Goal: Task Accomplishment & Management: Manage account settings

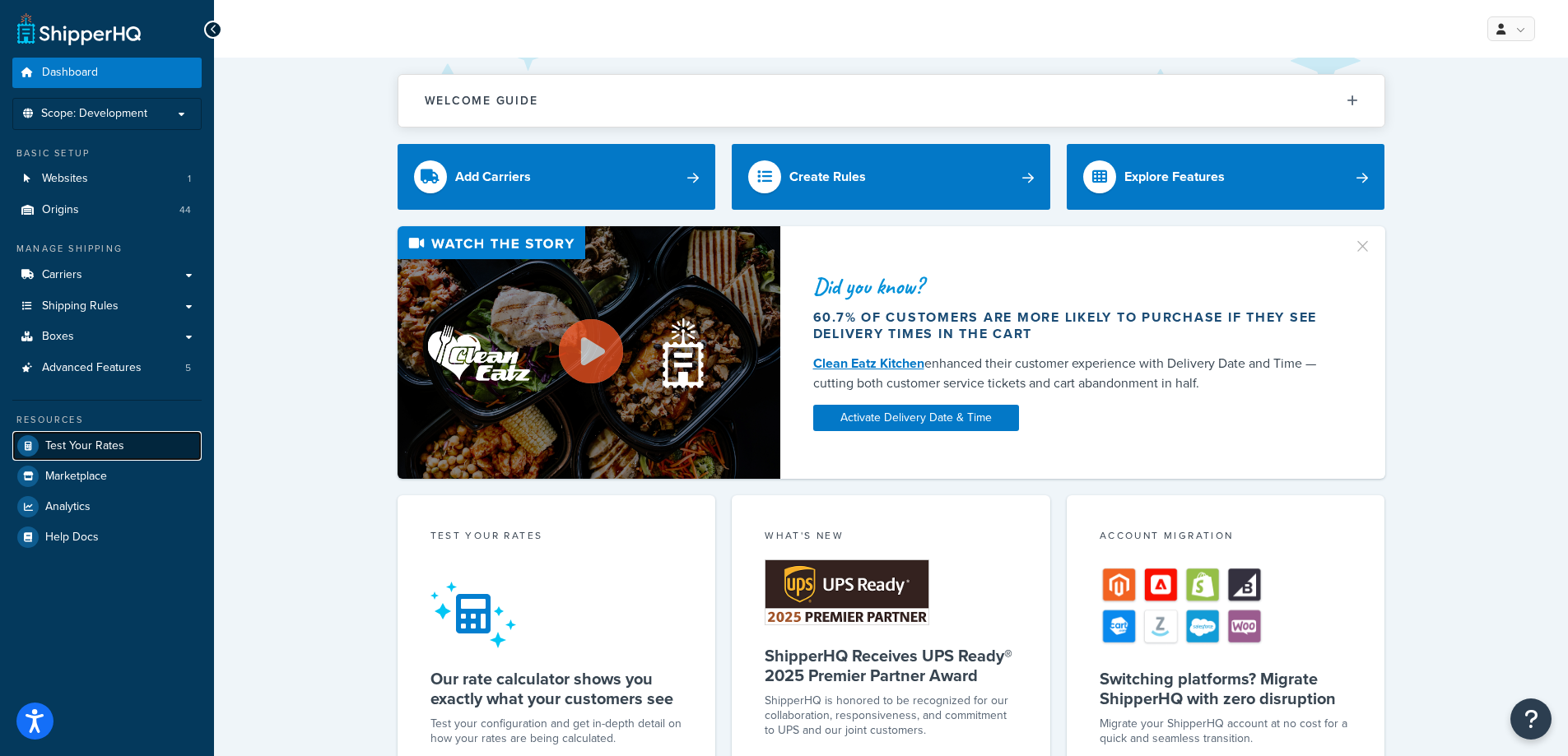
click at [110, 441] on span "Test Your Rates" at bounding box center [85, 446] width 79 height 14
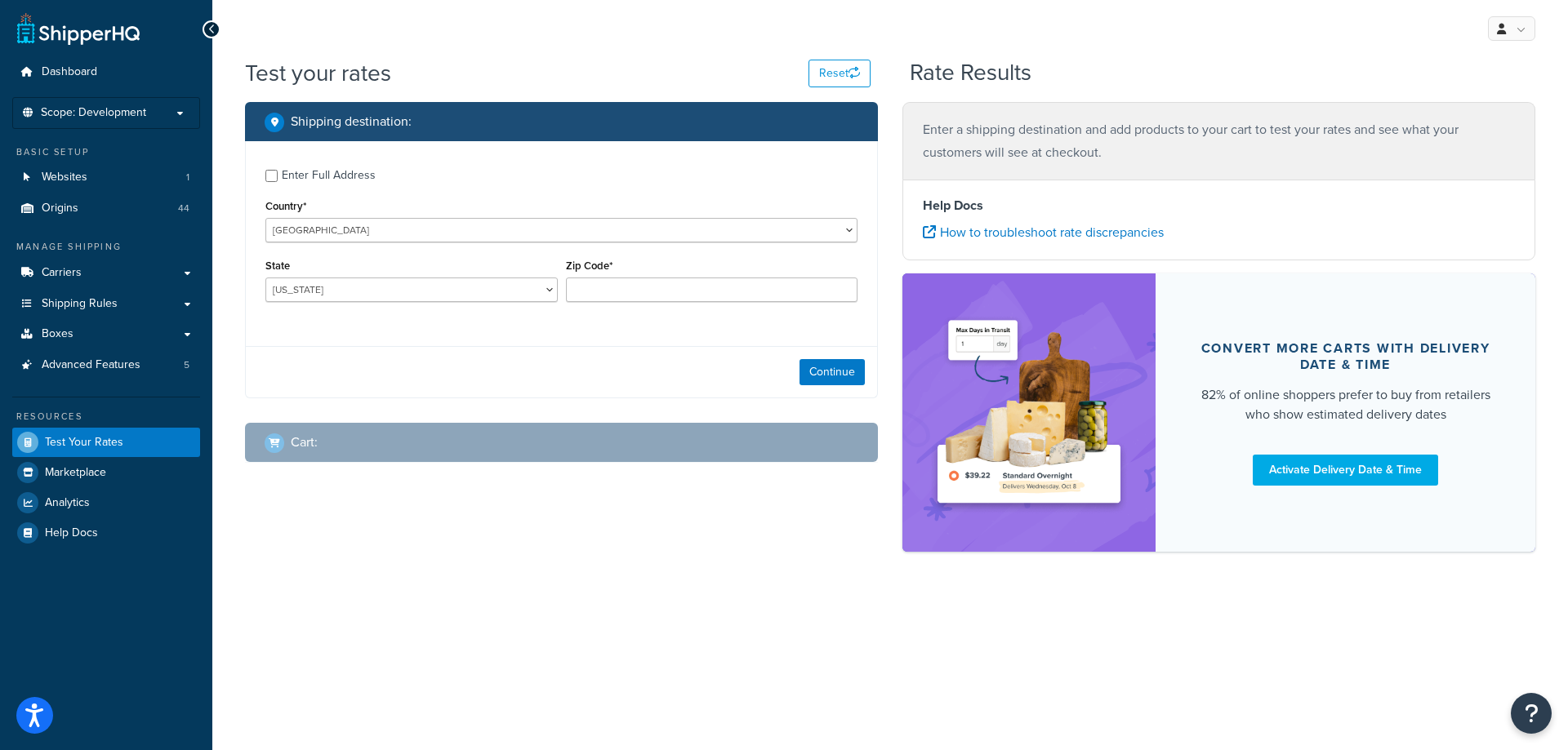
click at [355, 177] on div "Enter Full Address" at bounding box center [328, 176] width 94 height 23
click at [277, 177] on input "Enter Full Address" at bounding box center [271, 176] width 12 height 12
checkbox input "true"
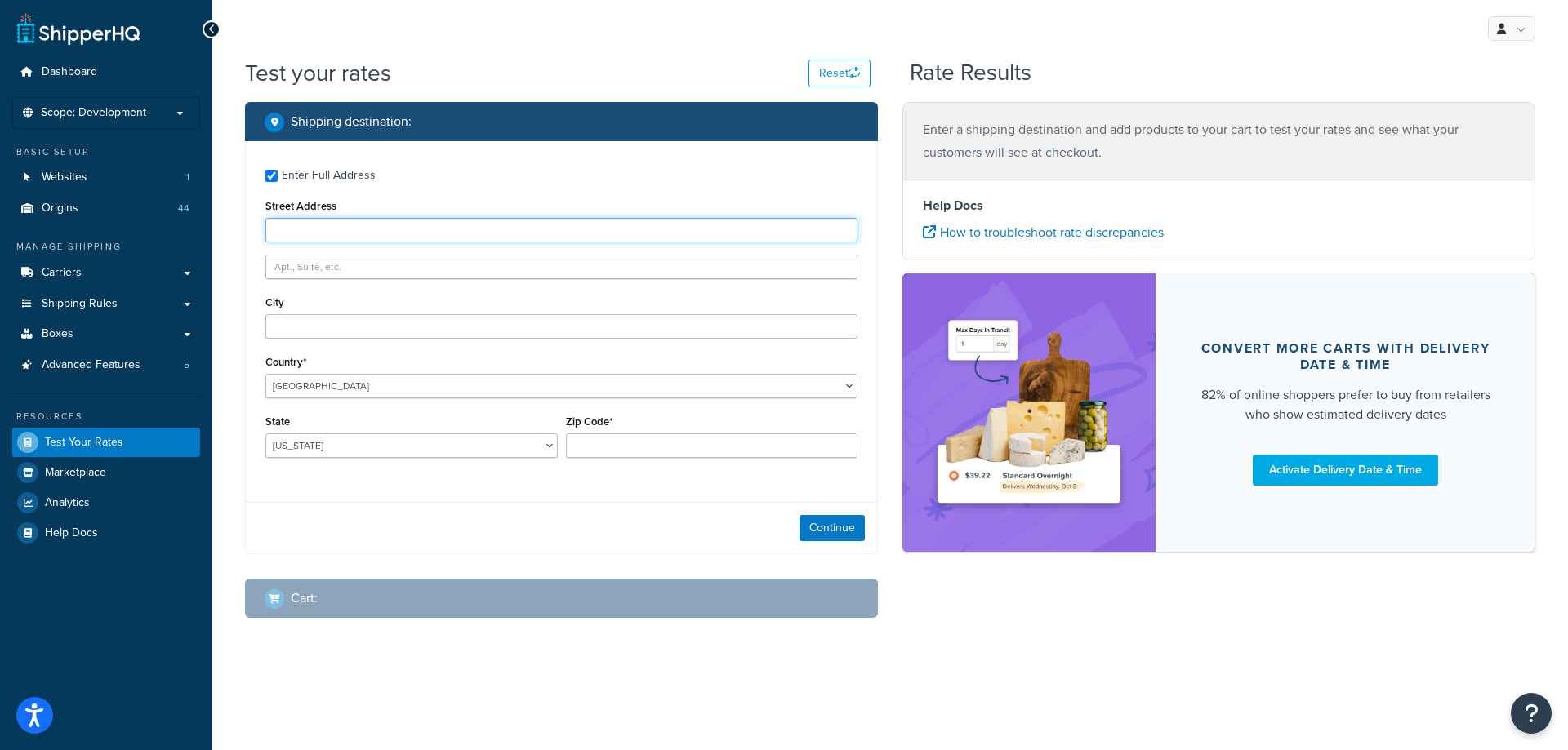
click at [370, 224] on input "Street Address" at bounding box center [561, 231] width 592 height 25
type input "5610 Carnegie Blvd"
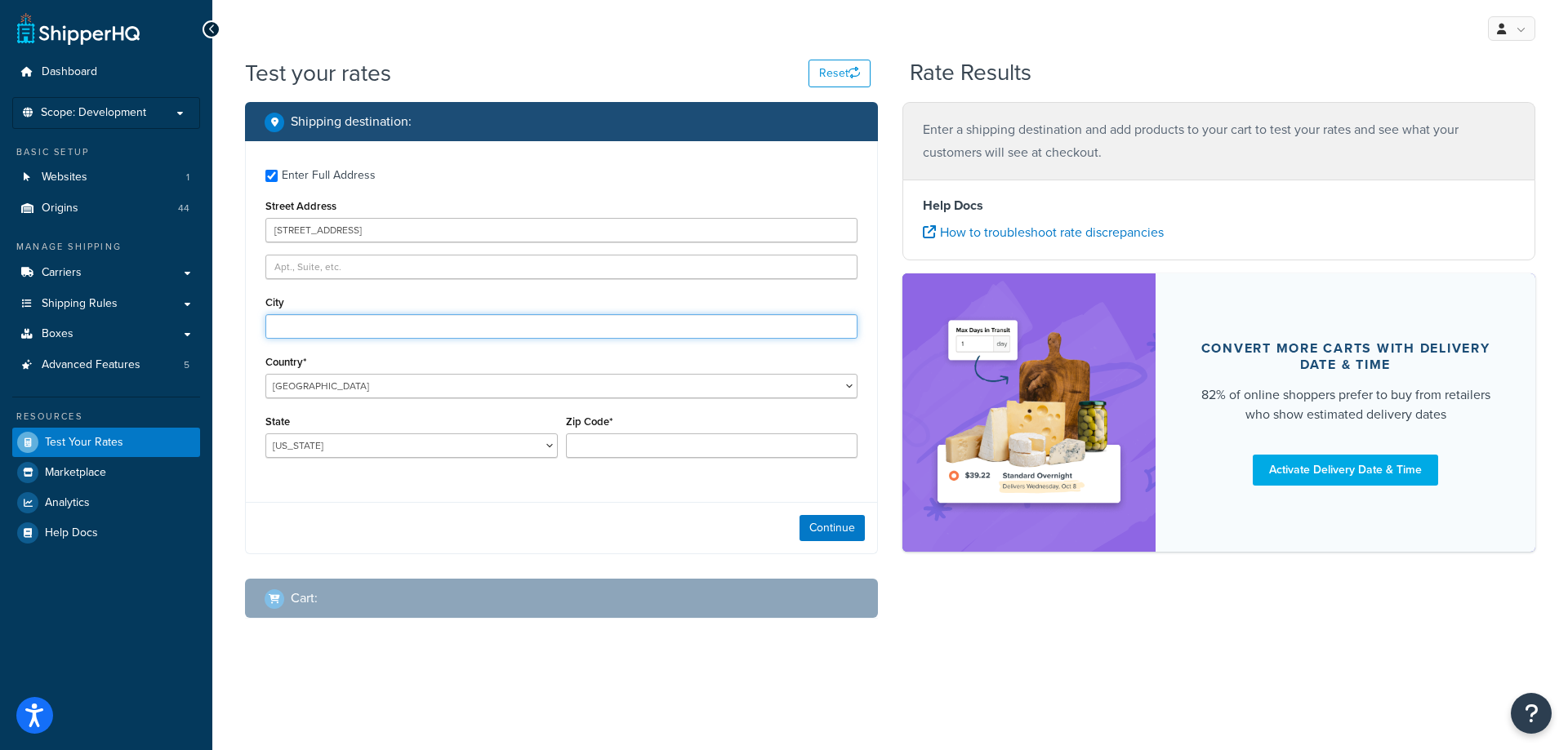
type input "Charlotte"
select select "NC"
type input "28209"
drag, startPoint x: 828, startPoint y: 535, endPoint x: 889, endPoint y: 508, distance: 66.7
click at [829, 532] on button "Continue" at bounding box center [832, 528] width 65 height 26
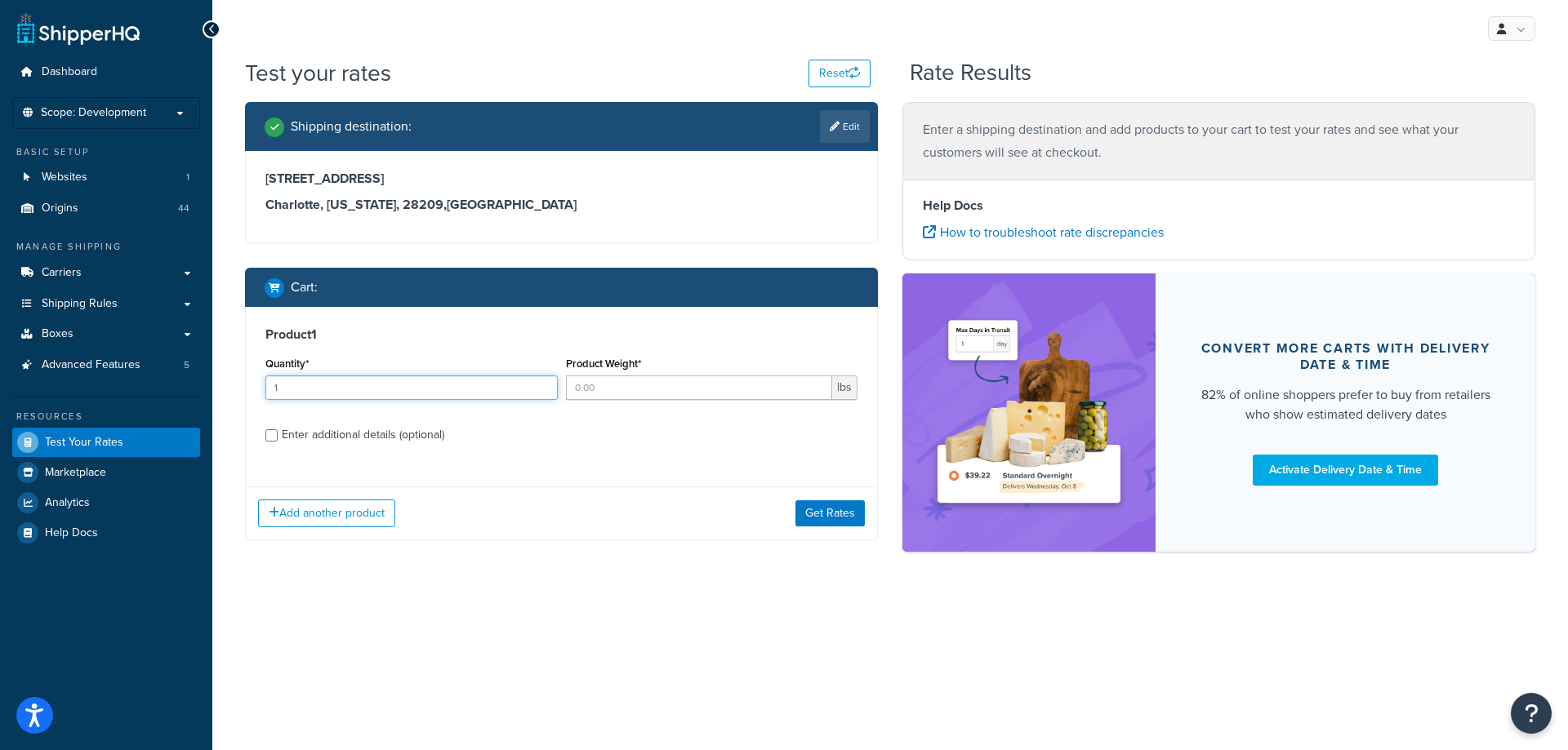
drag, startPoint x: 541, startPoint y: 384, endPoint x: 576, endPoint y: 384, distance: 35.0
type input "1"
click at [543, 383] on input "1" at bounding box center [411, 388] width 293 height 25
click at [610, 391] on input "Product Weight*" at bounding box center [698, 388] width 267 height 25
type input "1540"
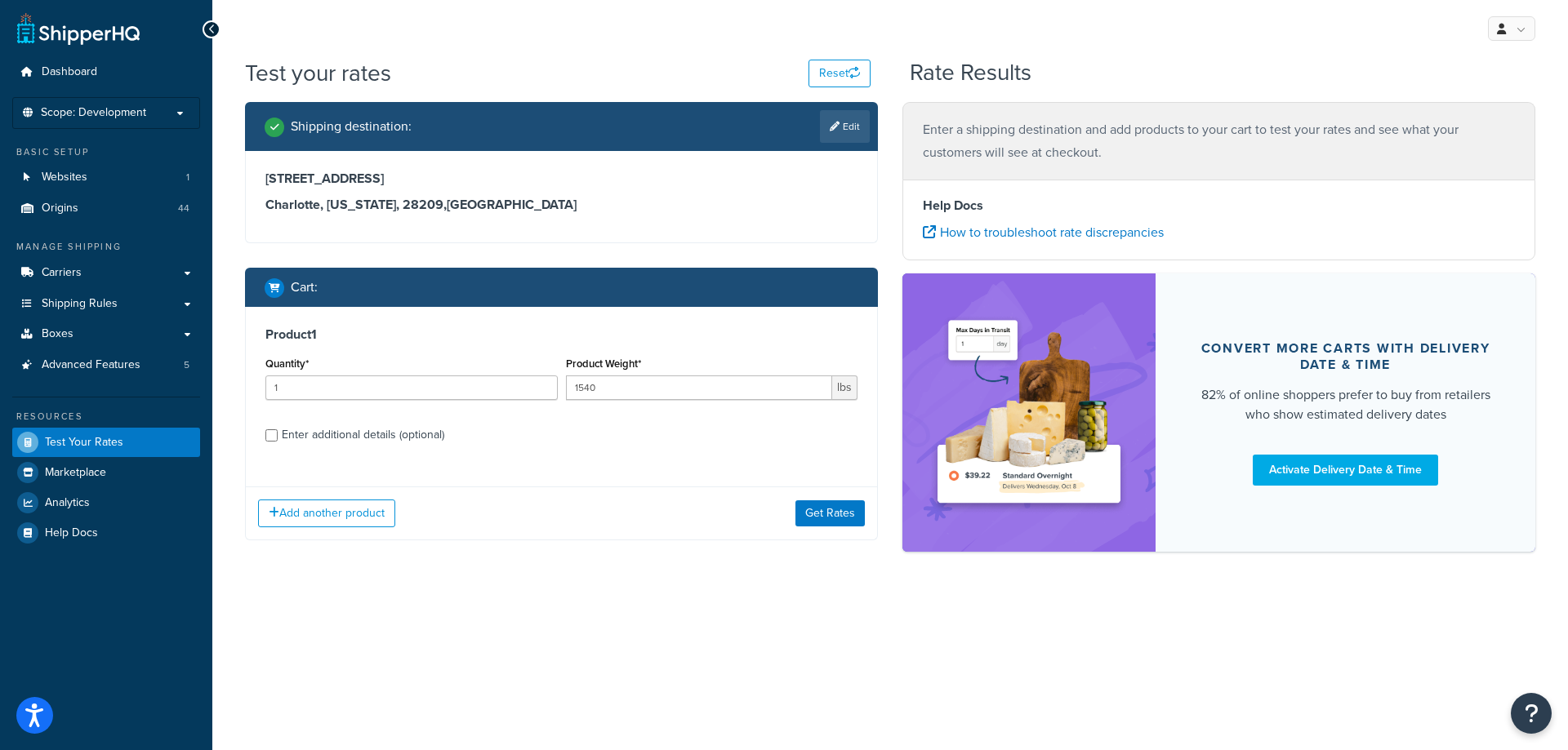
click at [433, 436] on div "Enter additional details (optional)" at bounding box center [363, 435] width 163 height 23
click at [277, 436] on input "Enter additional details (optional)" at bounding box center [271, 435] width 12 height 12
checkbox input "true"
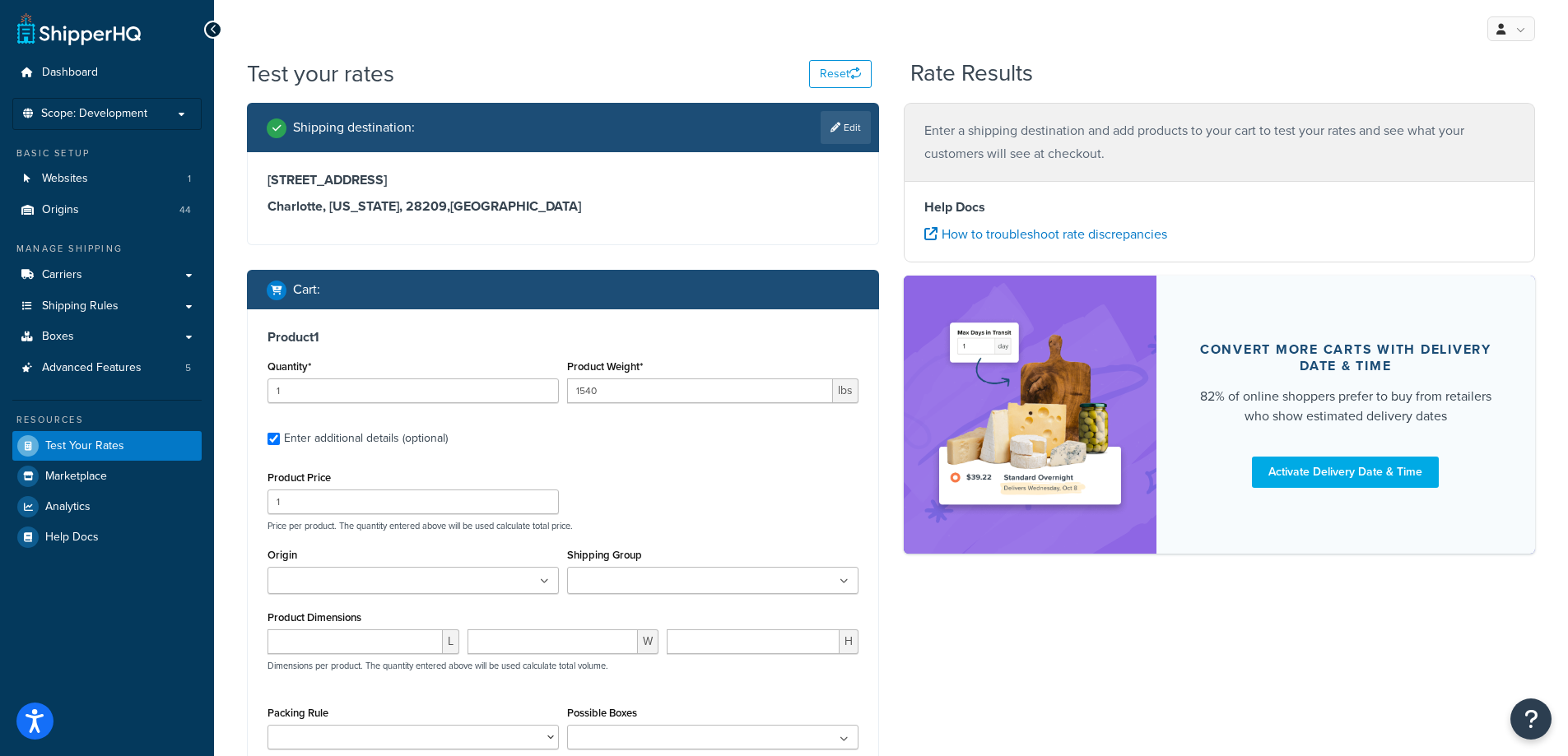
click at [361, 584] on input "Origin" at bounding box center [344, 581] width 146 height 18
type input "denios us"
click at [732, 500] on div "Product Price 1 Price per product. The quantity entered above will be used calc…" at bounding box center [562, 499] width 599 height 65
click at [694, 576] on input "Shipping Group" at bounding box center [644, 581] width 146 height 18
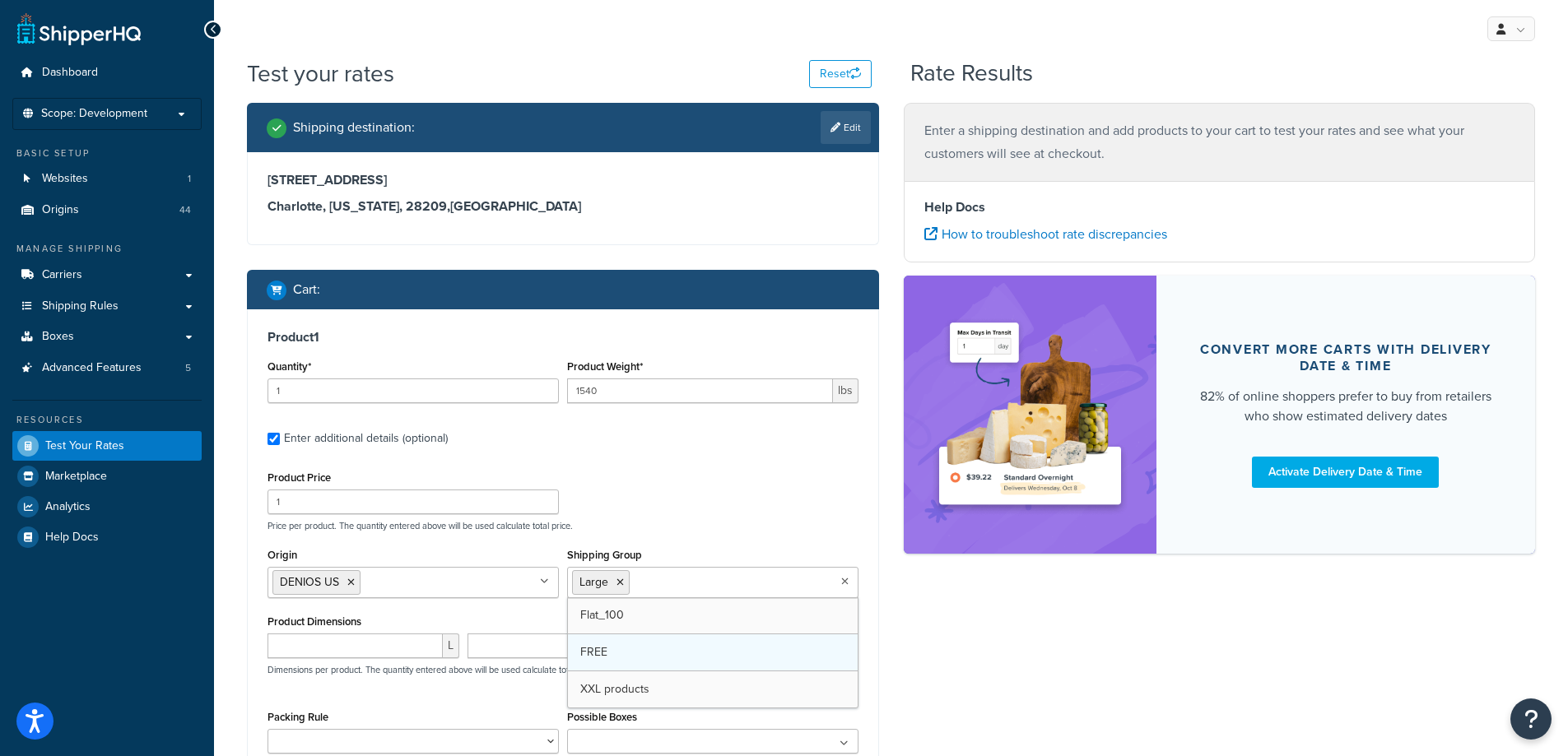
drag, startPoint x: 654, startPoint y: 683, endPoint x: 662, endPoint y: 634, distance: 49.6
drag, startPoint x: 707, startPoint y: 470, endPoint x: 734, endPoint y: 491, distance: 34.2
click at [707, 469] on div "Product Price 1 Price per product. The quantity entered above will be used calc…" at bounding box center [562, 499] width 599 height 65
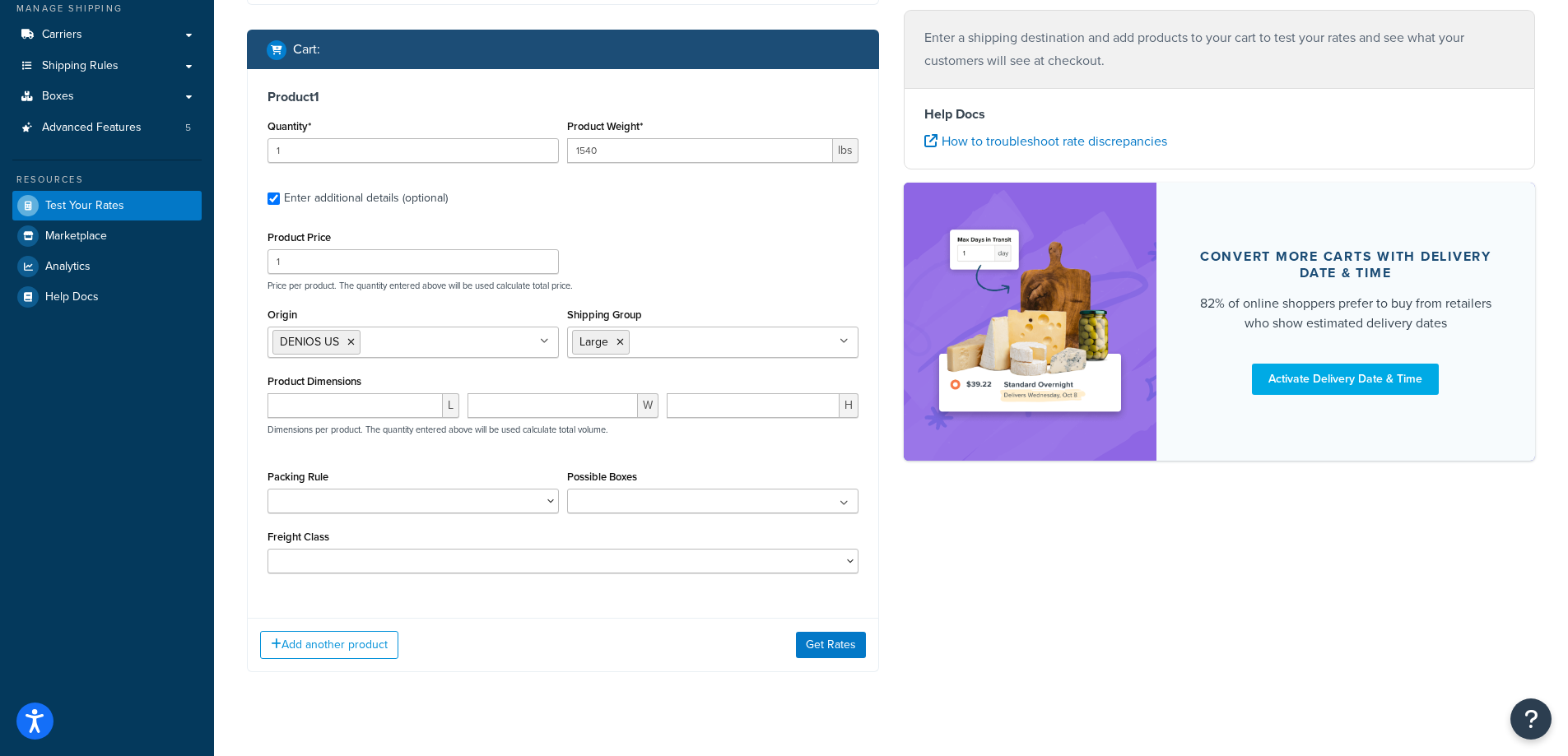
scroll to position [247, 0]
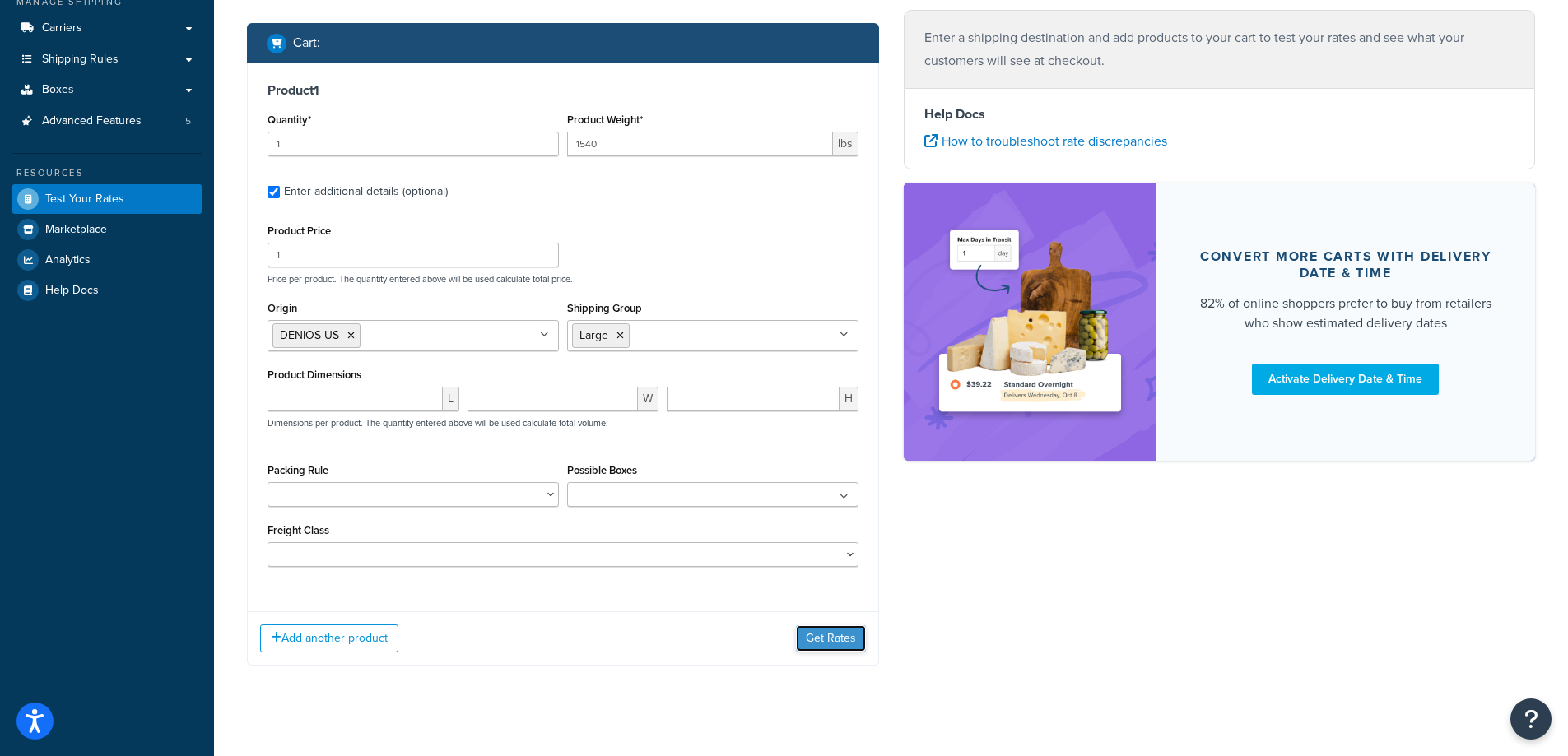
click at [819, 641] on button "Get Rates" at bounding box center [830, 638] width 70 height 26
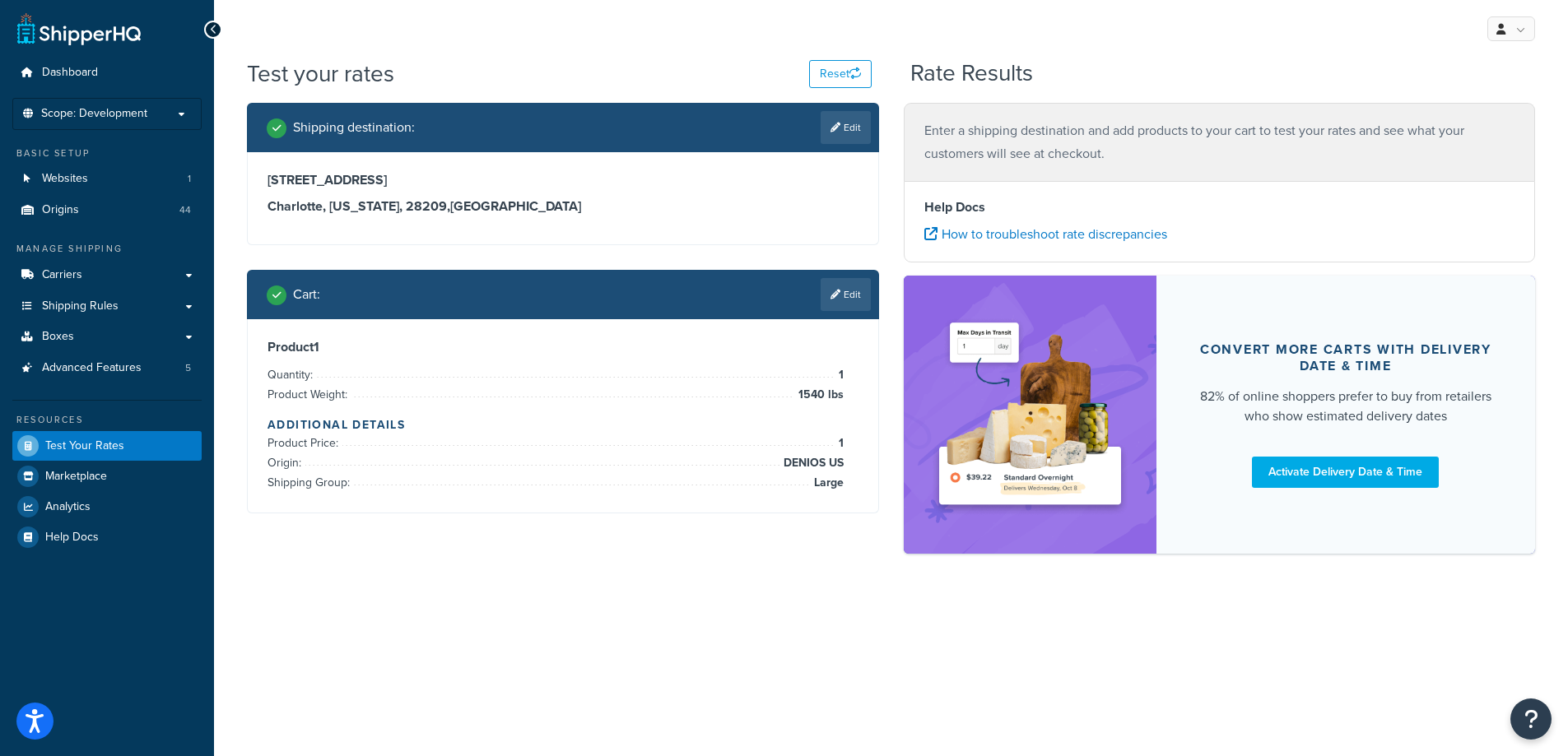
scroll to position [0, 0]
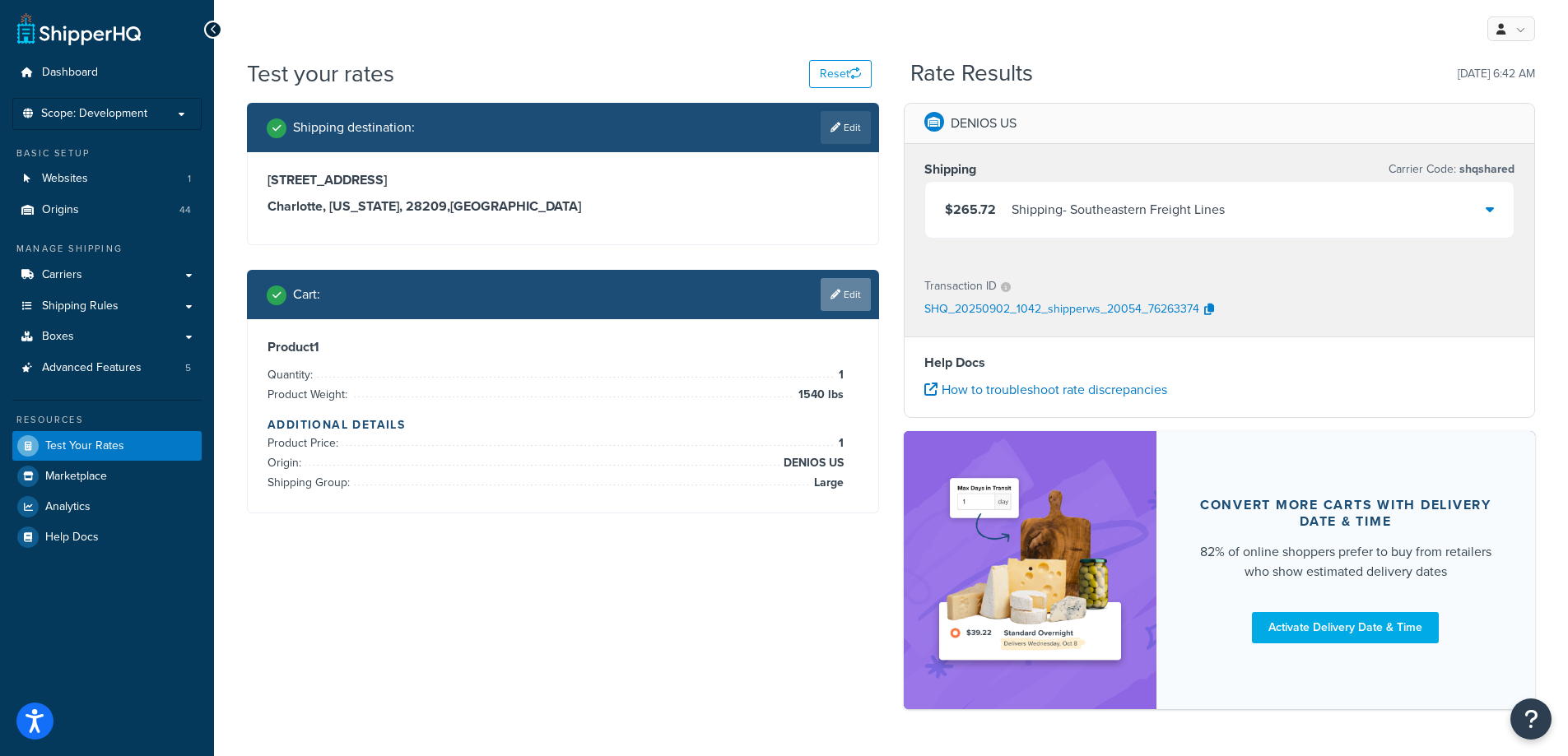
click at [854, 293] on link "Edit" at bounding box center [846, 294] width 50 height 33
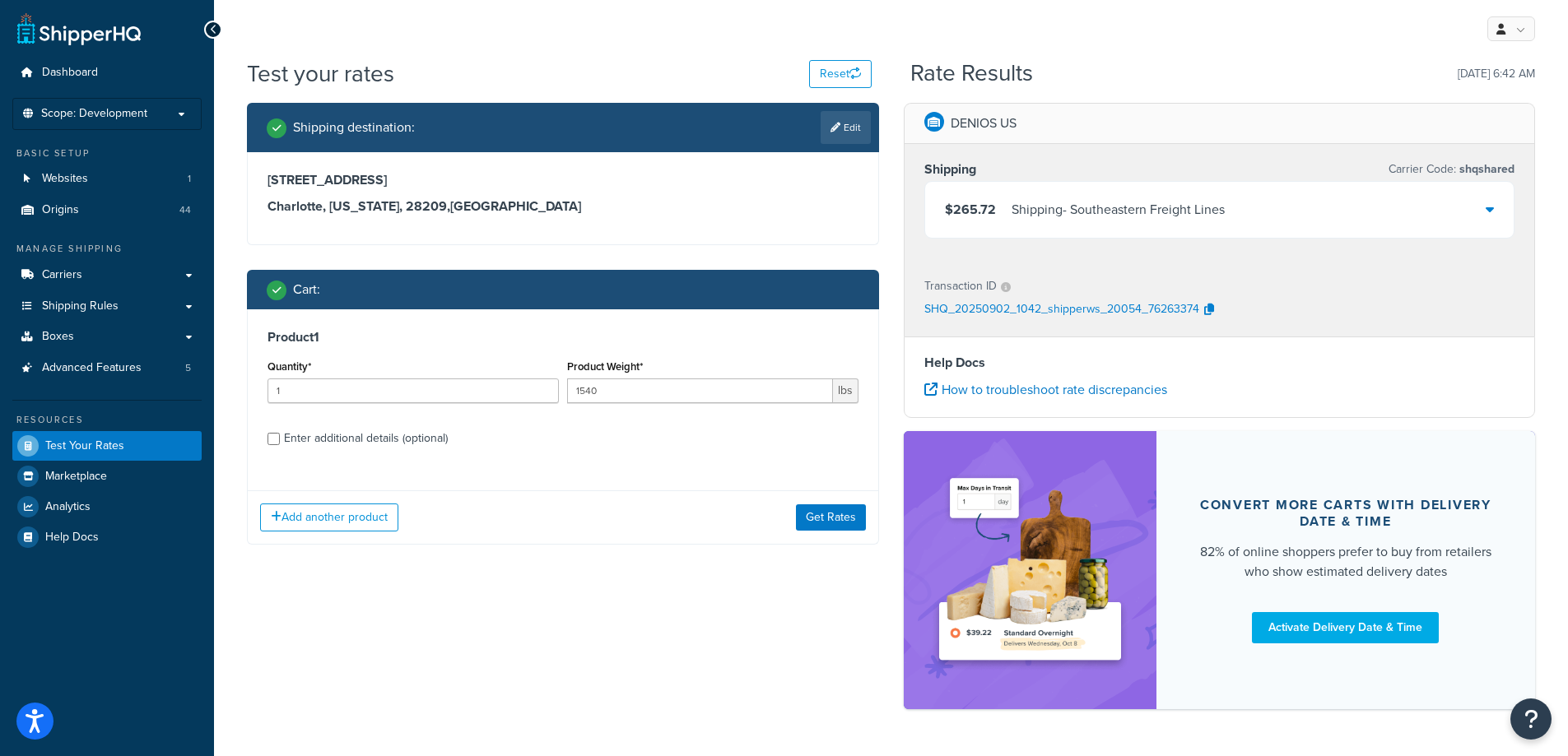
click at [452, 438] on label "Enter additional details (optional)" at bounding box center [571, 437] width 575 height 26
click at [280, 438] on input "Enter additional details (optional)" at bounding box center [273, 439] width 13 height 13
checkbox input "true"
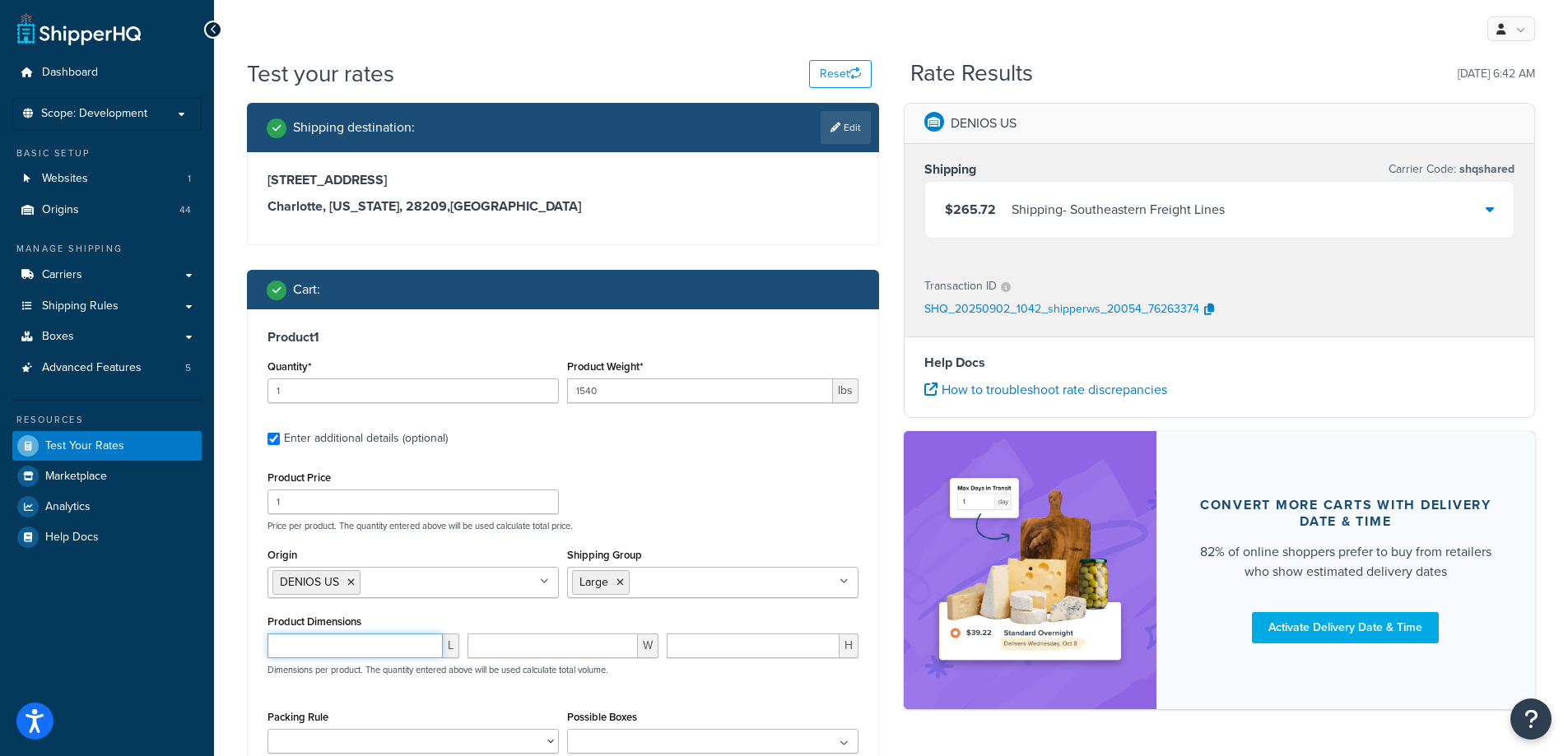
click at [352, 641] on input "number" at bounding box center [355, 646] width 176 height 25
type input "6"
type input "13"
type input "10"
click at [728, 470] on div "Product Price 1 Price per product. The quantity entered above will be used calc…" at bounding box center [562, 499] width 599 height 65
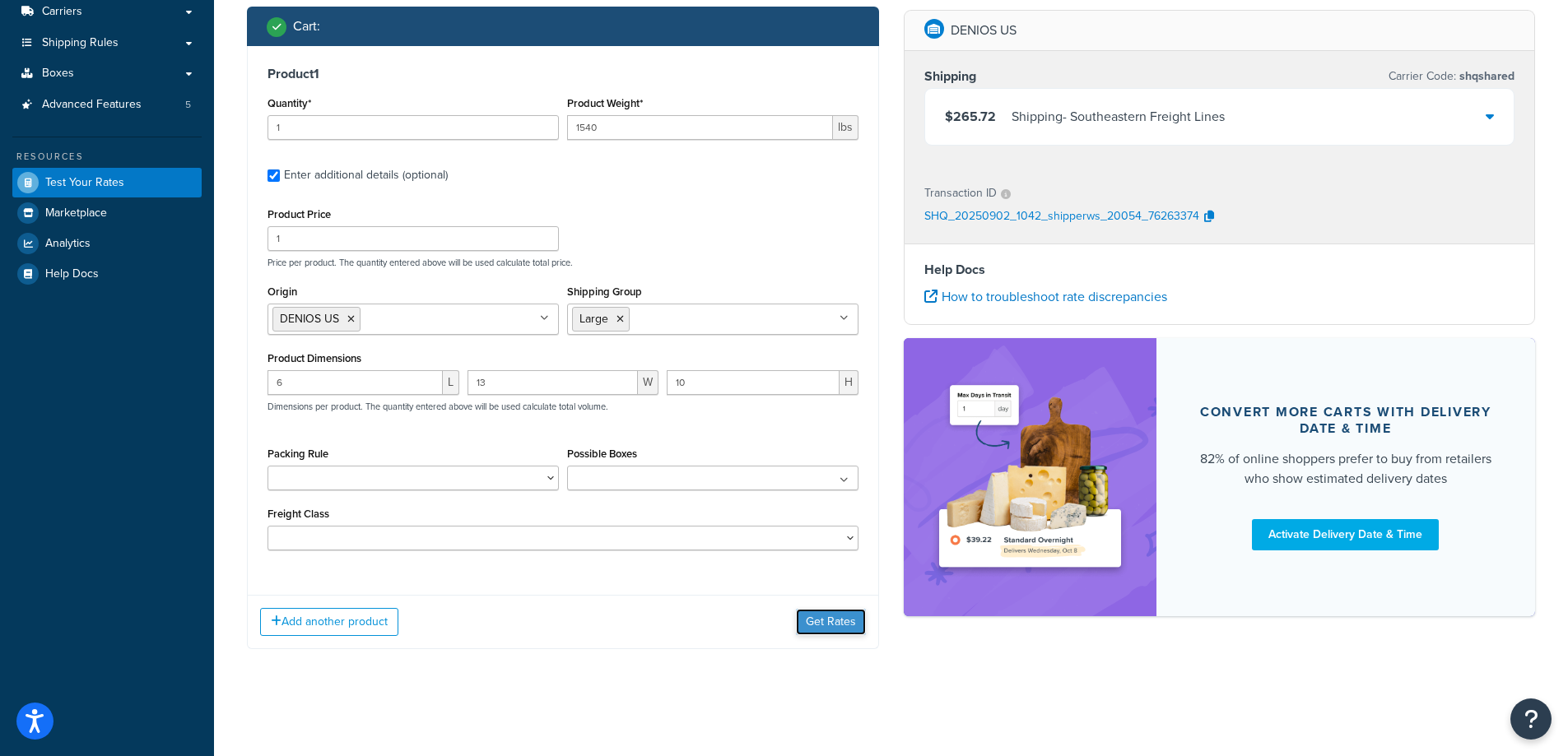
click at [822, 617] on button "Get Rates" at bounding box center [830, 622] width 70 height 26
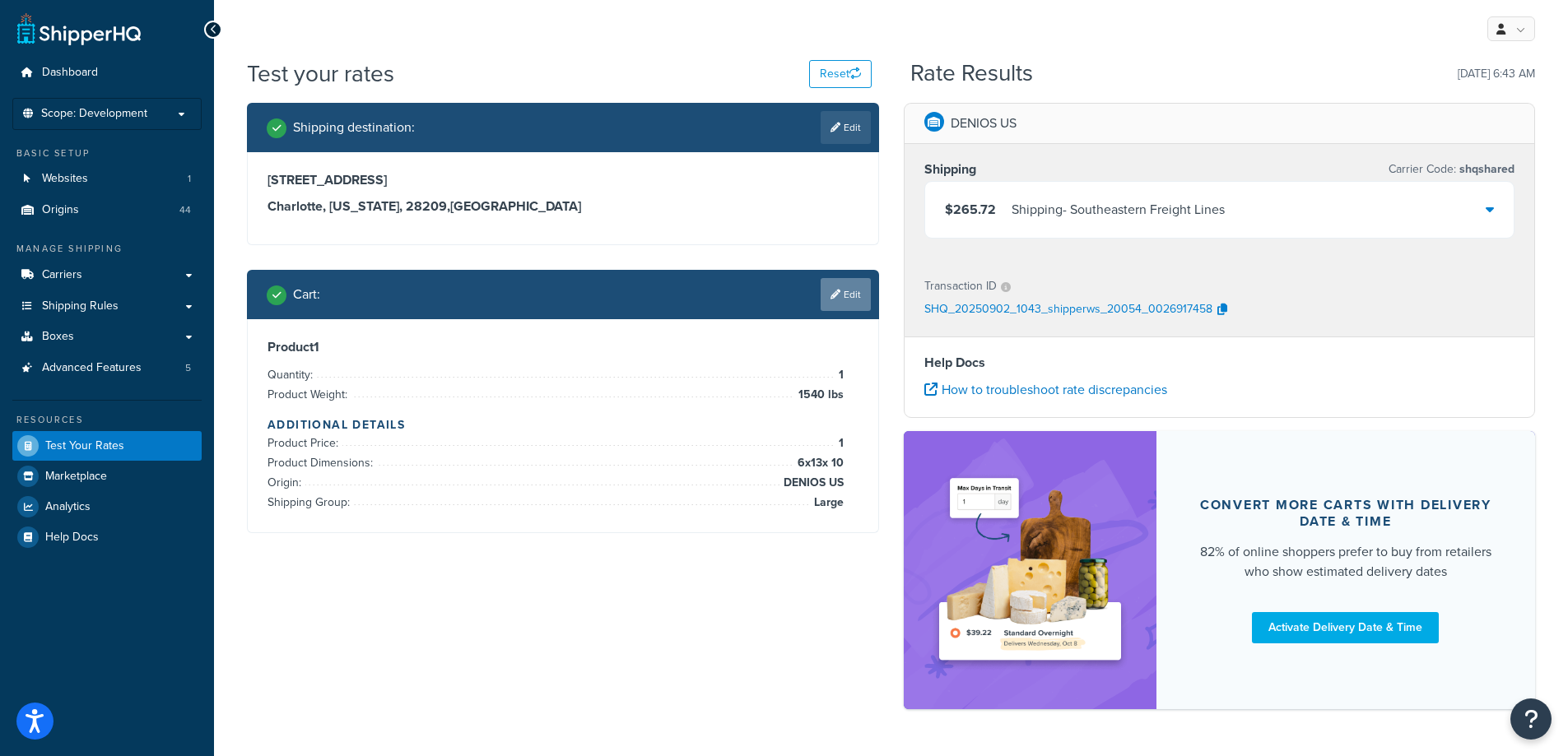
click at [838, 284] on link "Edit" at bounding box center [846, 294] width 50 height 33
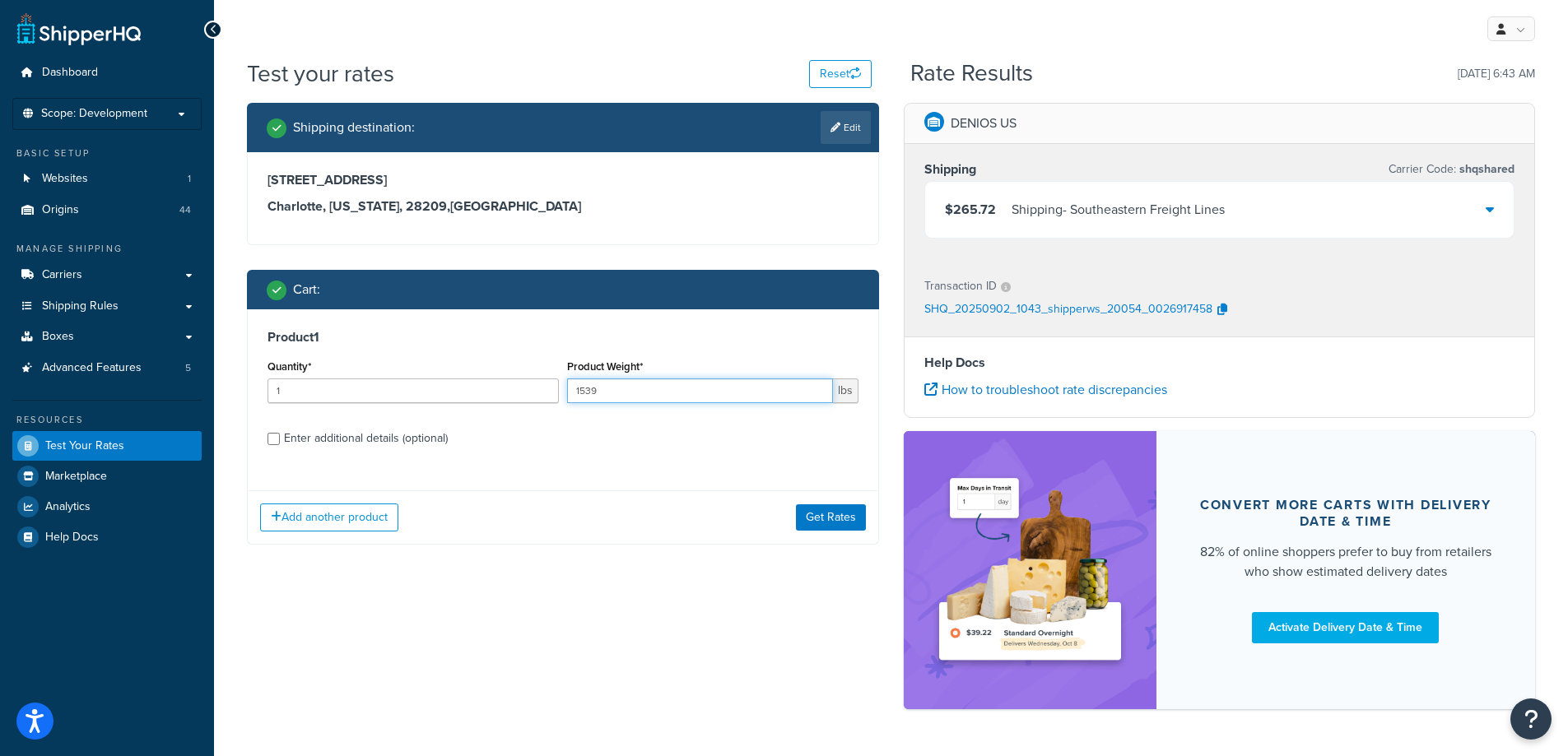
type input "1539"
click at [814, 395] on input "1539" at bounding box center [700, 392] width 266 height 25
click at [827, 516] on button "Get Rates" at bounding box center [830, 517] width 70 height 26
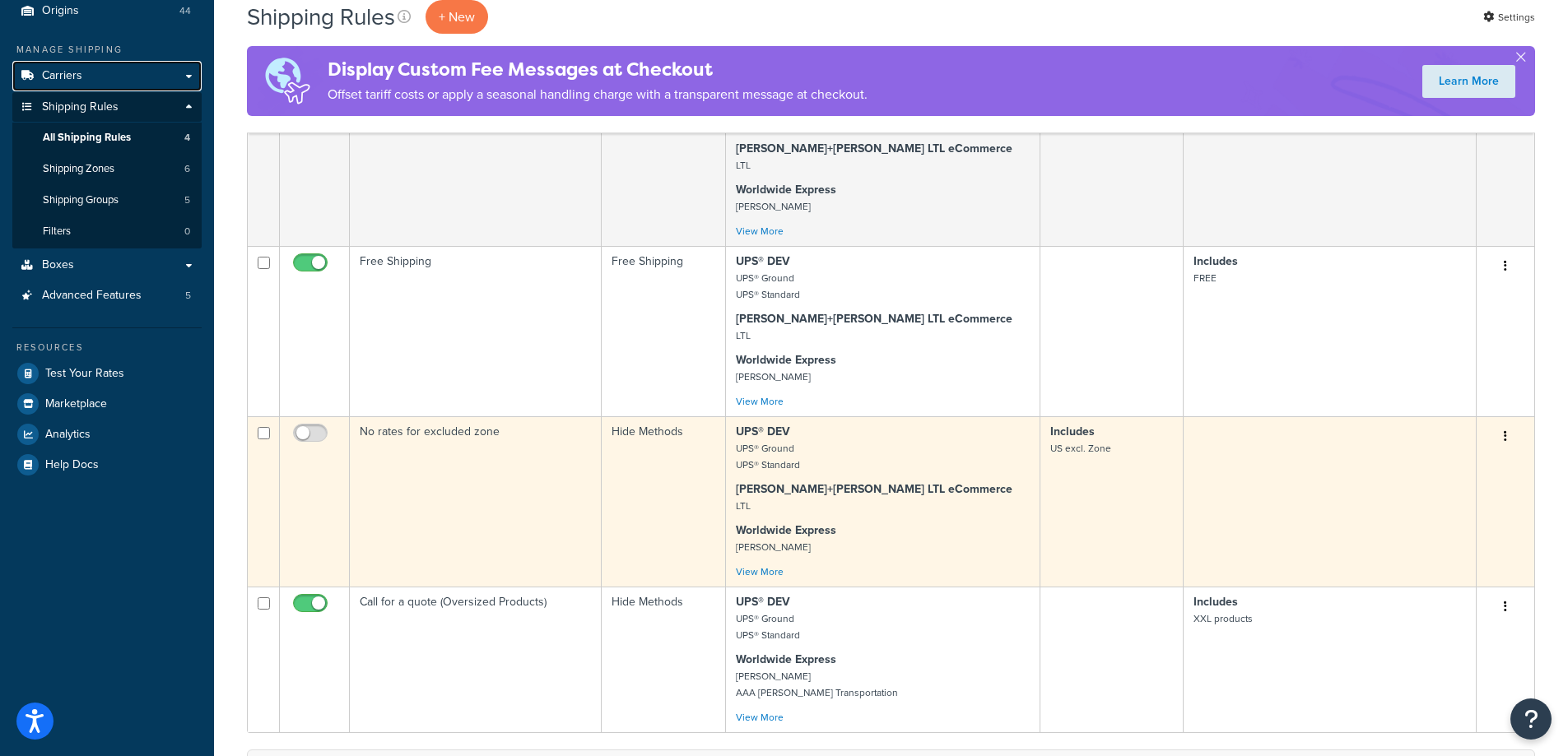
scroll to position [247, 0]
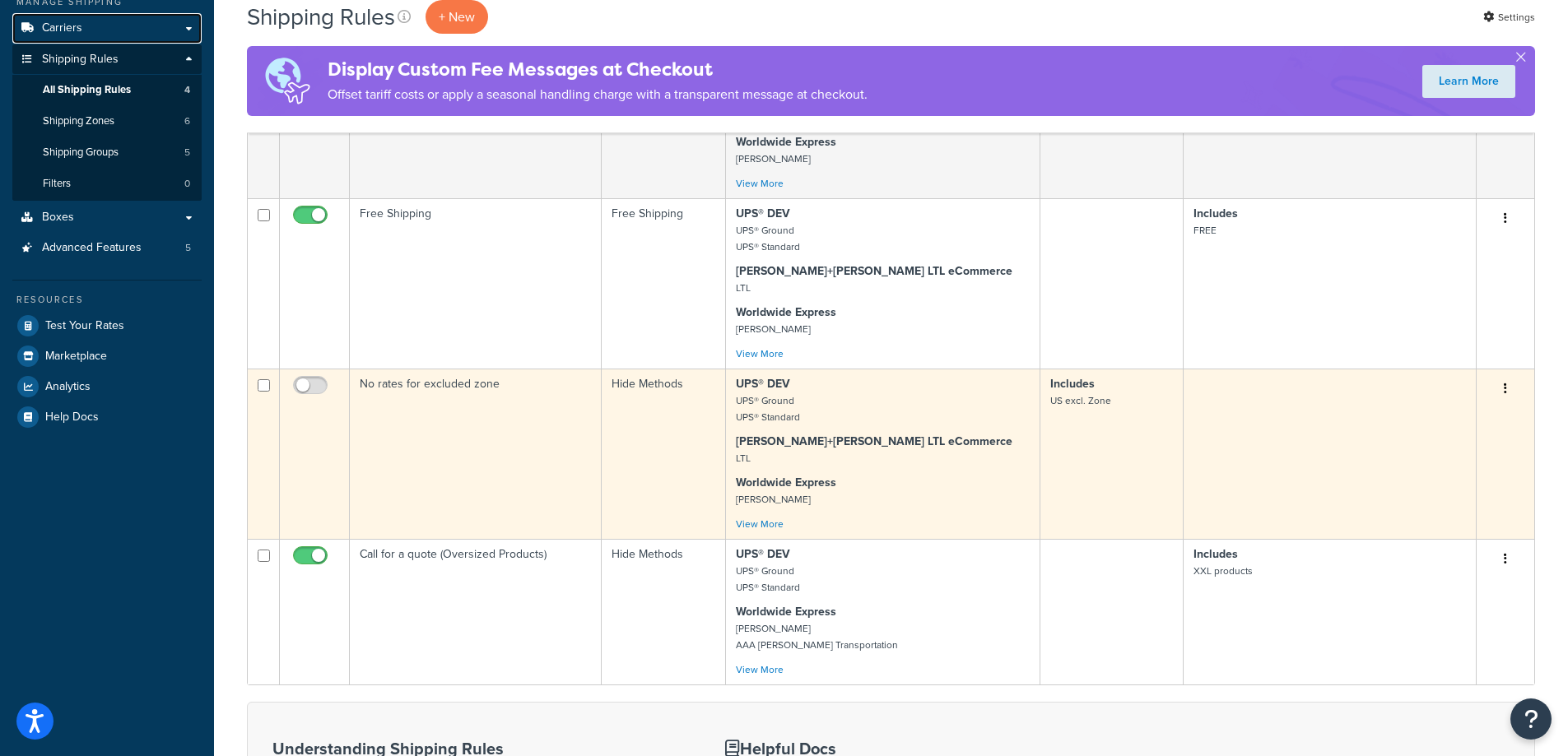
click at [264, 385] on input "checkbox" at bounding box center [263, 385] width 13 height 13
checkbox input "true"
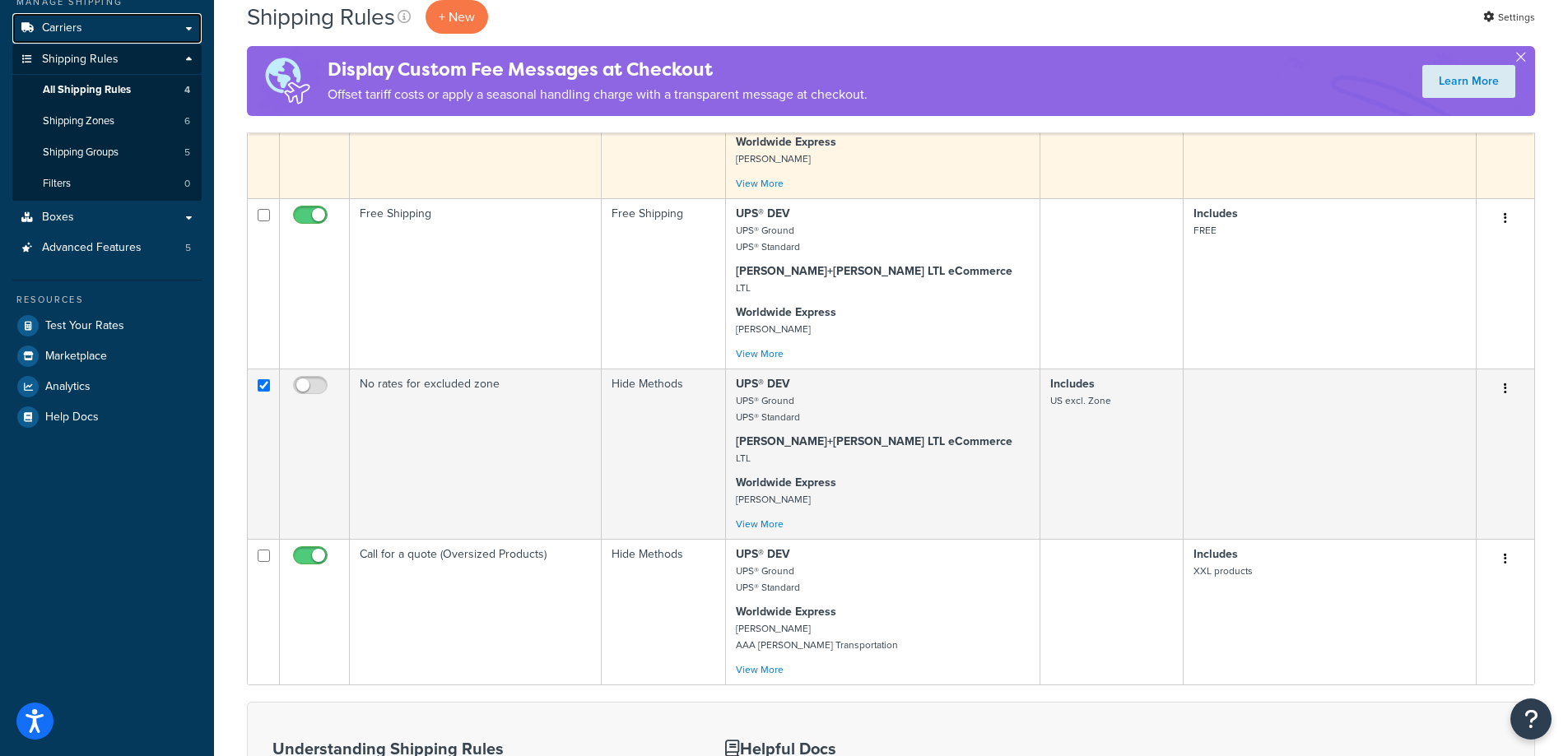
scroll to position [0, 0]
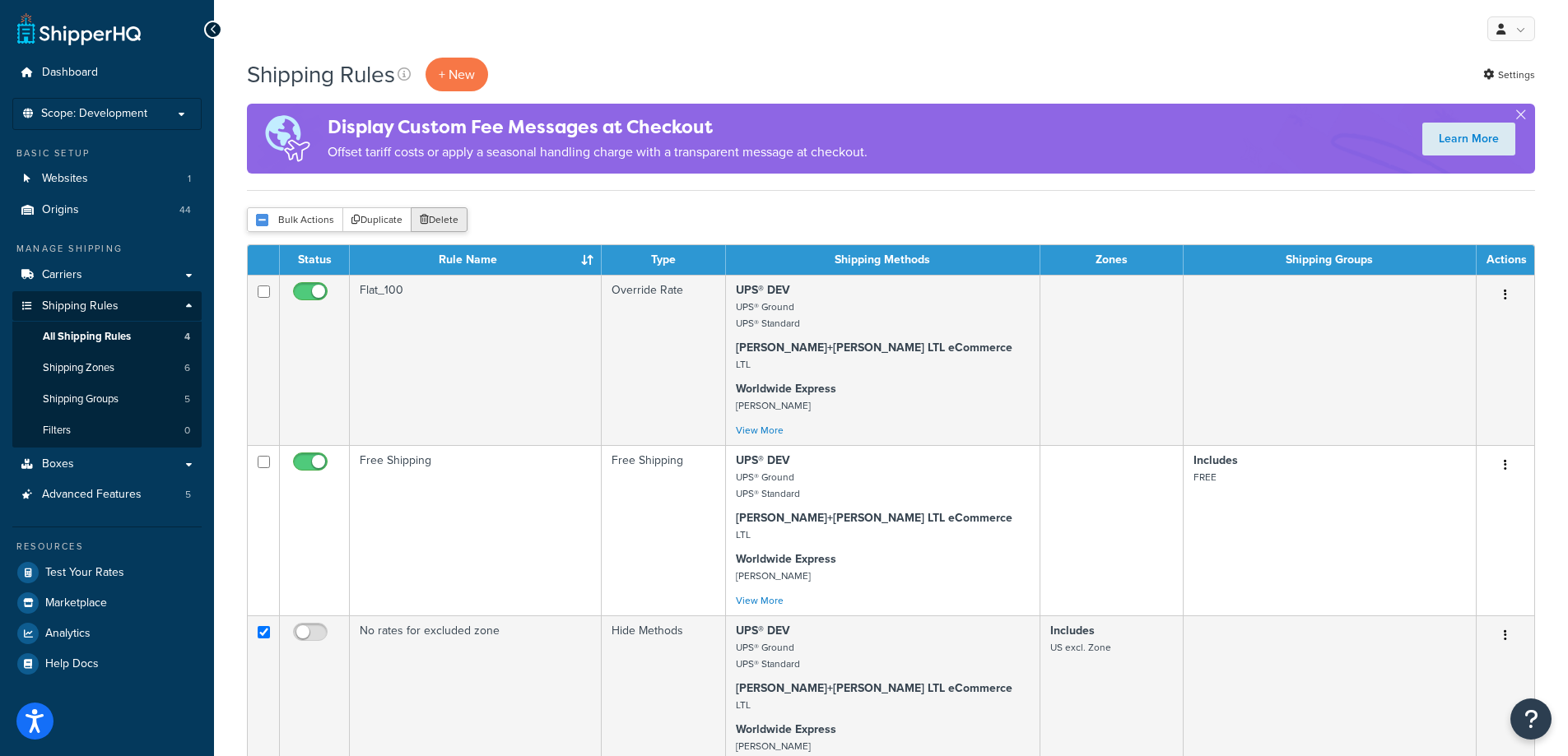
click at [448, 230] on button "Delete" at bounding box center [439, 220] width 57 height 25
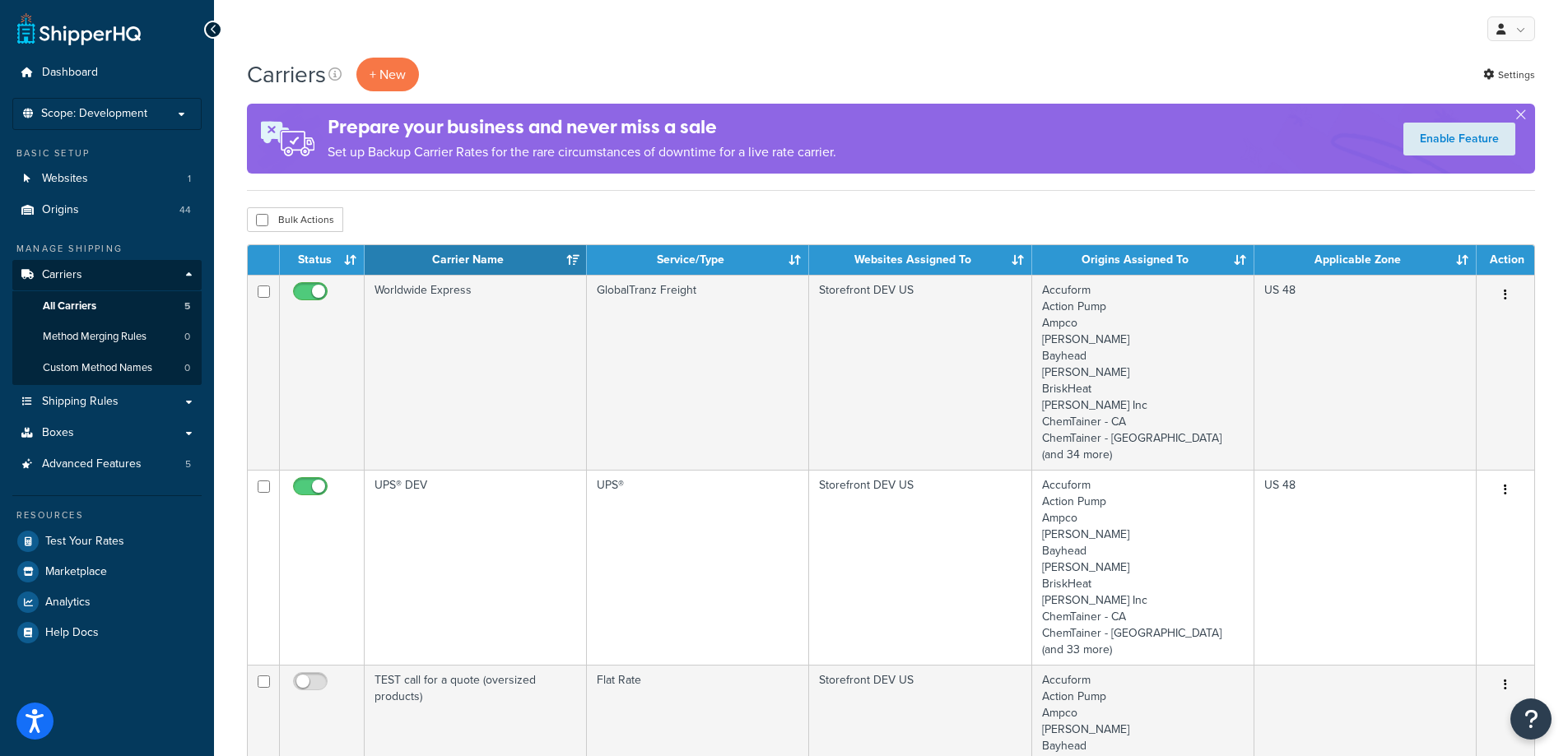
click at [928, 53] on div "My Profile Billing Global Settings Contact Us Logout" at bounding box center [891, 29] width 1354 height 58
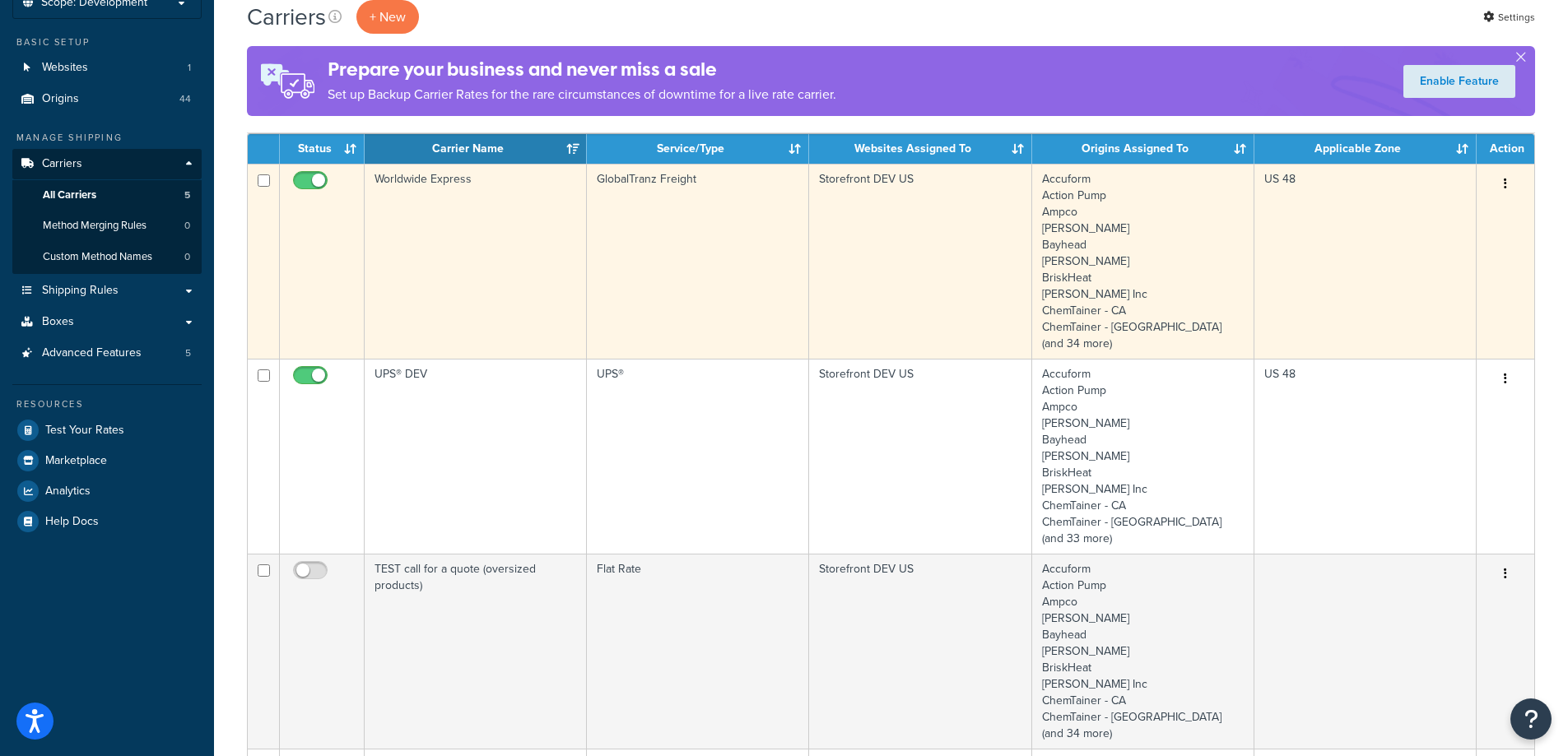
scroll to position [82, 0]
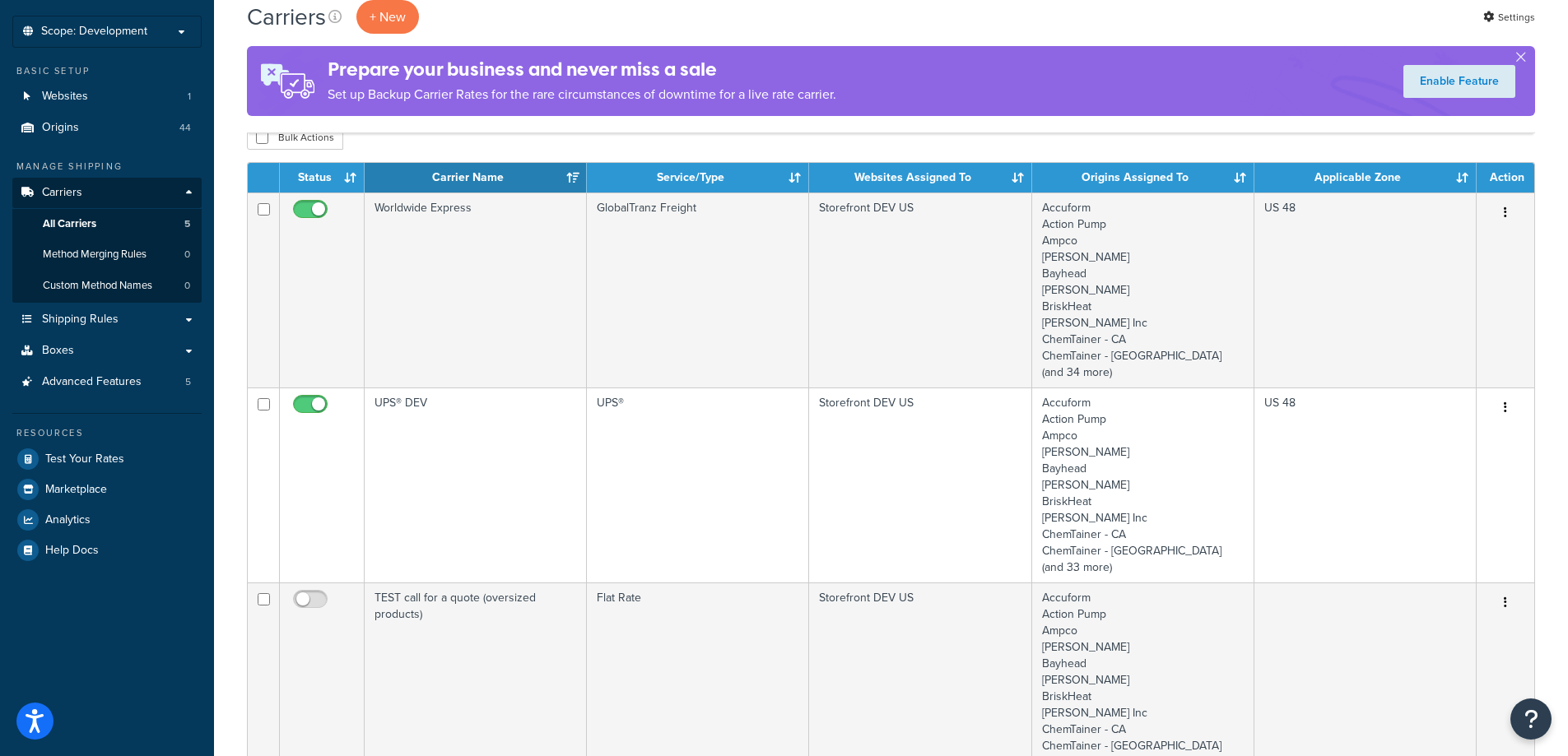
click at [940, 35] on div "Carriers + New Settings Prepare your business and never miss a sale Set up Back…" at bounding box center [891, 67] width 1288 height 133
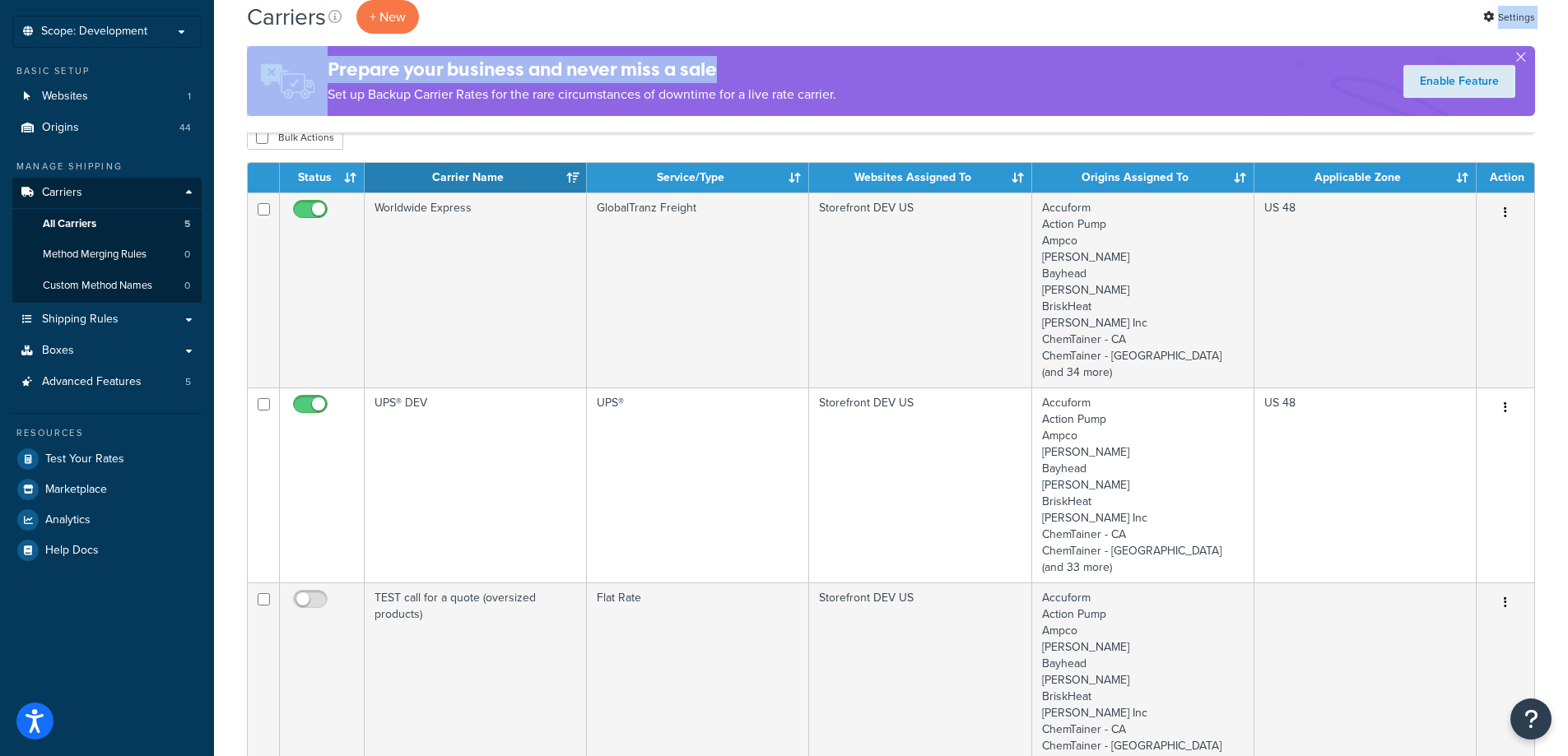
click at [940, 37] on div "Carriers + New Settings Prepare your business and never miss a sale Set up Back…" at bounding box center [891, 67] width 1288 height 133
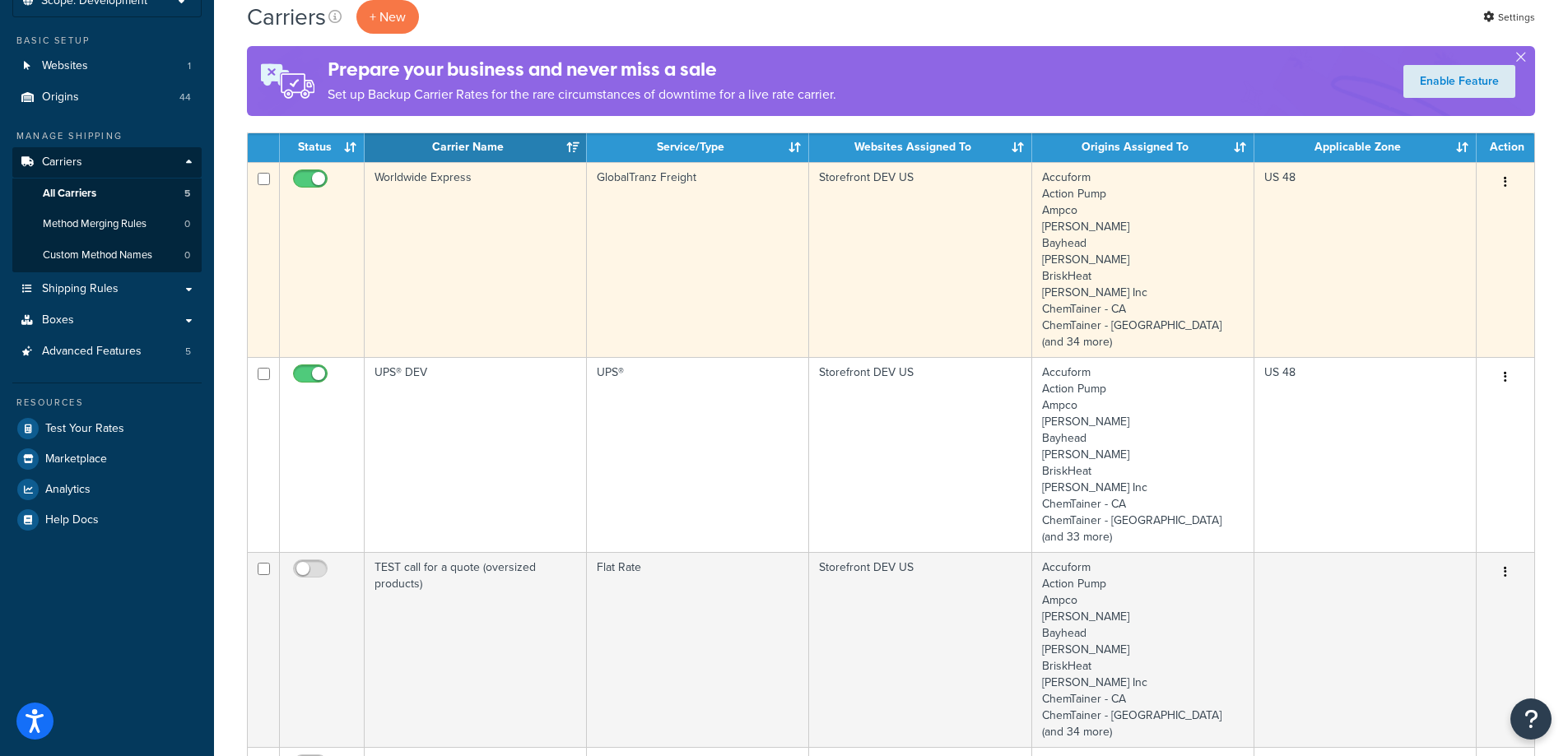
scroll to position [0, 0]
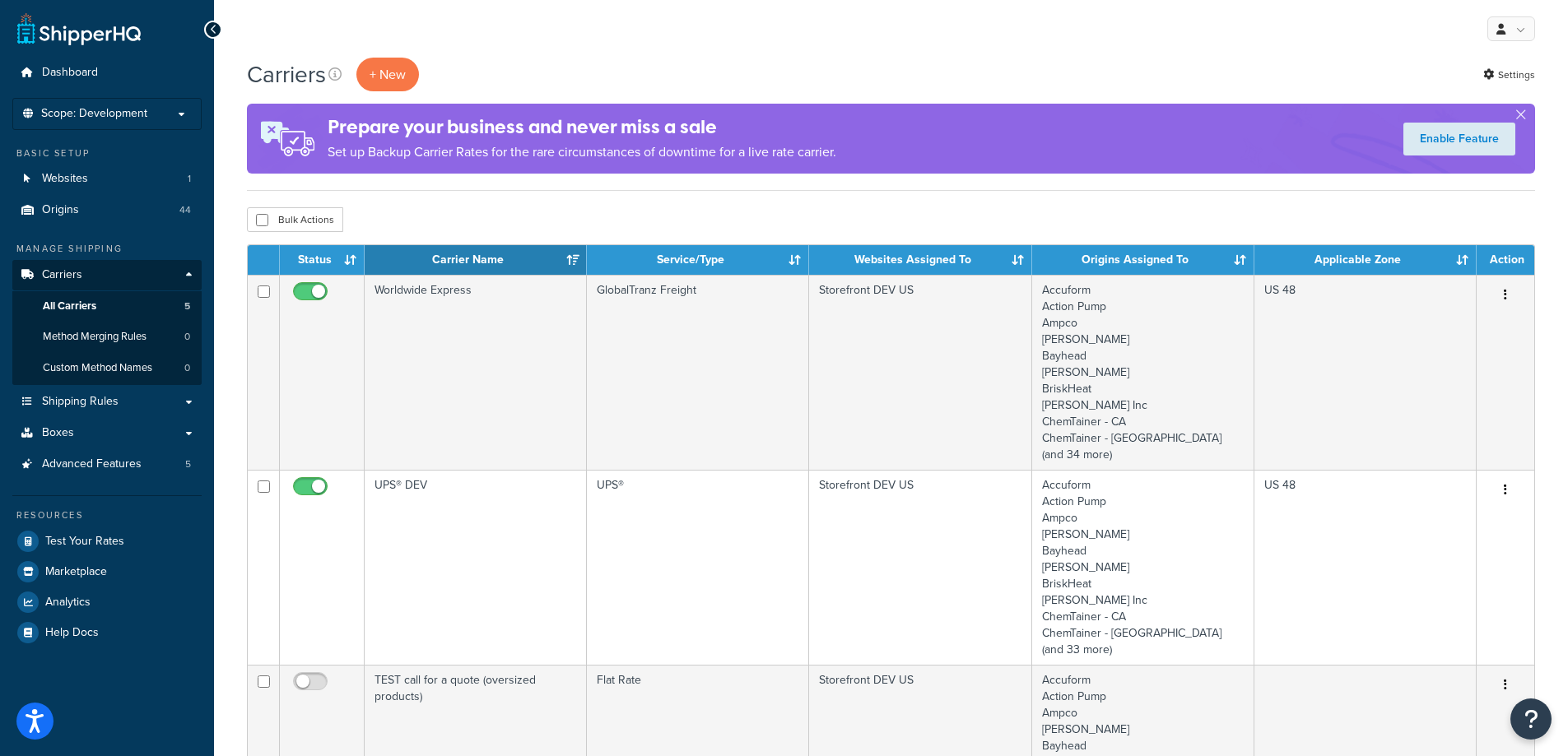
click at [889, 212] on div "Bulk Actions Duplicate Delete" at bounding box center [891, 220] width 1288 height 25
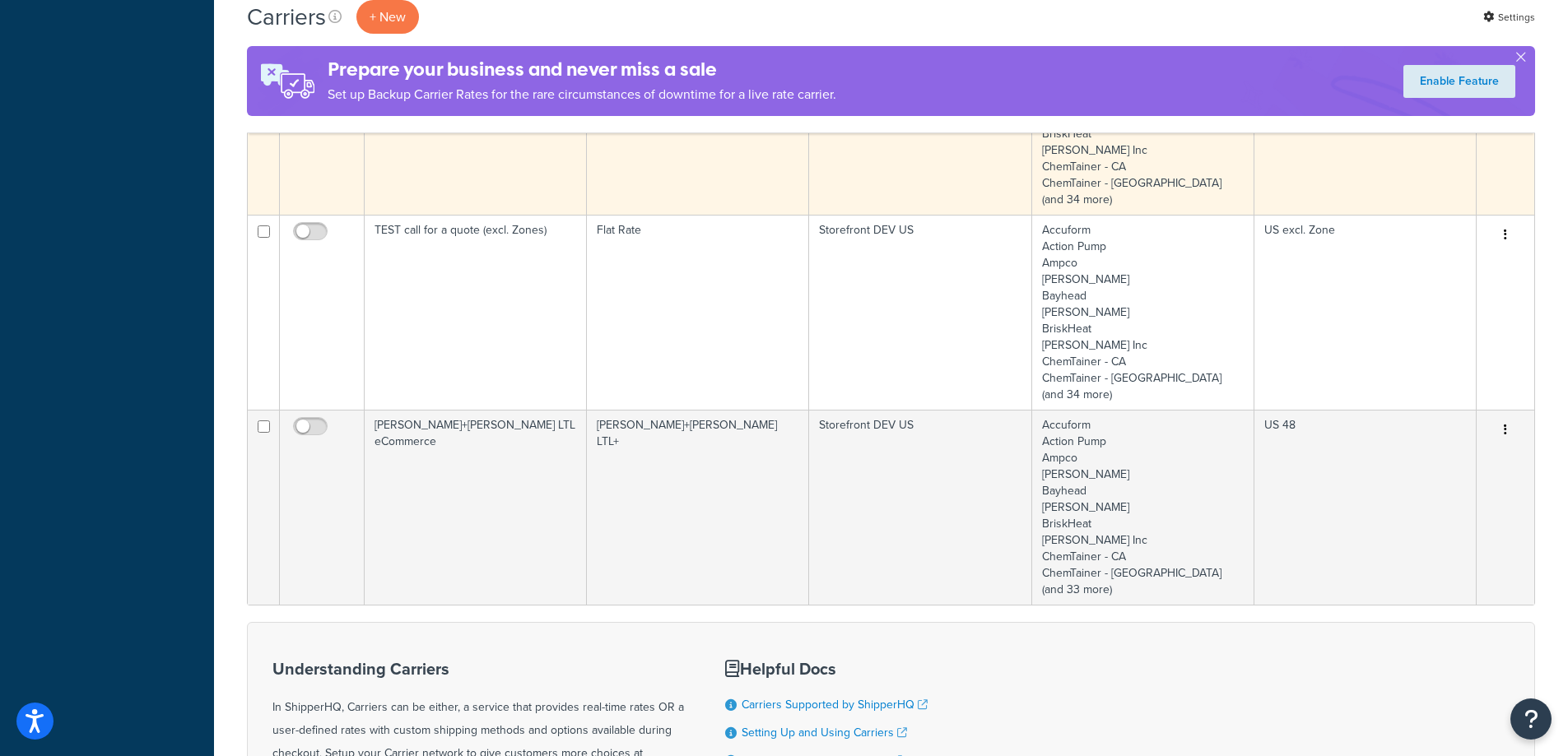
scroll to position [659, 0]
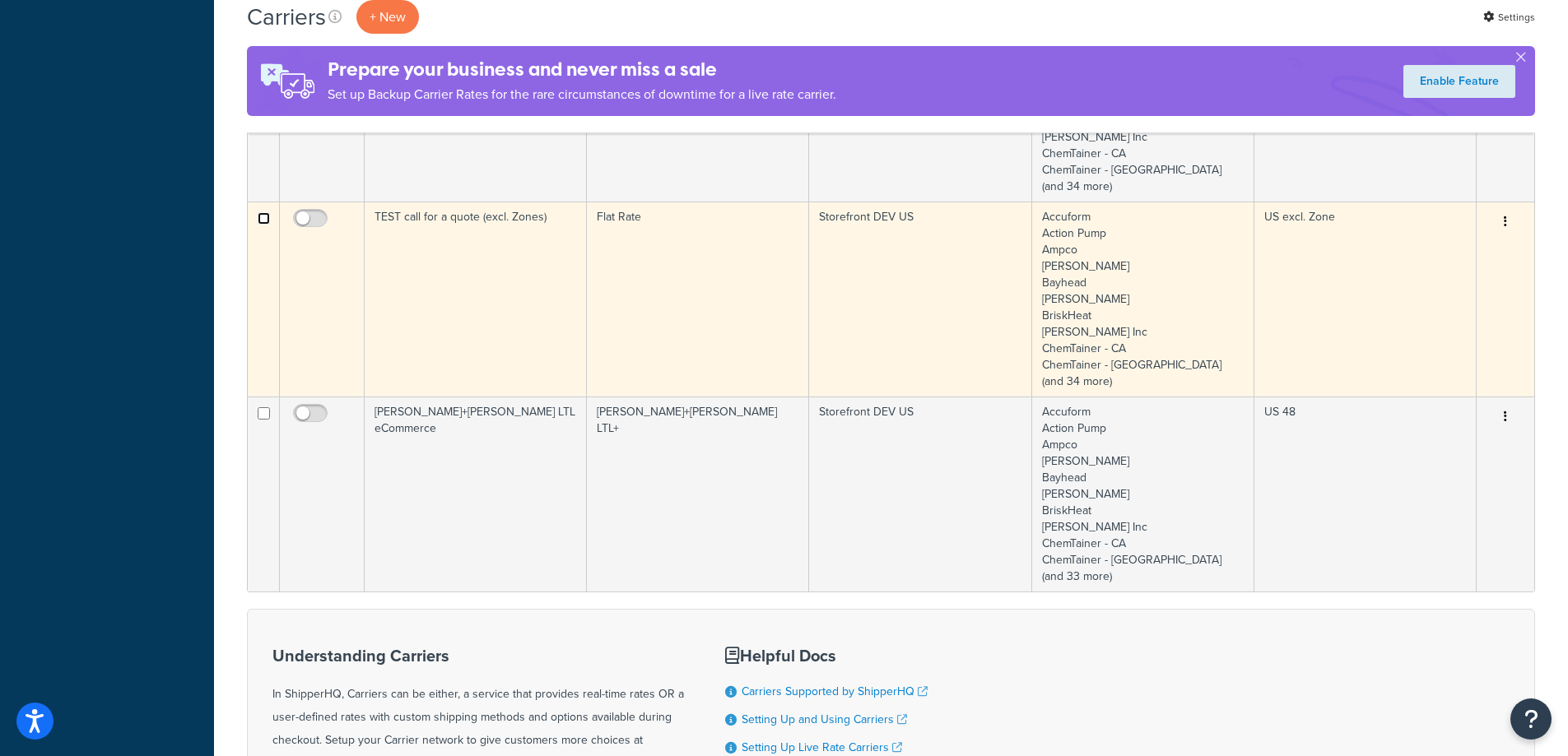
click at [257, 224] on input "checkbox" at bounding box center [263, 218] width 13 height 13
checkbox input "true"
click at [1509, 231] on button "button" at bounding box center [1505, 222] width 23 height 26
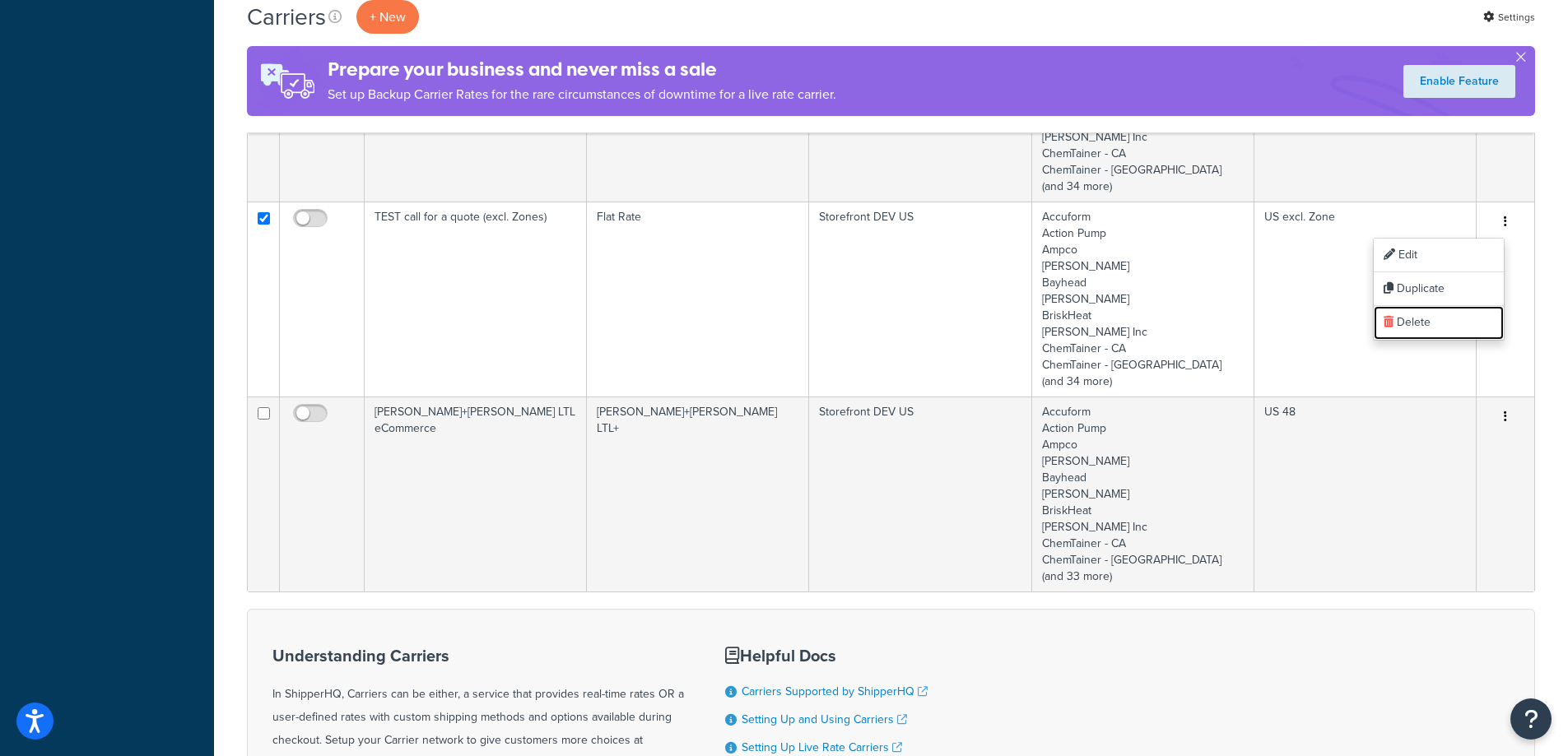
drag, startPoint x: 1425, startPoint y: 319, endPoint x: 845, endPoint y: 57, distance: 636.4
click at [1423, 320] on link "Delete" at bounding box center [1438, 322] width 130 height 34
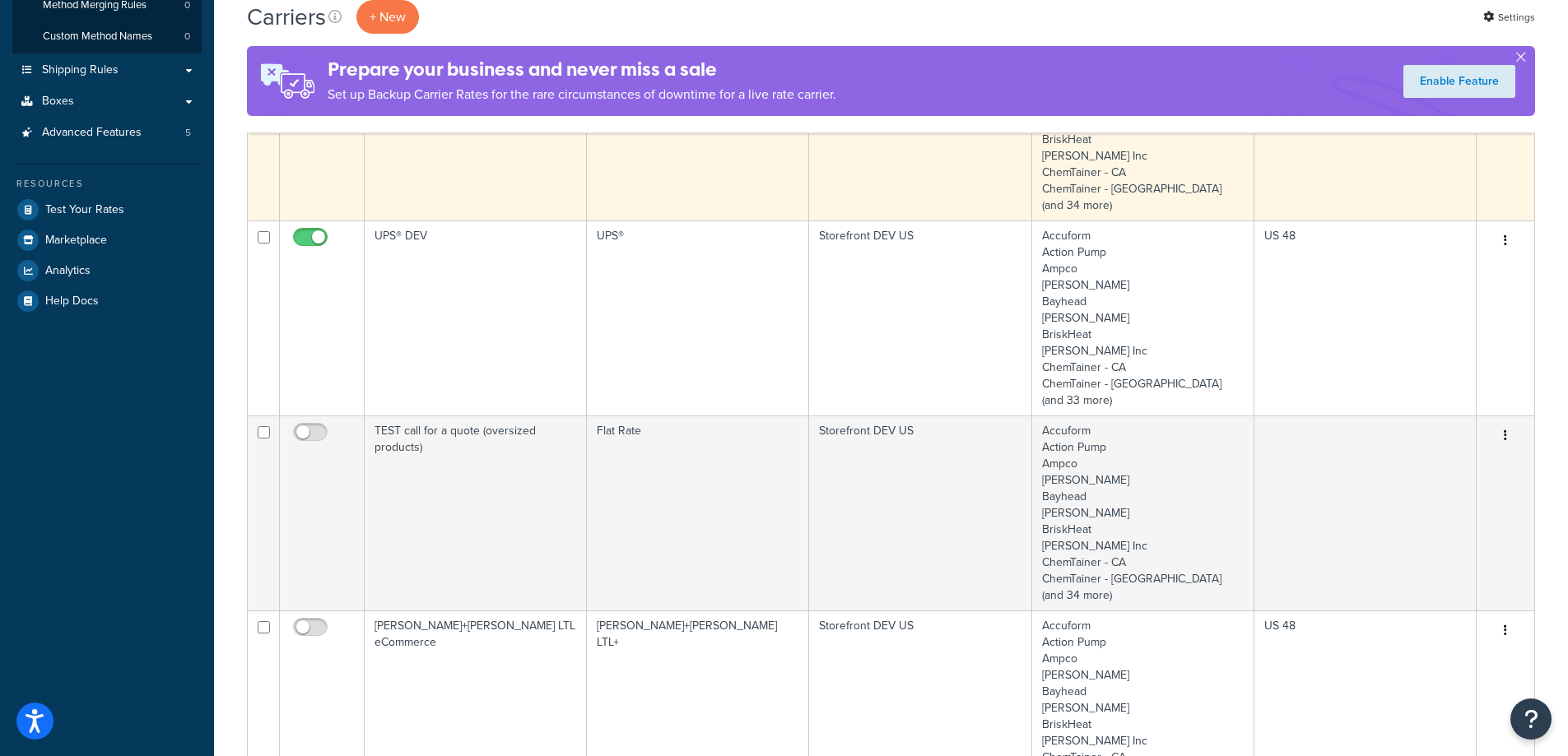
scroll to position [247, 0]
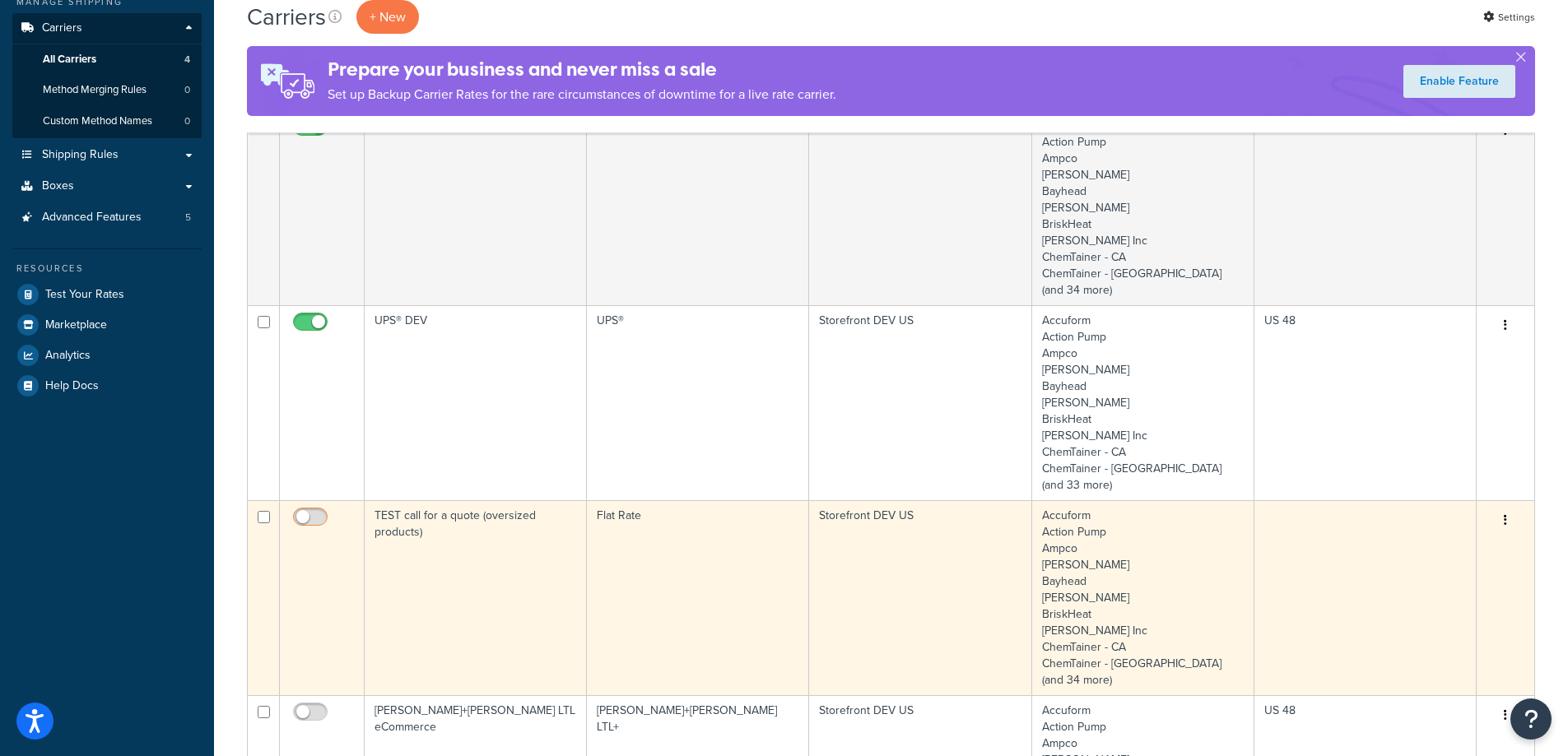
click at [310, 517] on input "checkbox" at bounding box center [311, 521] width 45 height 20
checkbox input "true"
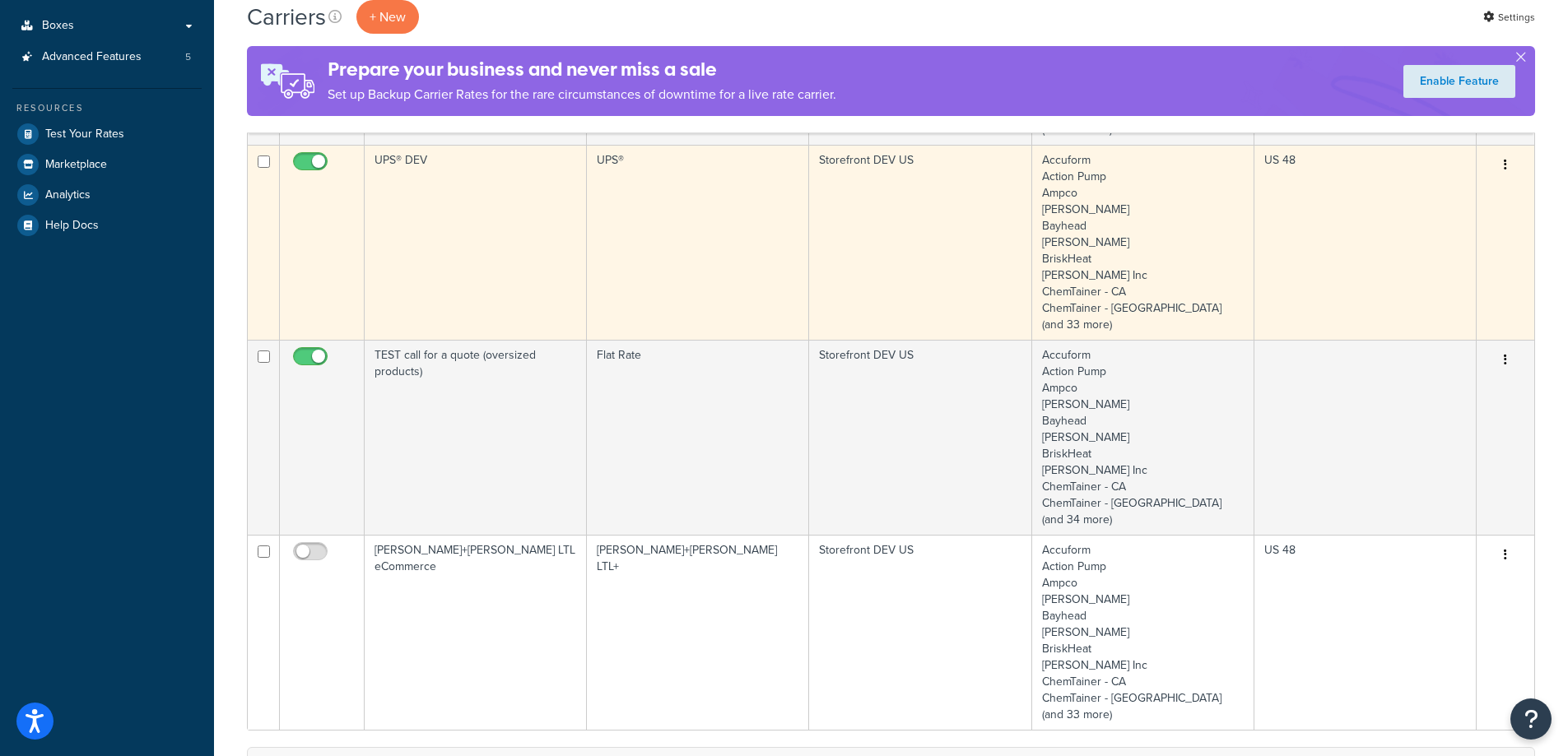
scroll to position [412, 0]
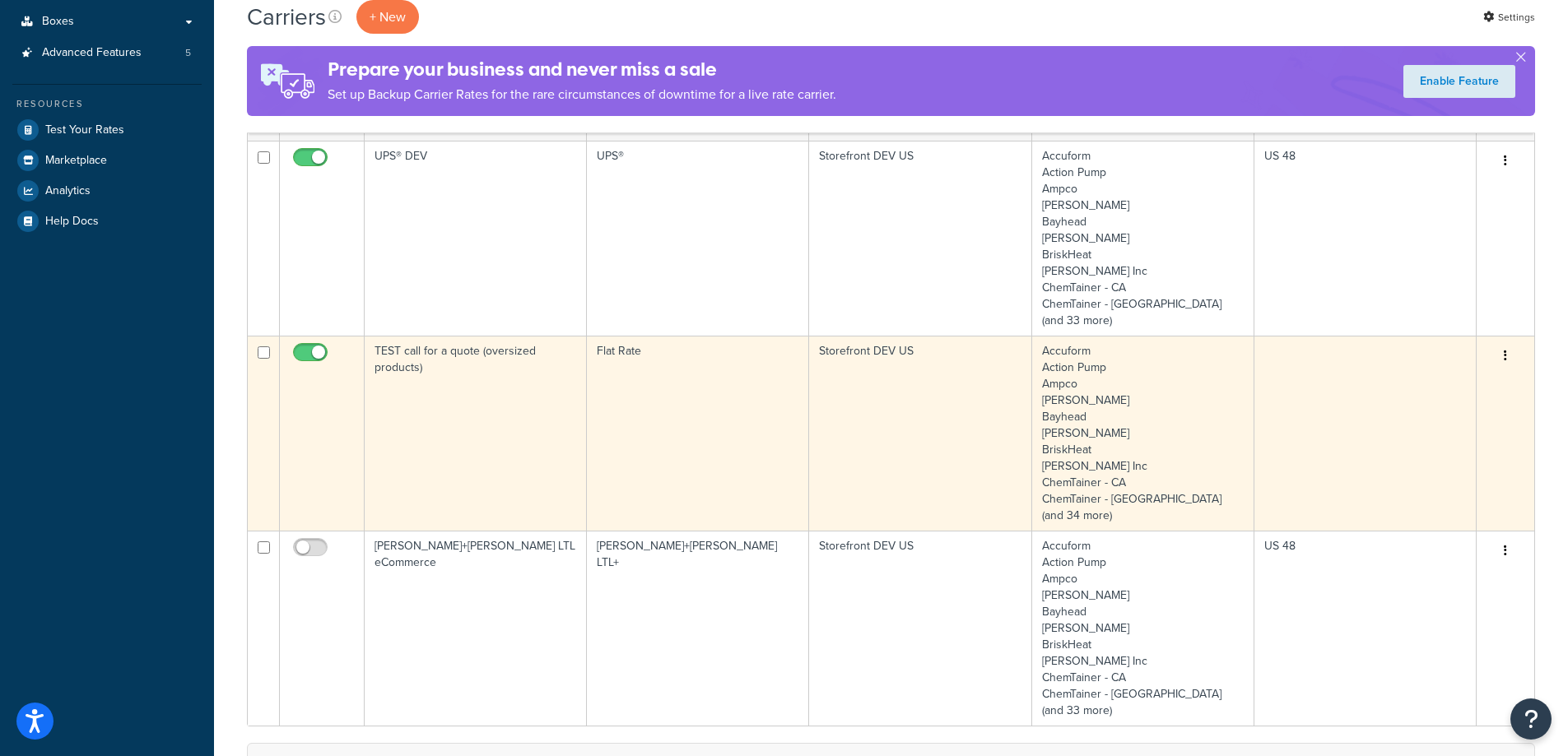
click at [620, 445] on td "Flat Rate" at bounding box center [698, 433] width 222 height 195
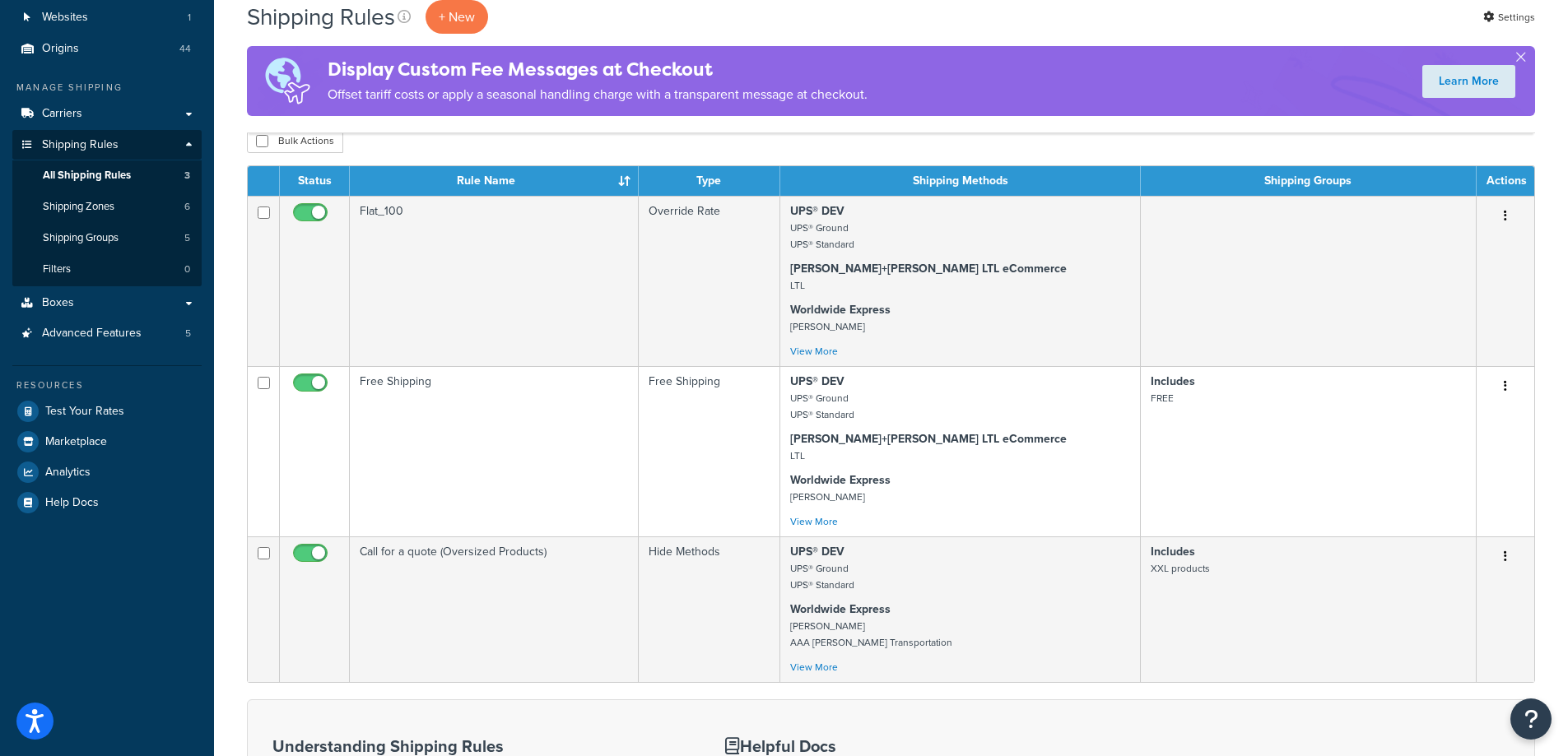
scroll to position [165, 0]
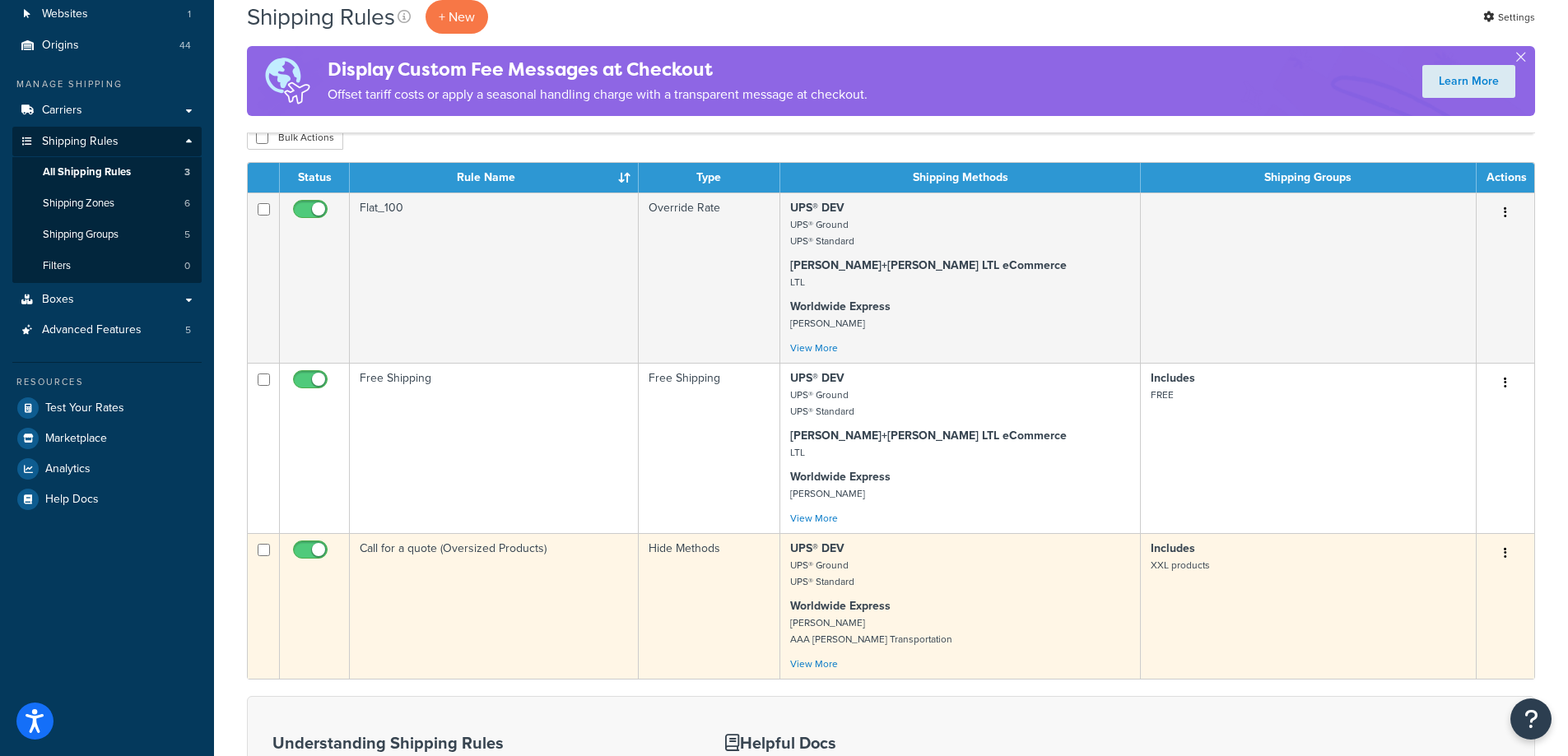
click at [585, 589] on td "Call for a quote (Oversized Products)" at bounding box center [495, 606] width 289 height 146
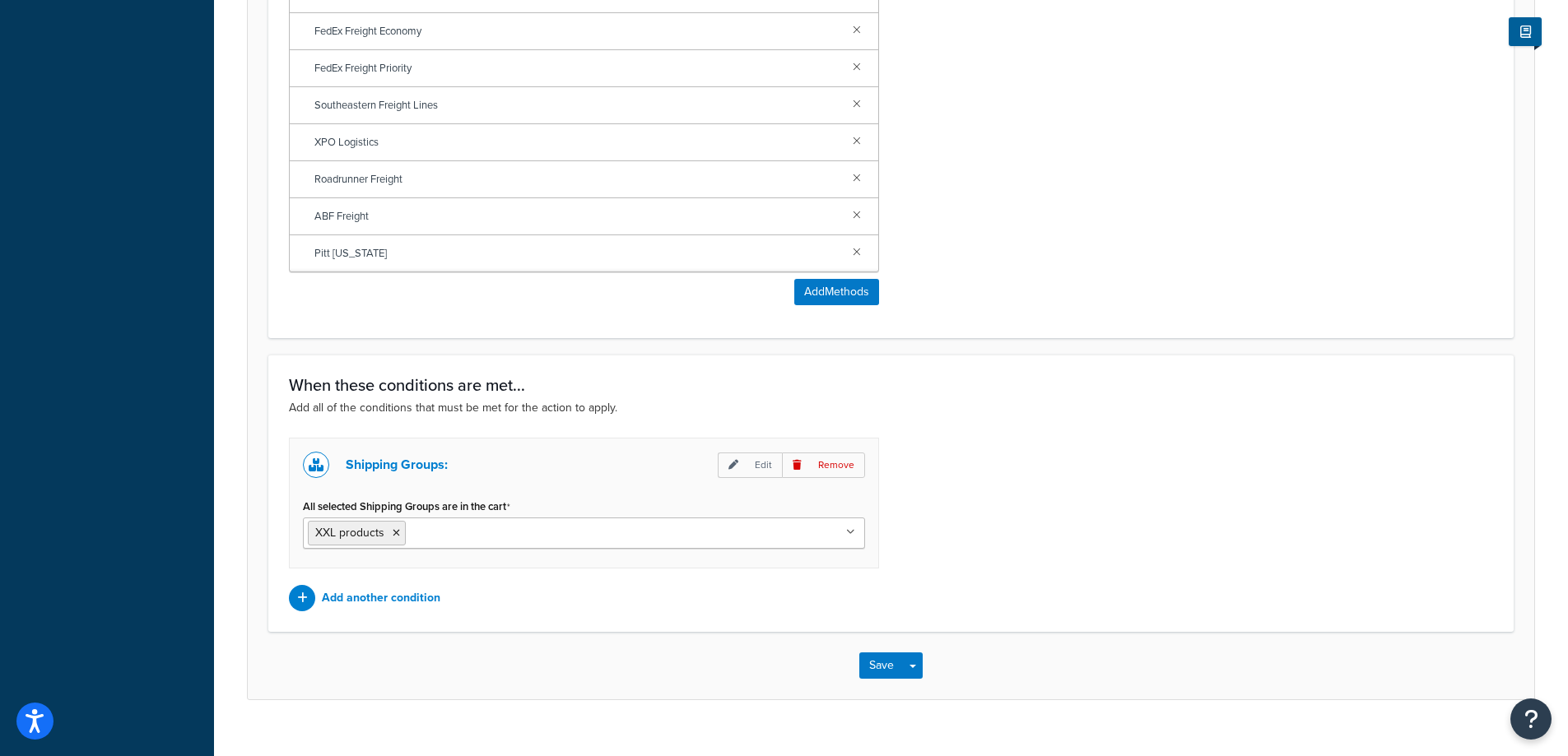
scroll to position [905, 0]
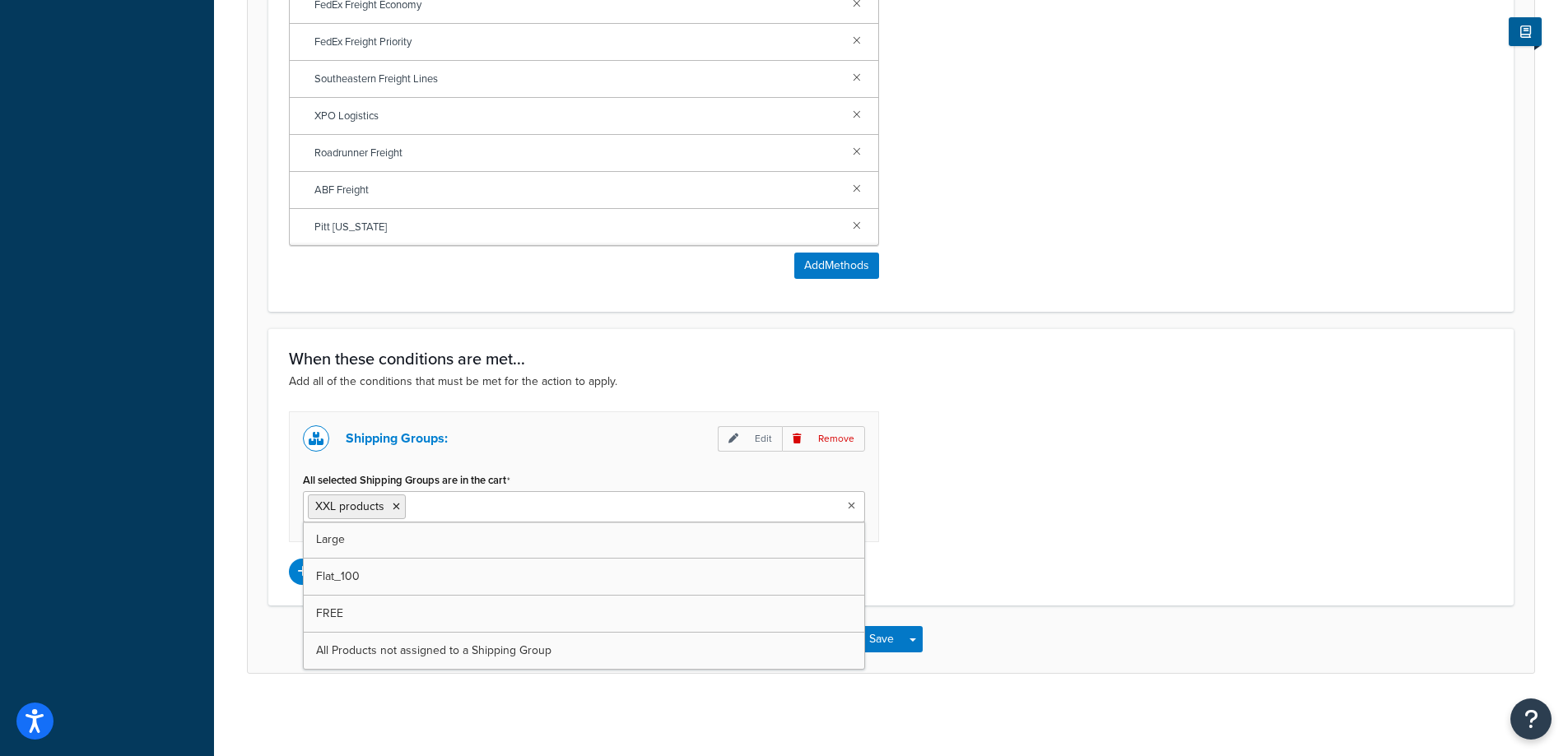
click at [585, 503] on ul "XXL products" at bounding box center [583, 507] width 562 height 31
click at [1254, 524] on div "Shipping Groups: Edit Remove All selected Shipping Groups are in the cart Large…" at bounding box center [891, 499] width 1229 height 174
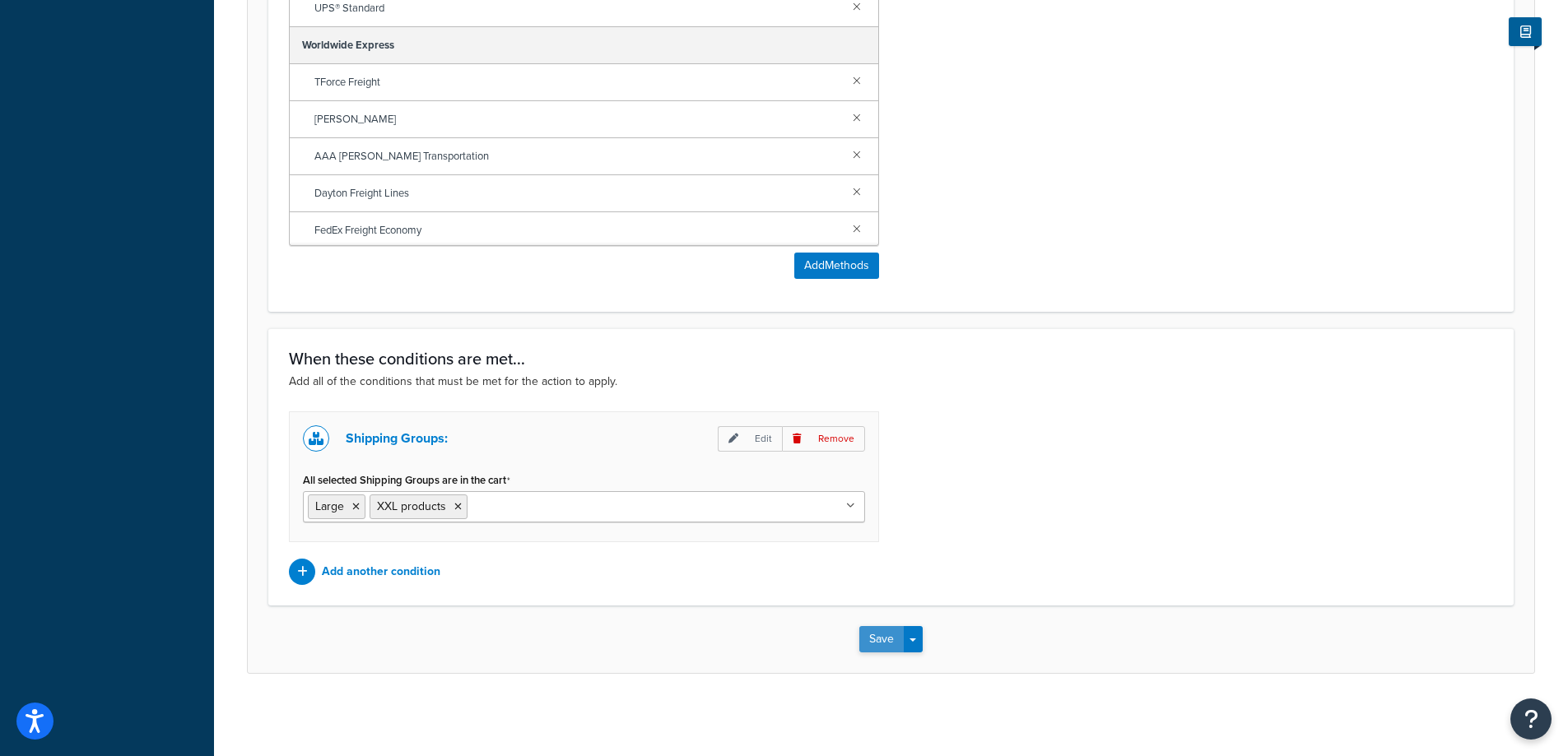
click at [884, 637] on button "Save" at bounding box center [881, 638] width 44 height 26
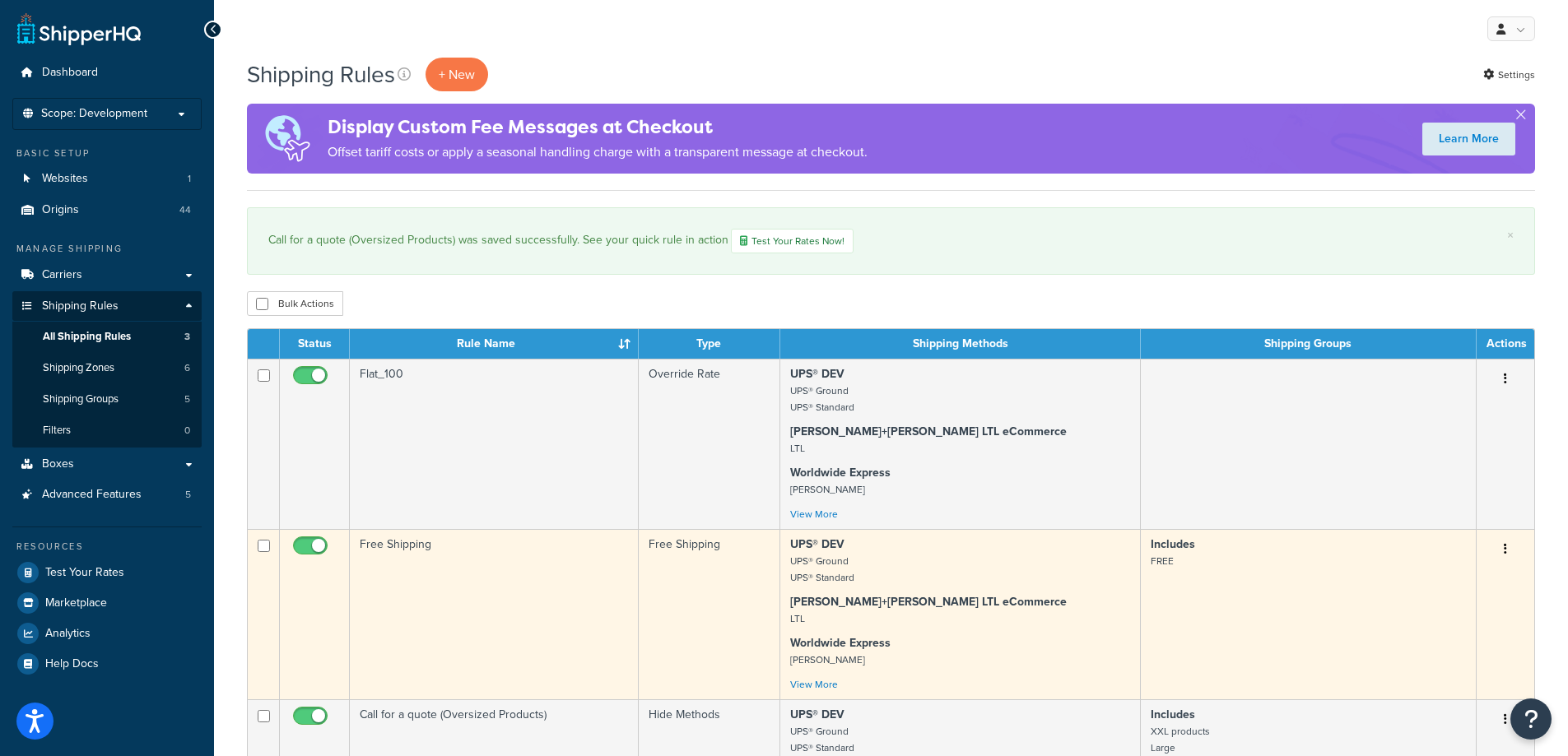
scroll to position [247, 0]
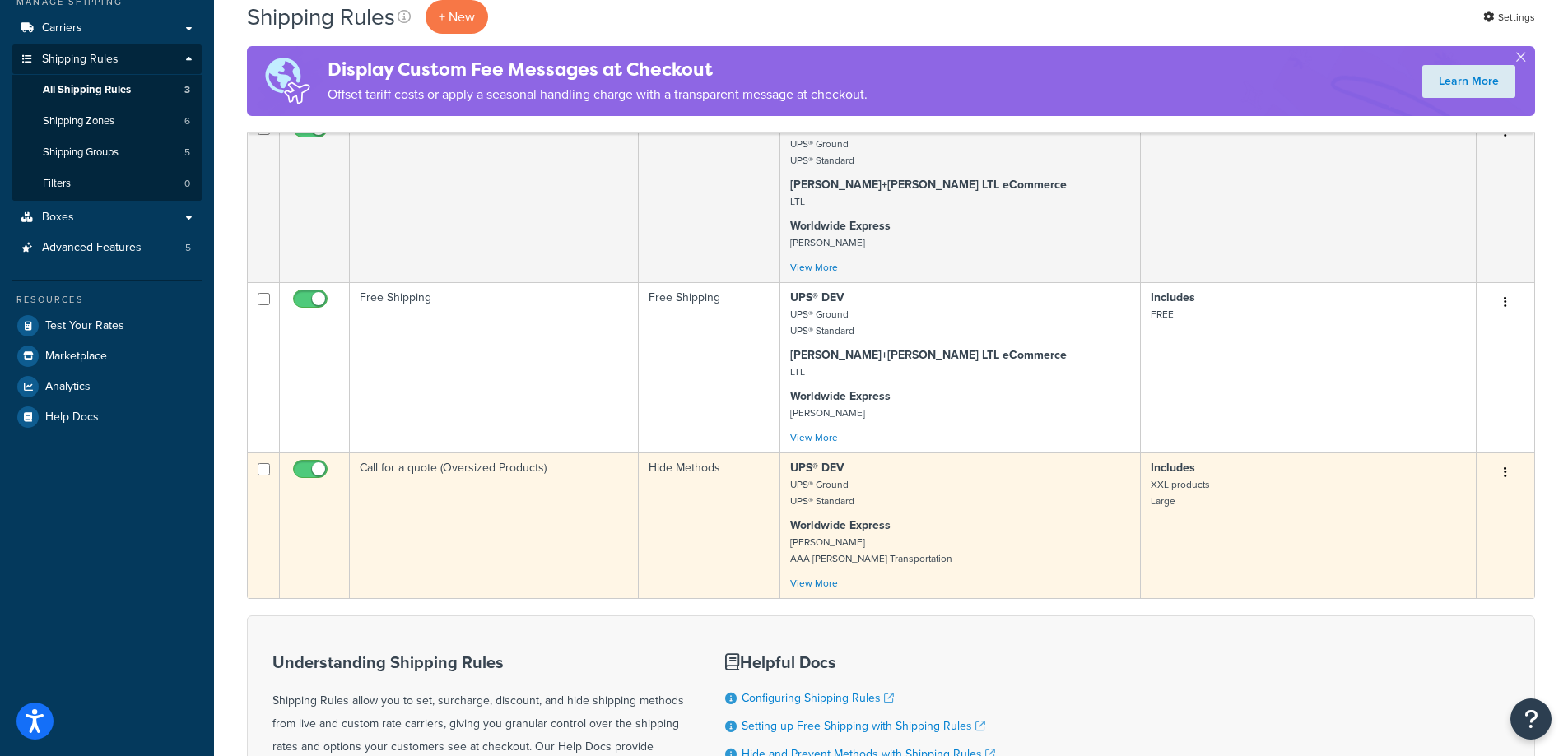
click at [510, 506] on td "Call for a quote (Oversized Products)" at bounding box center [495, 525] width 289 height 146
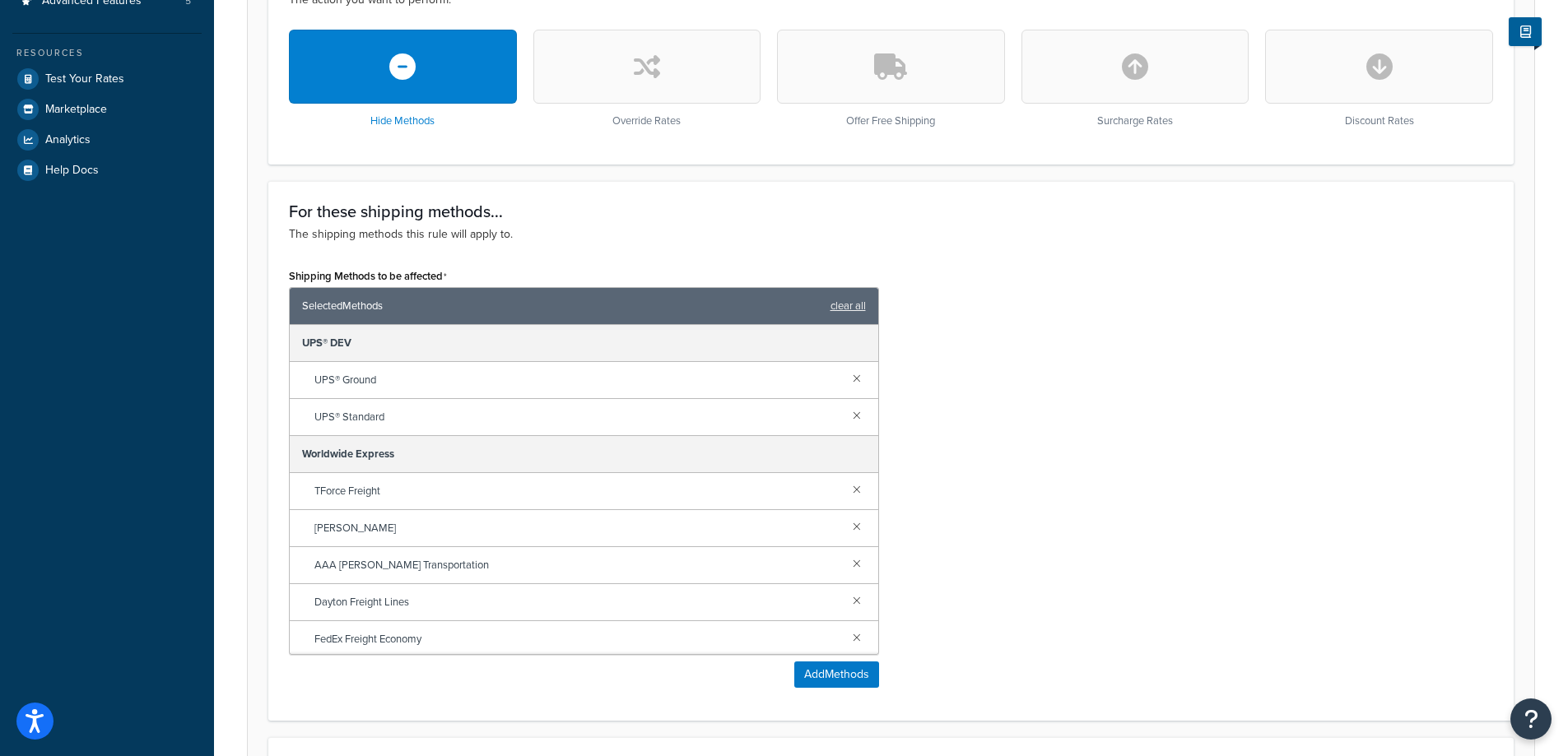
scroll to position [226, 0]
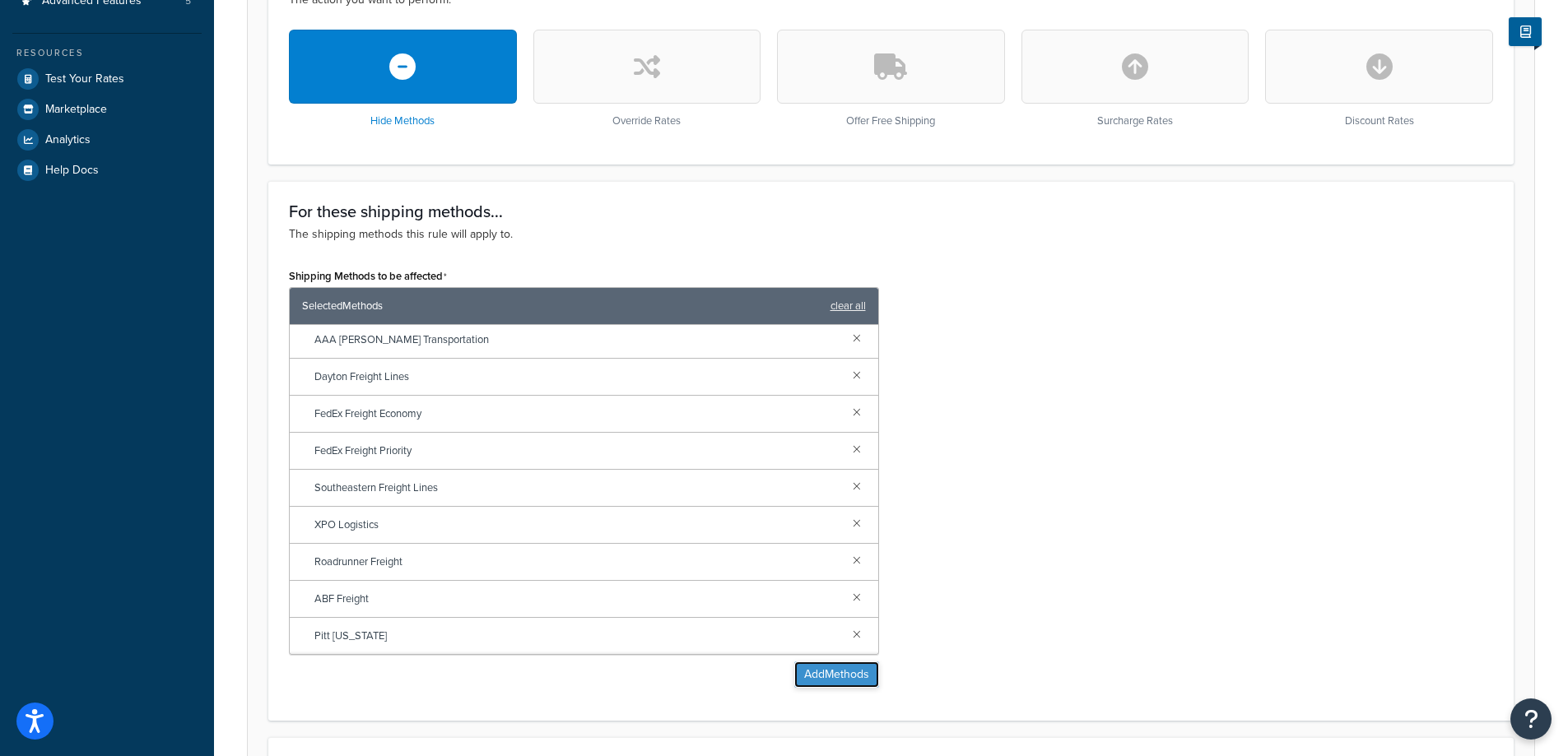
click at [802, 681] on button "Add Methods" at bounding box center [837, 674] width 85 height 26
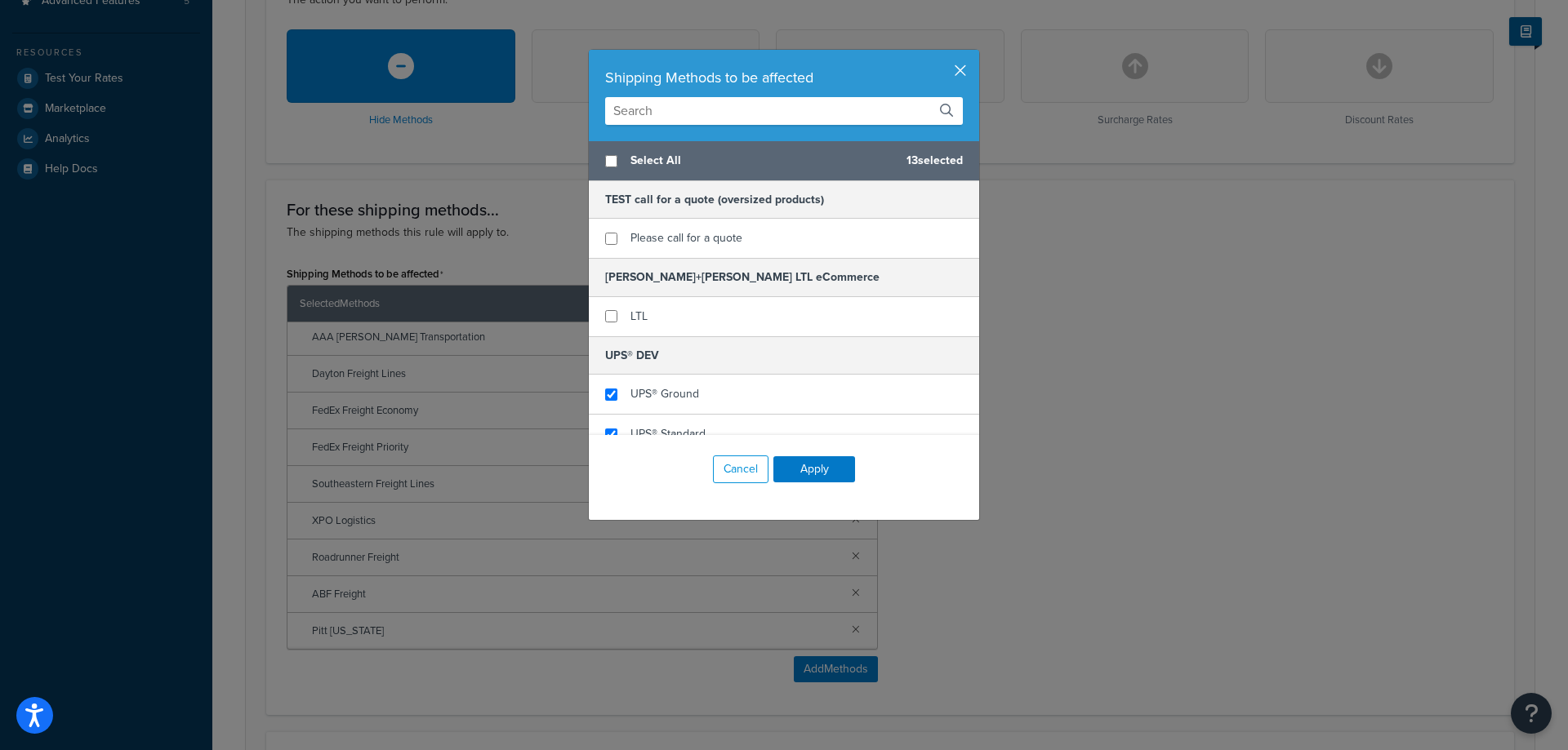
click at [975, 54] on button "button" at bounding box center [977, 52] width 4 height 4
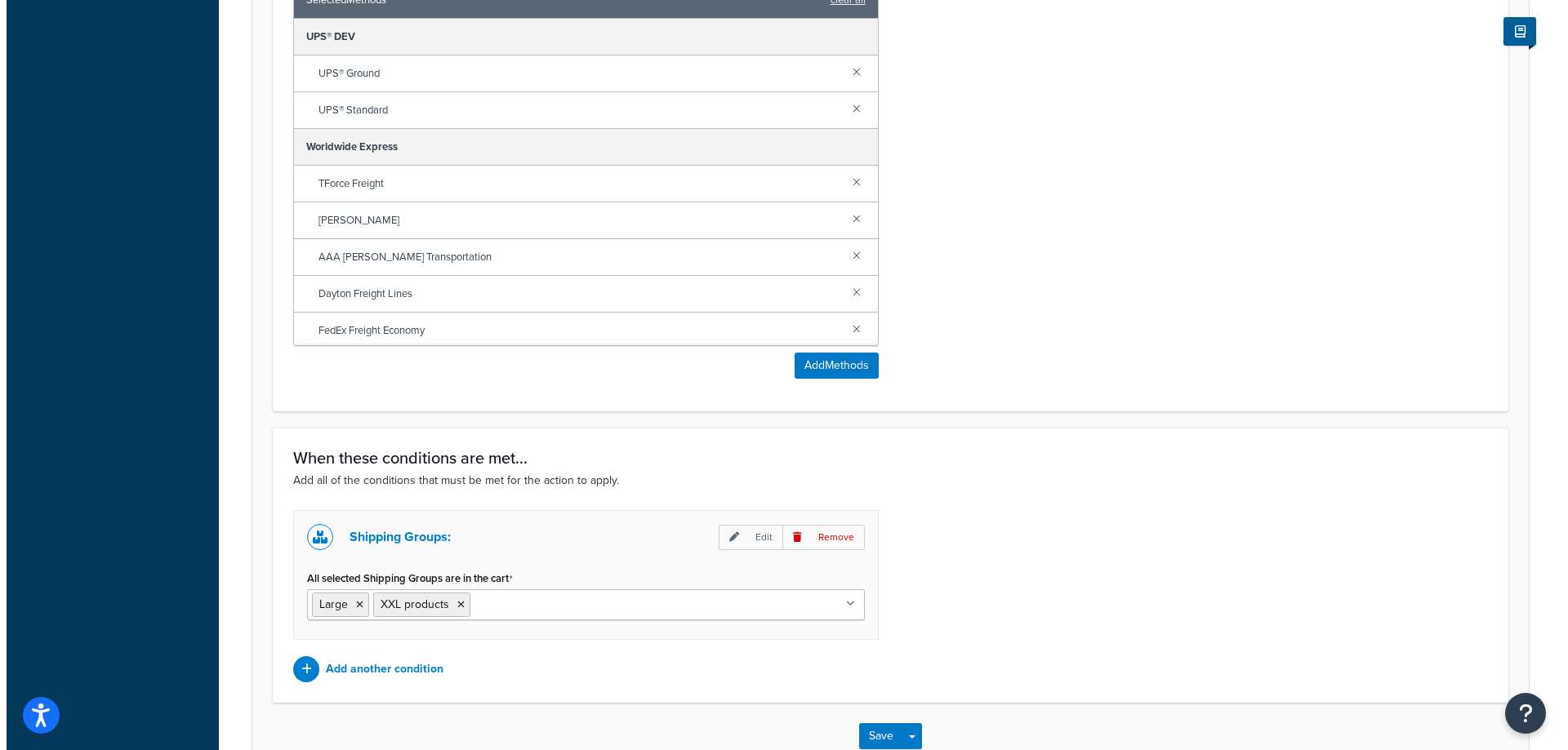
scroll to position [898, 0]
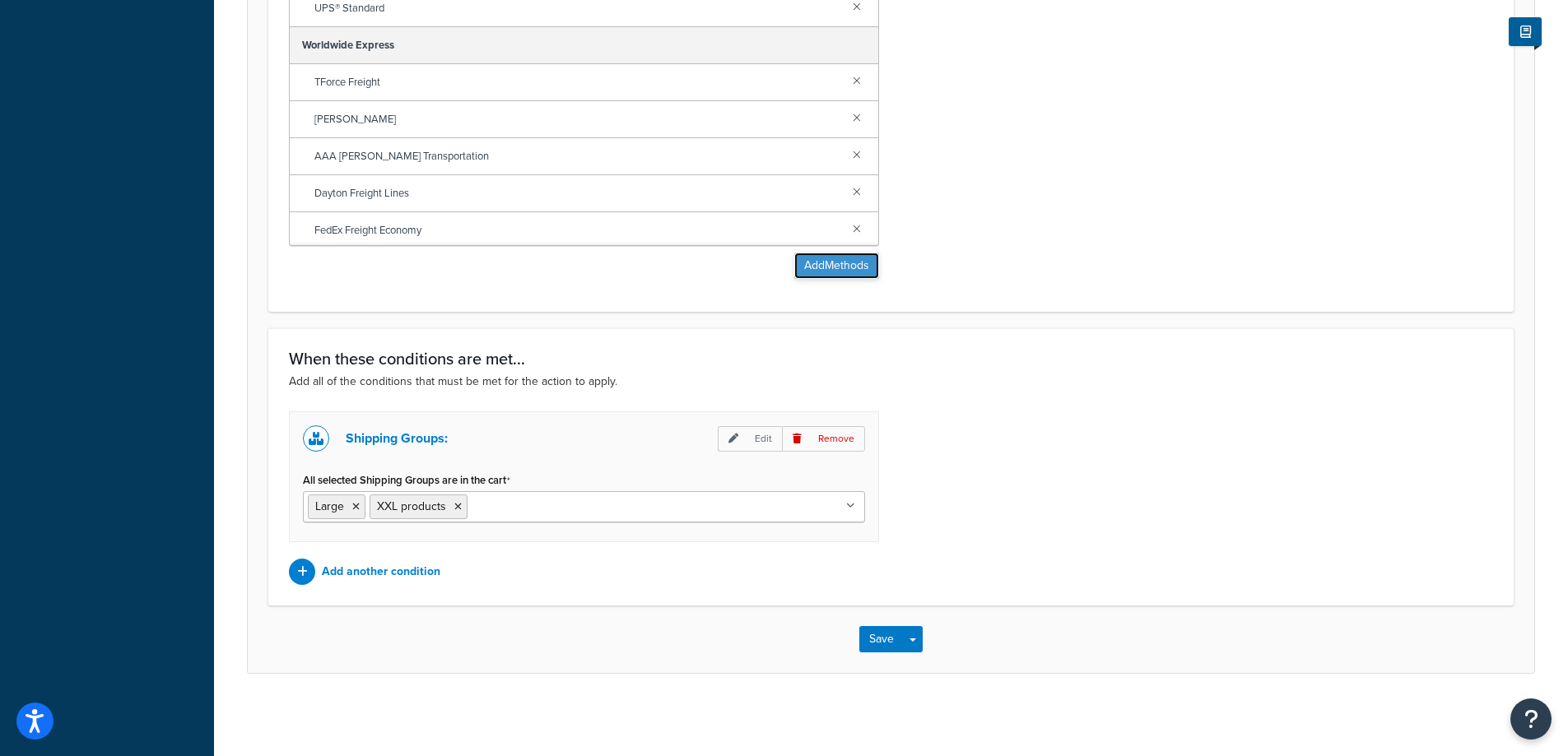
click at [860, 269] on button "Add Methods" at bounding box center [837, 265] width 85 height 26
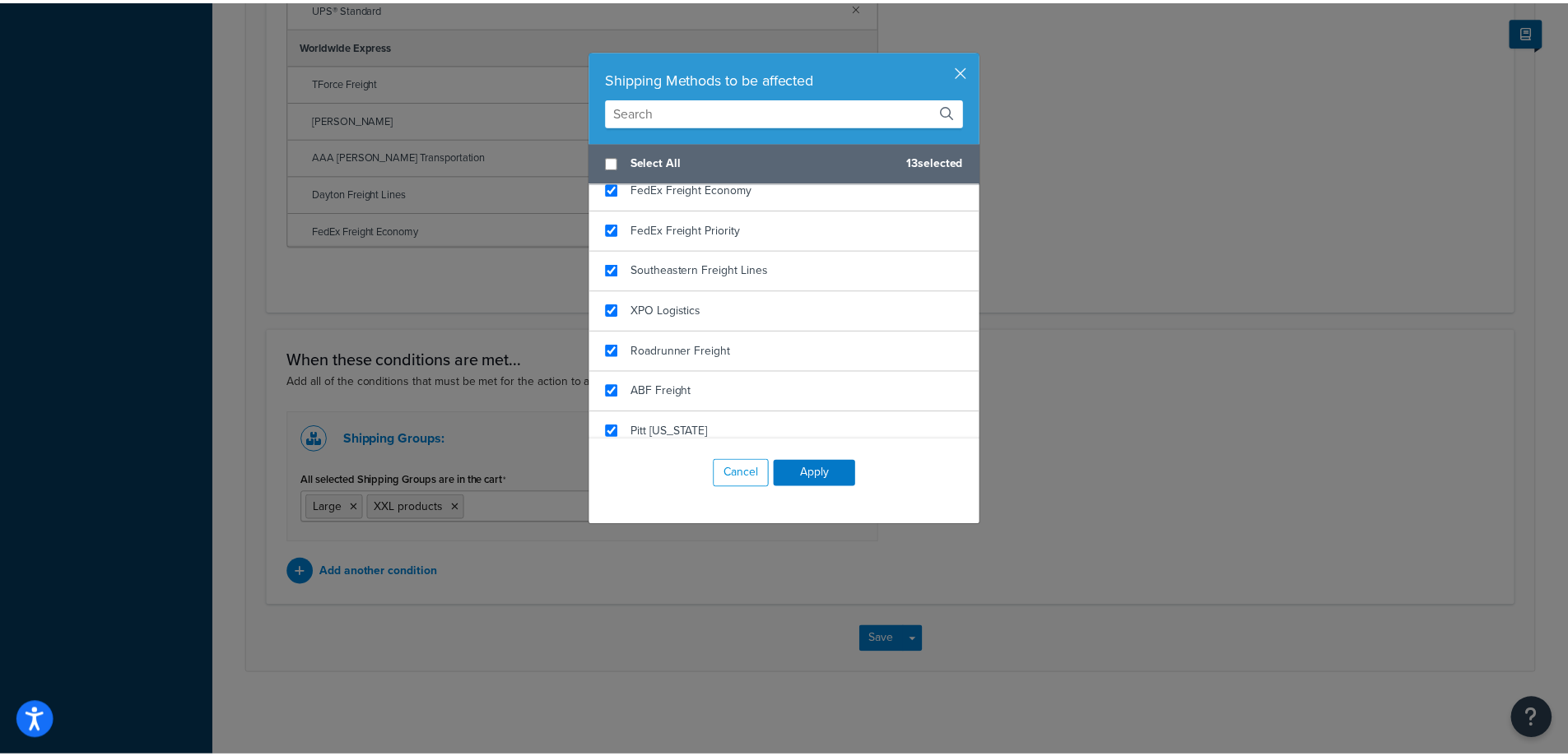
scroll to position [501, 0]
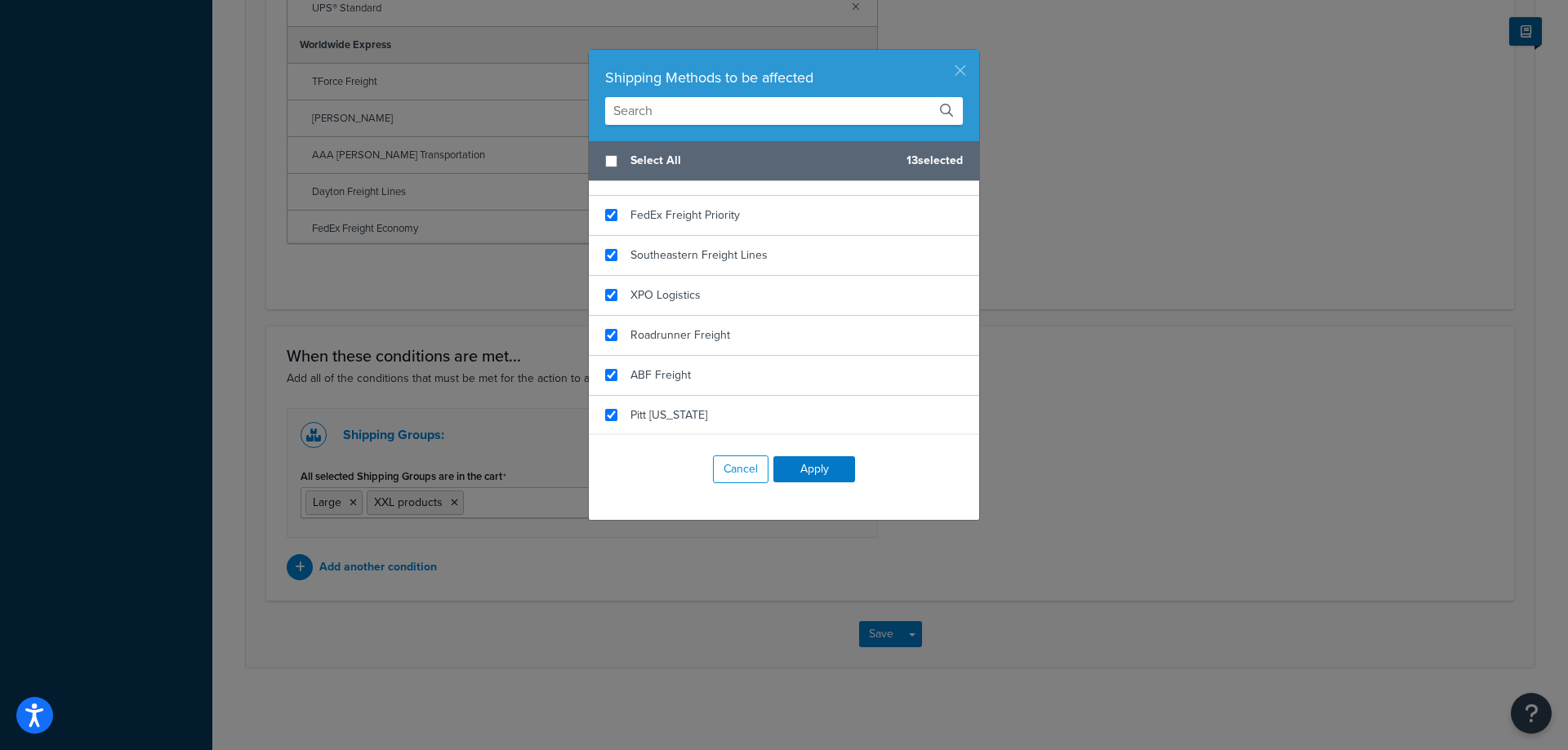
click at [975, 54] on button "button" at bounding box center [977, 52] width 4 height 4
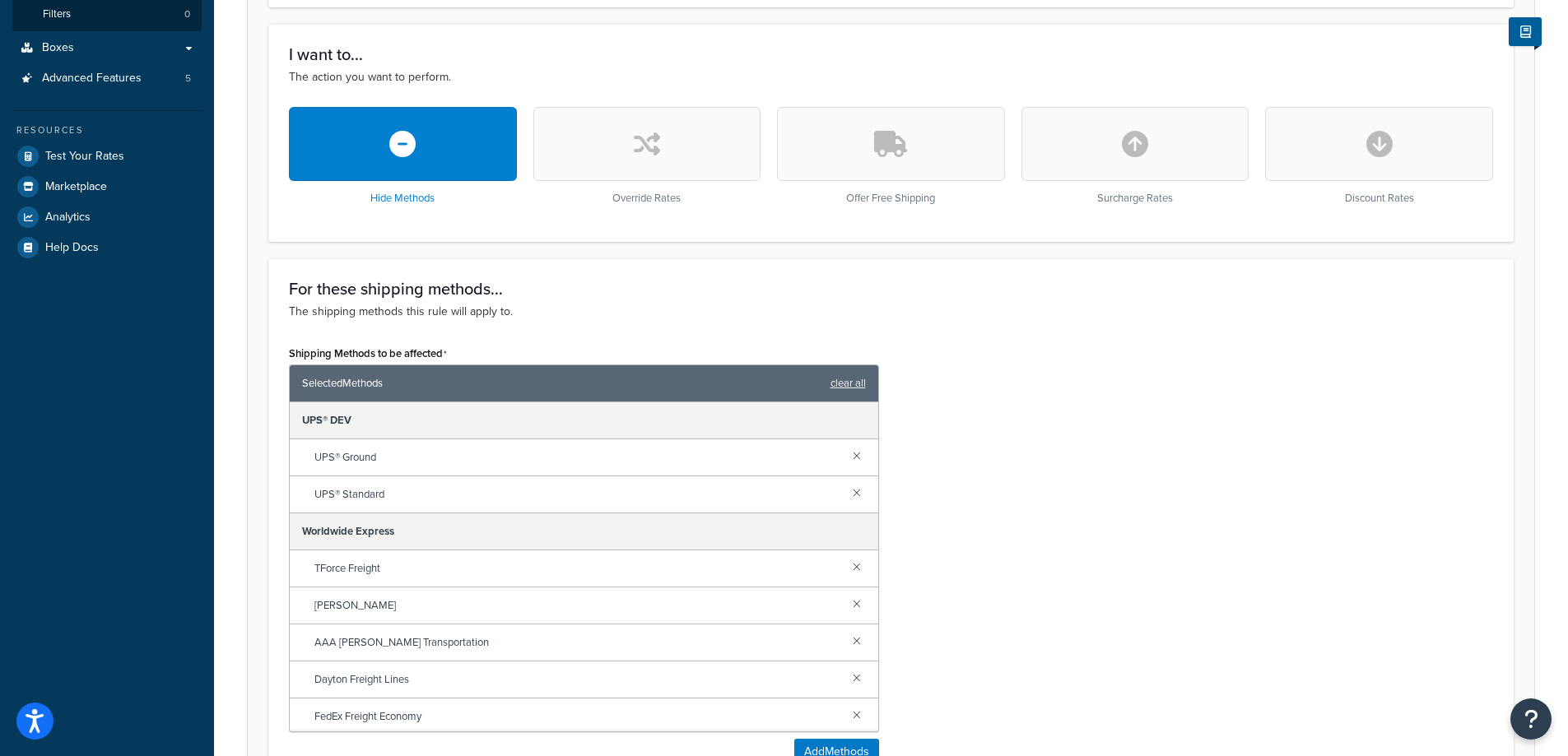
scroll to position [0, 0]
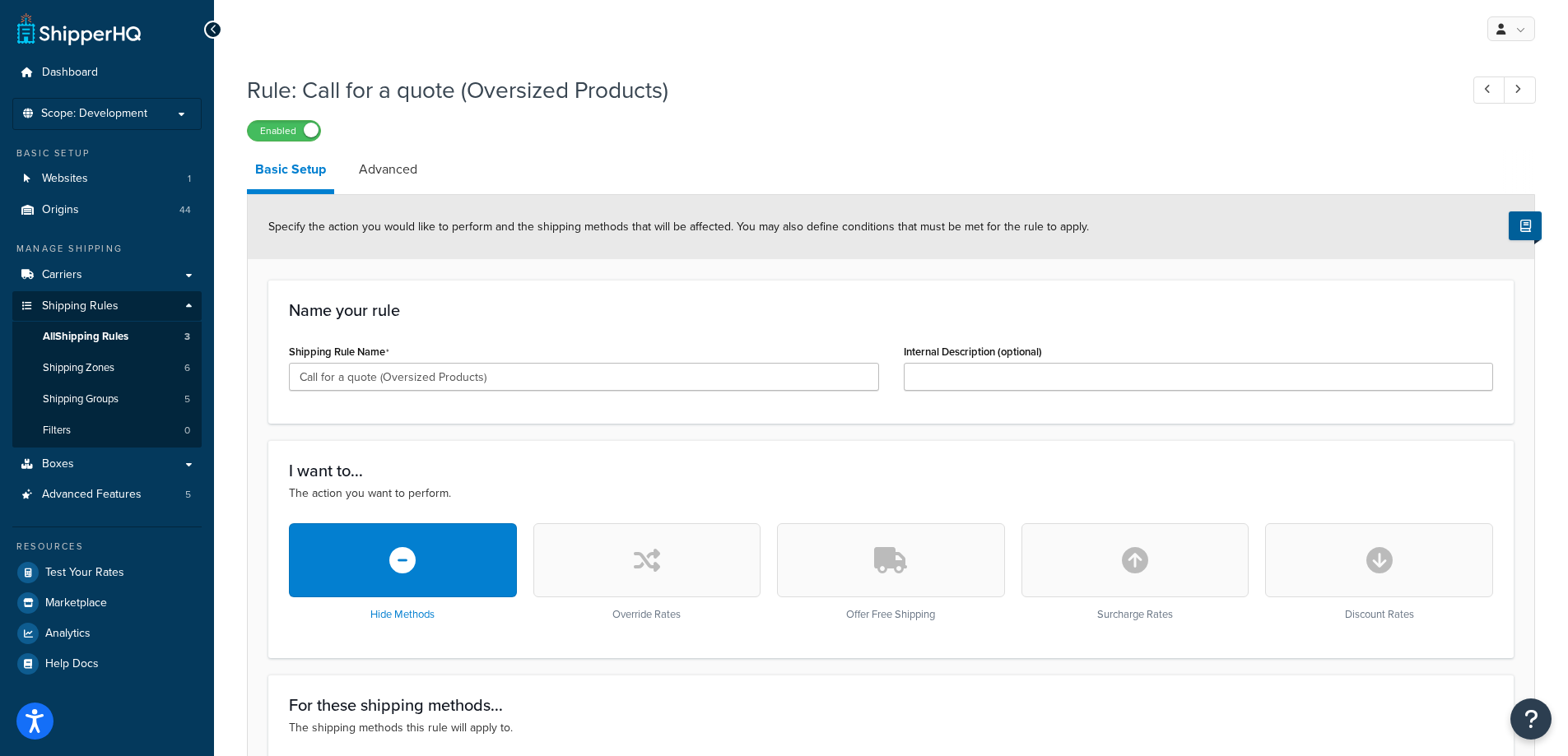
click at [286, 176] on link "Basic Setup" at bounding box center [290, 172] width 87 height 44
click at [126, 335] on span "All Shipping Rules" at bounding box center [85, 337] width 86 height 14
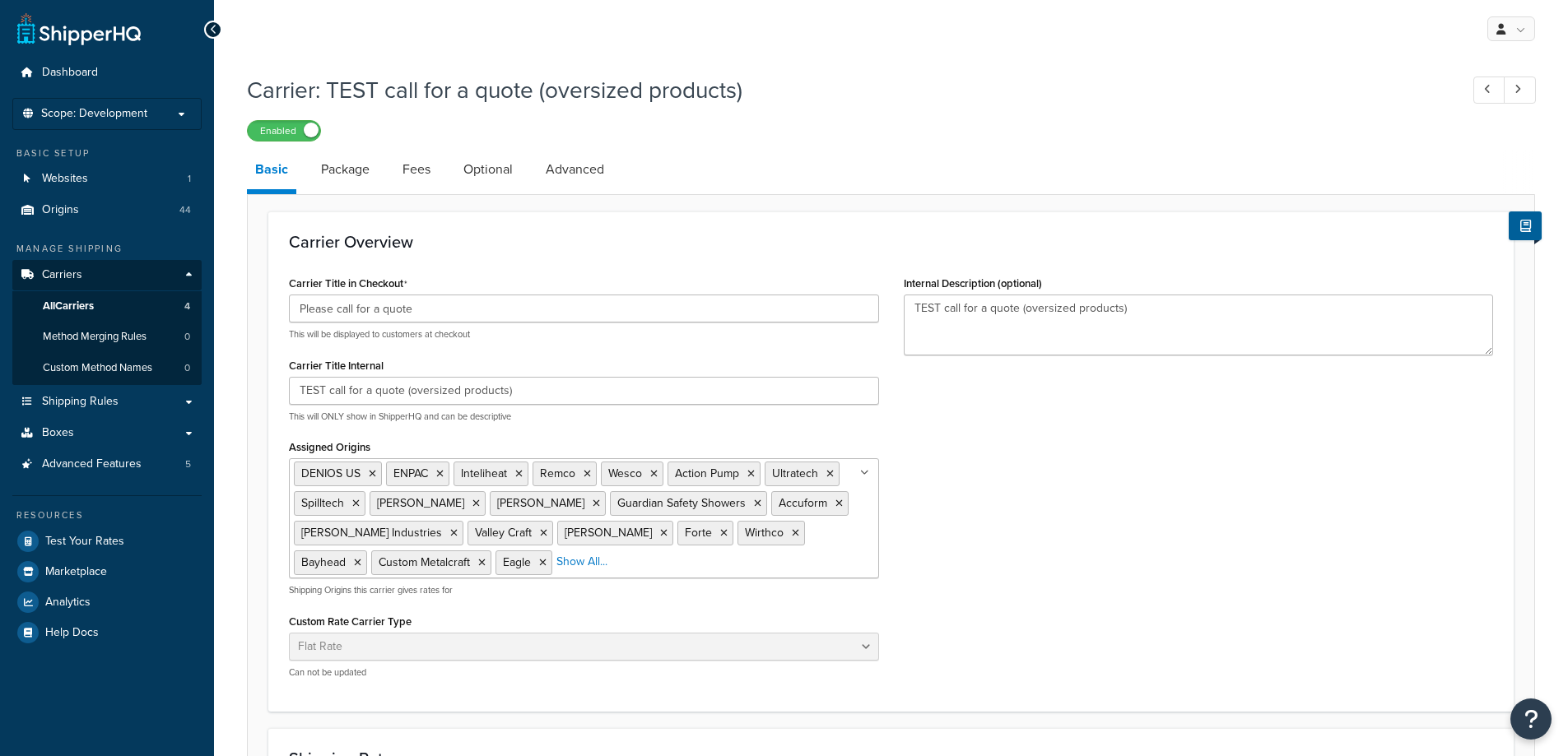
select select "flat"
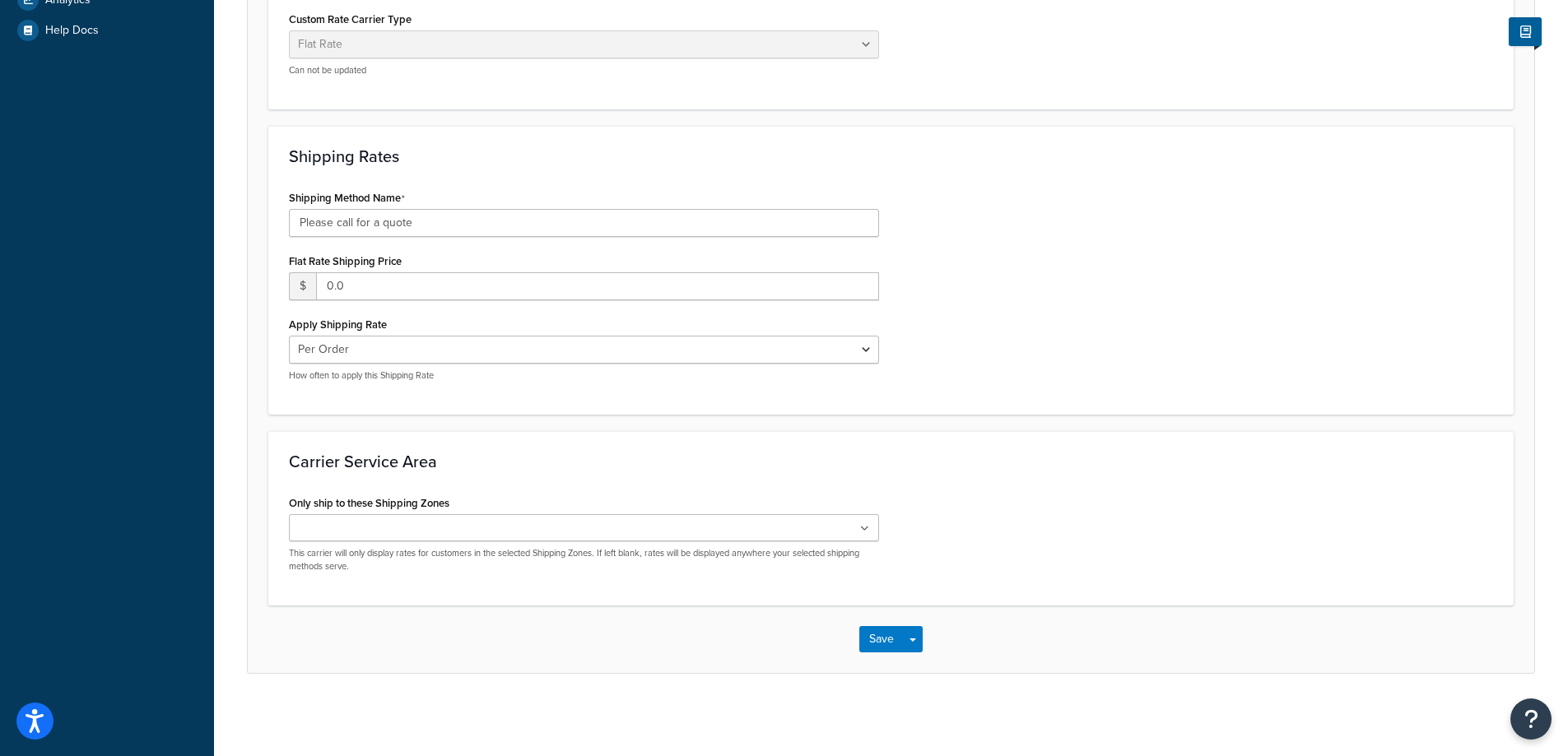
scroll to position [604, 0]
click at [701, 529] on ul at bounding box center [584, 527] width 590 height 27
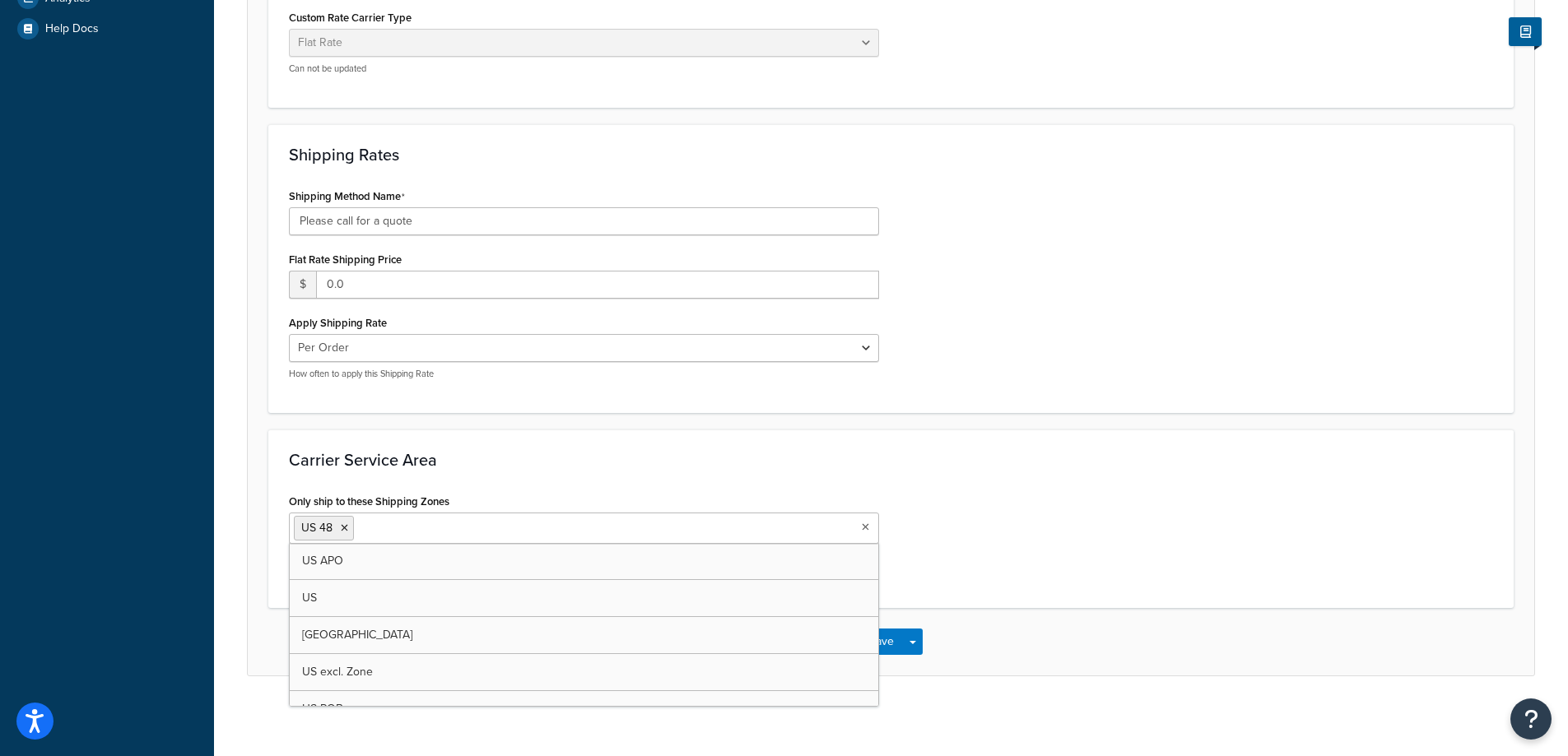
click at [896, 452] on div "Carrier Service Area Only ship to these Shipping Zones US 48 US APO US Canada U…" at bounding box center [890, 519] width 1245 height 178
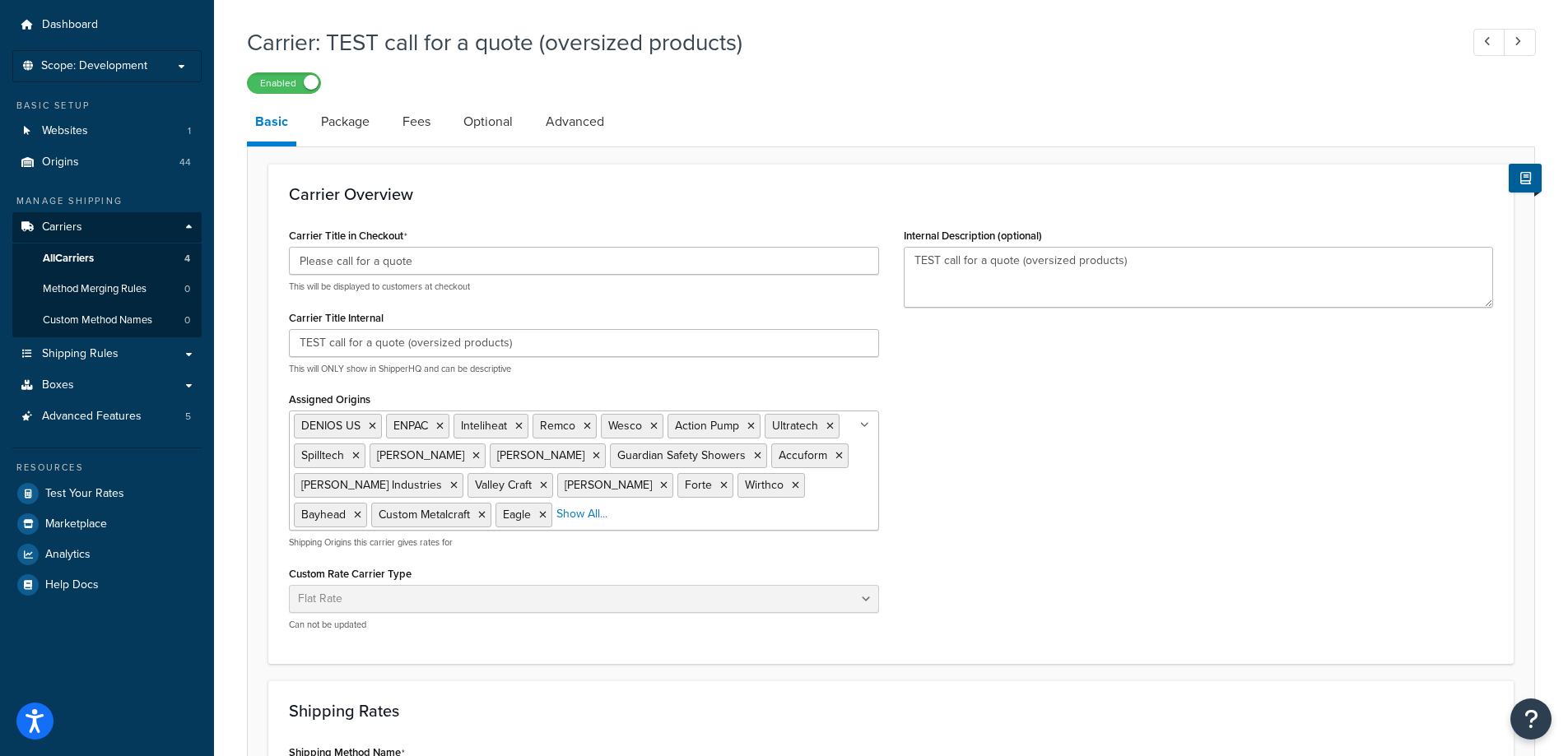
scroll to position [0, 0]
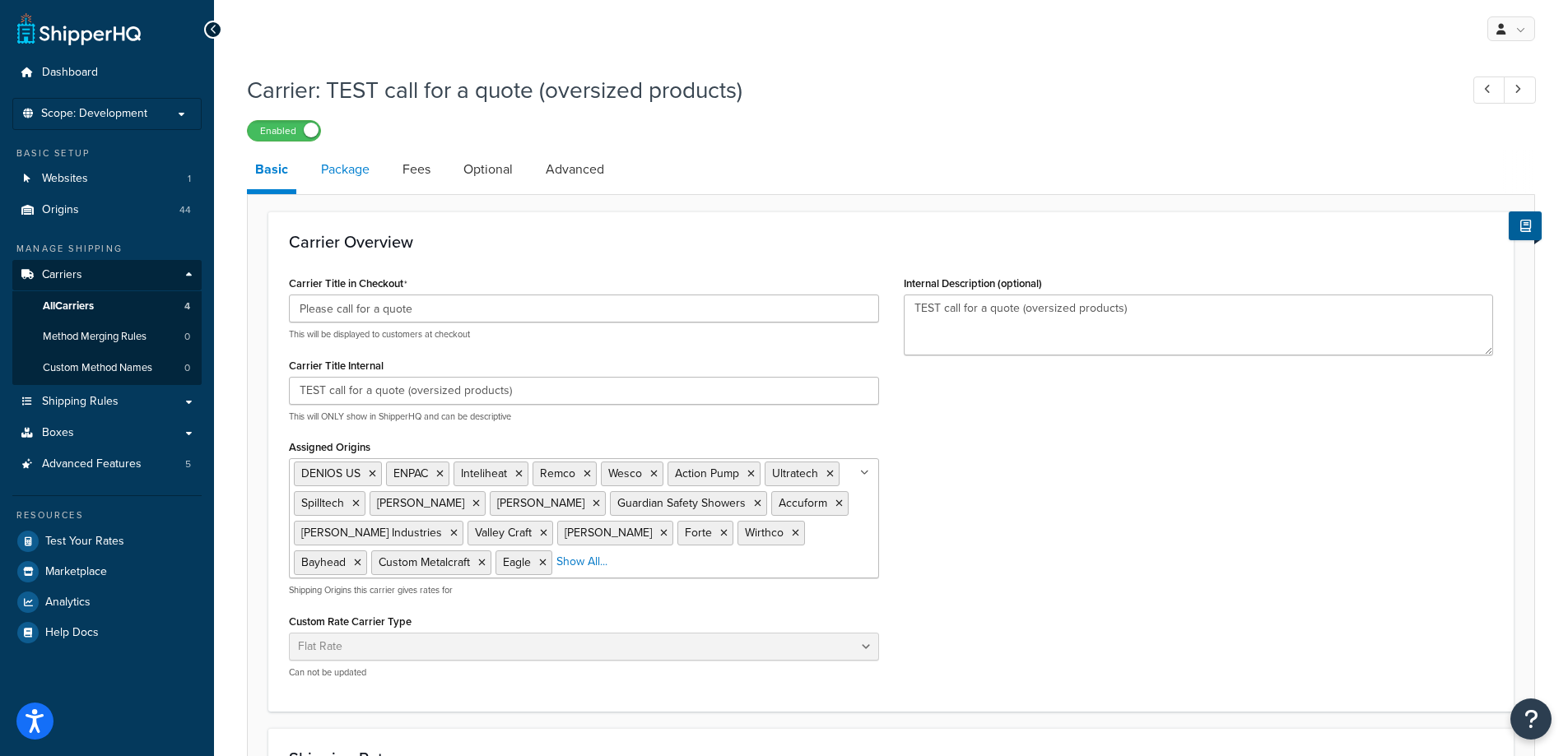
click at [329, 165] on link "Package" at bounding box center [344, 169] width 65 height 40
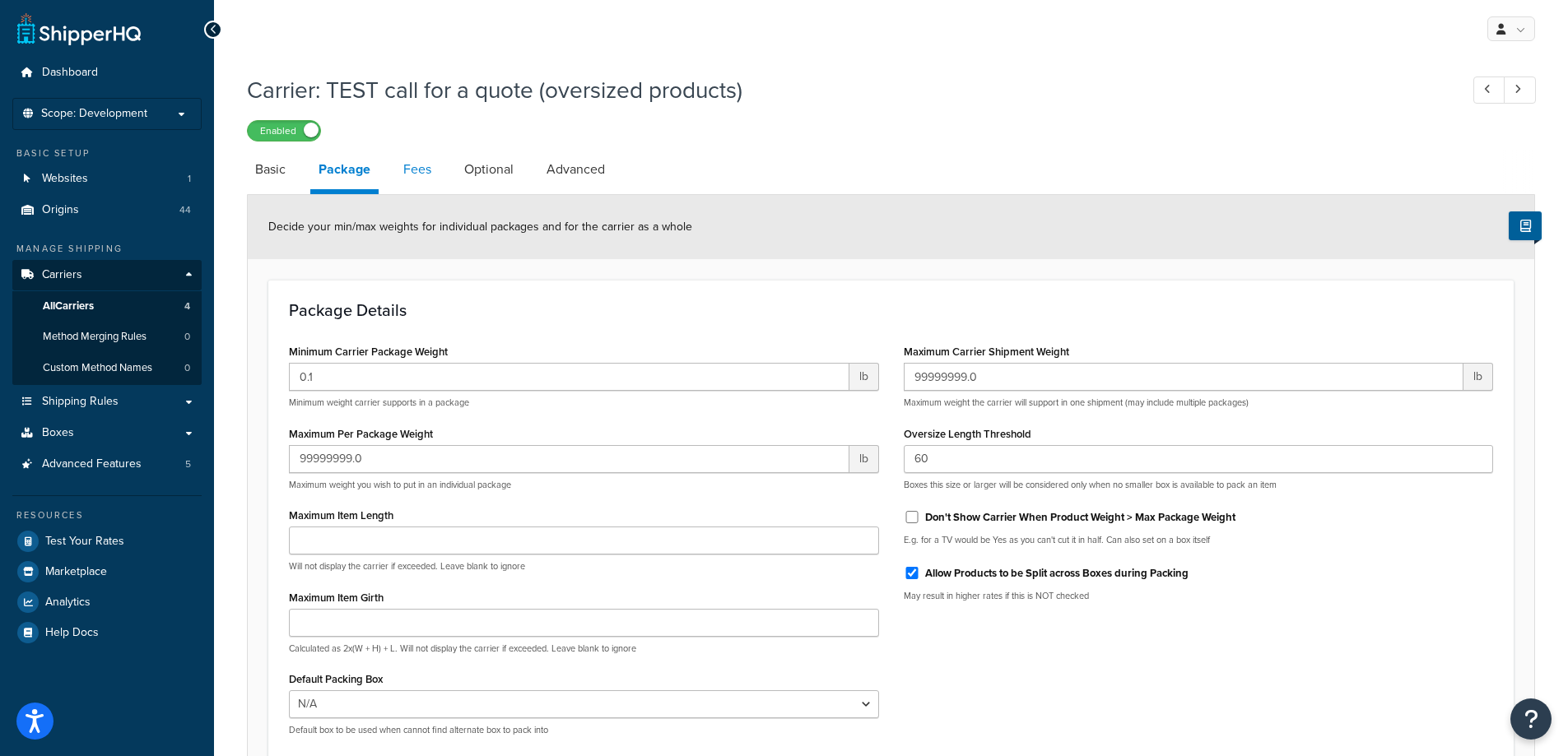
click at [415, 162] on link "Fees" at bounding box center [418, 169] width 44 height 40
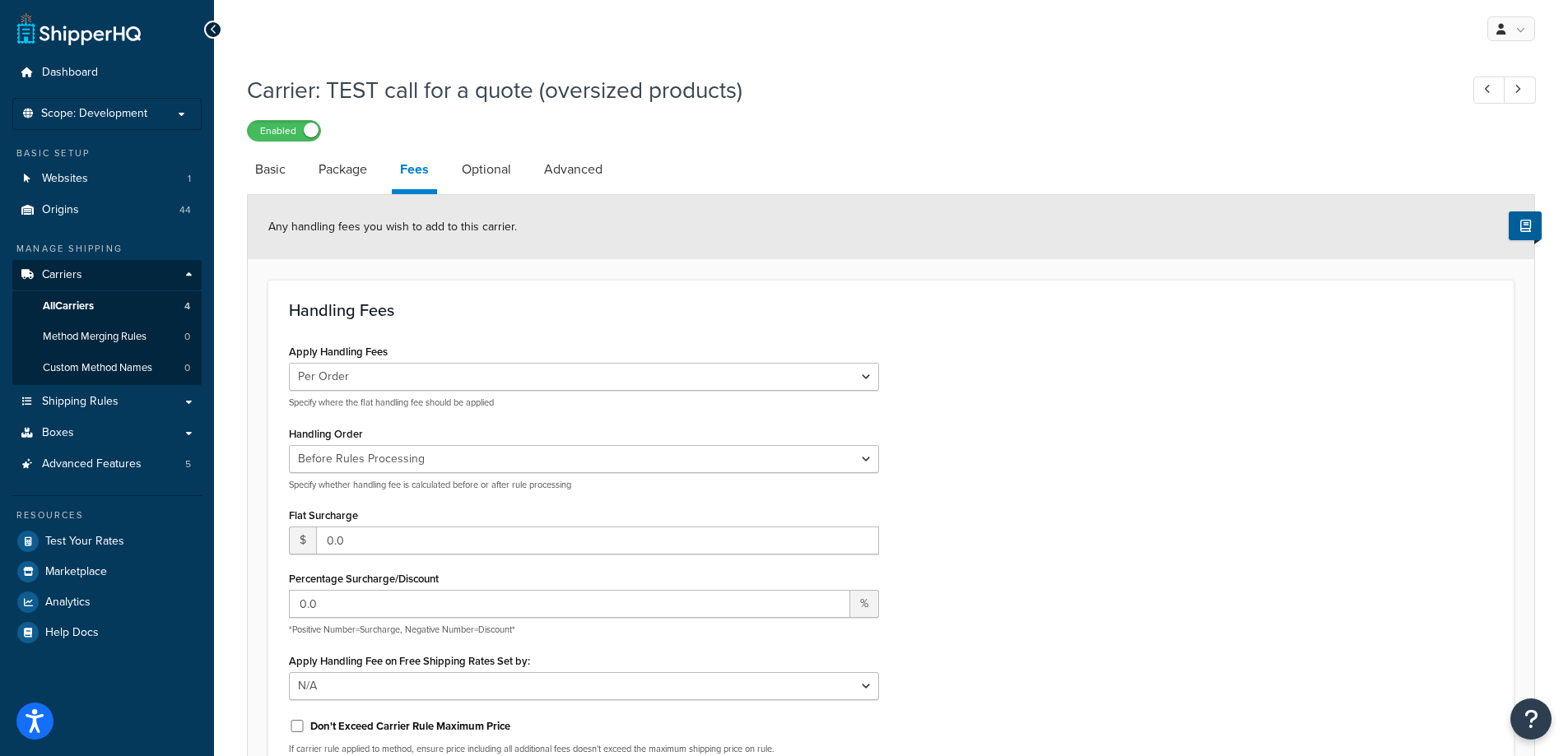
scroll to position [82, 0]
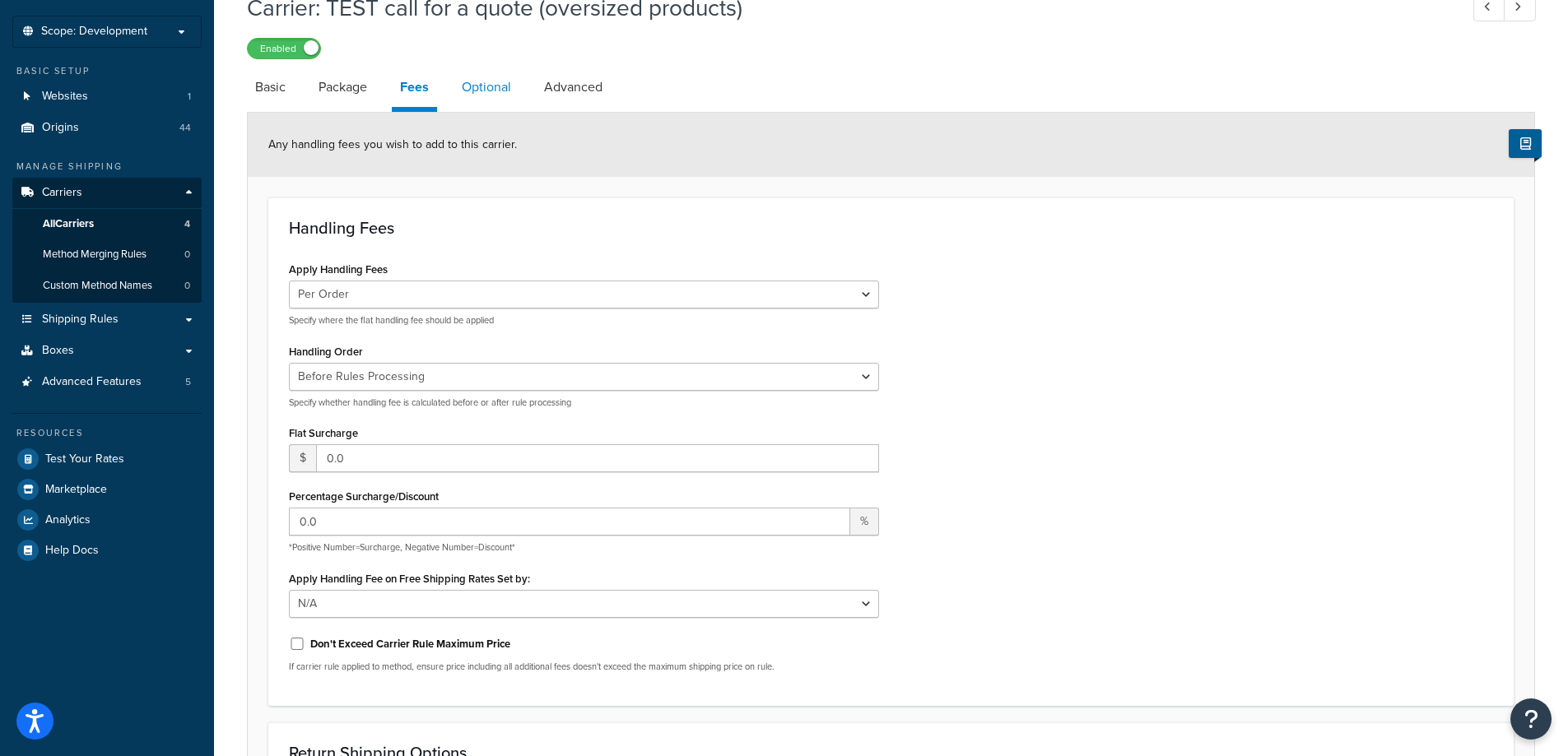
click at [480, 98] on link "Optional" at bounding box center [486, 87] width 66 height 40
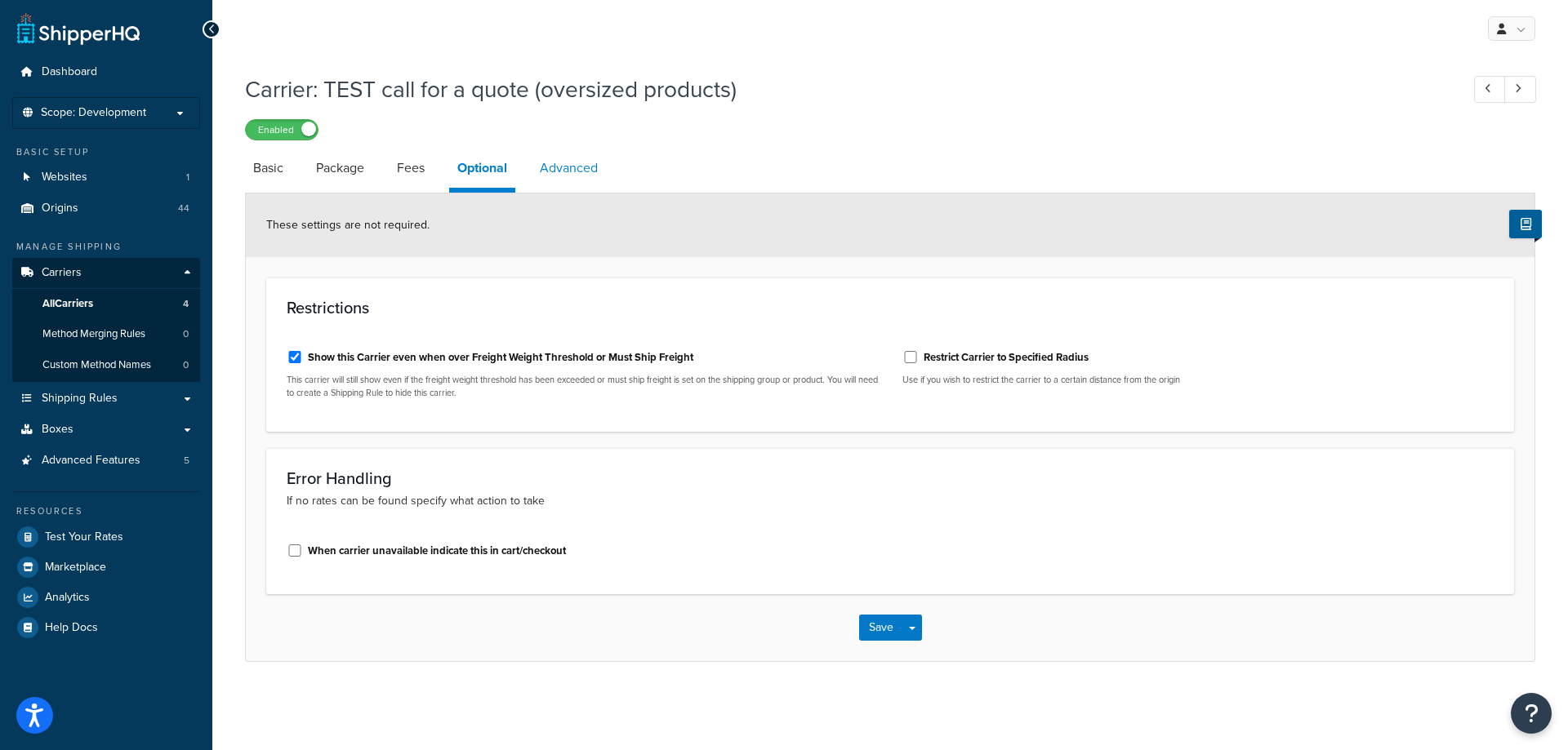
click at [605, 182] on link "Advanced" at bounding box center [569, 167] width 75 height 39
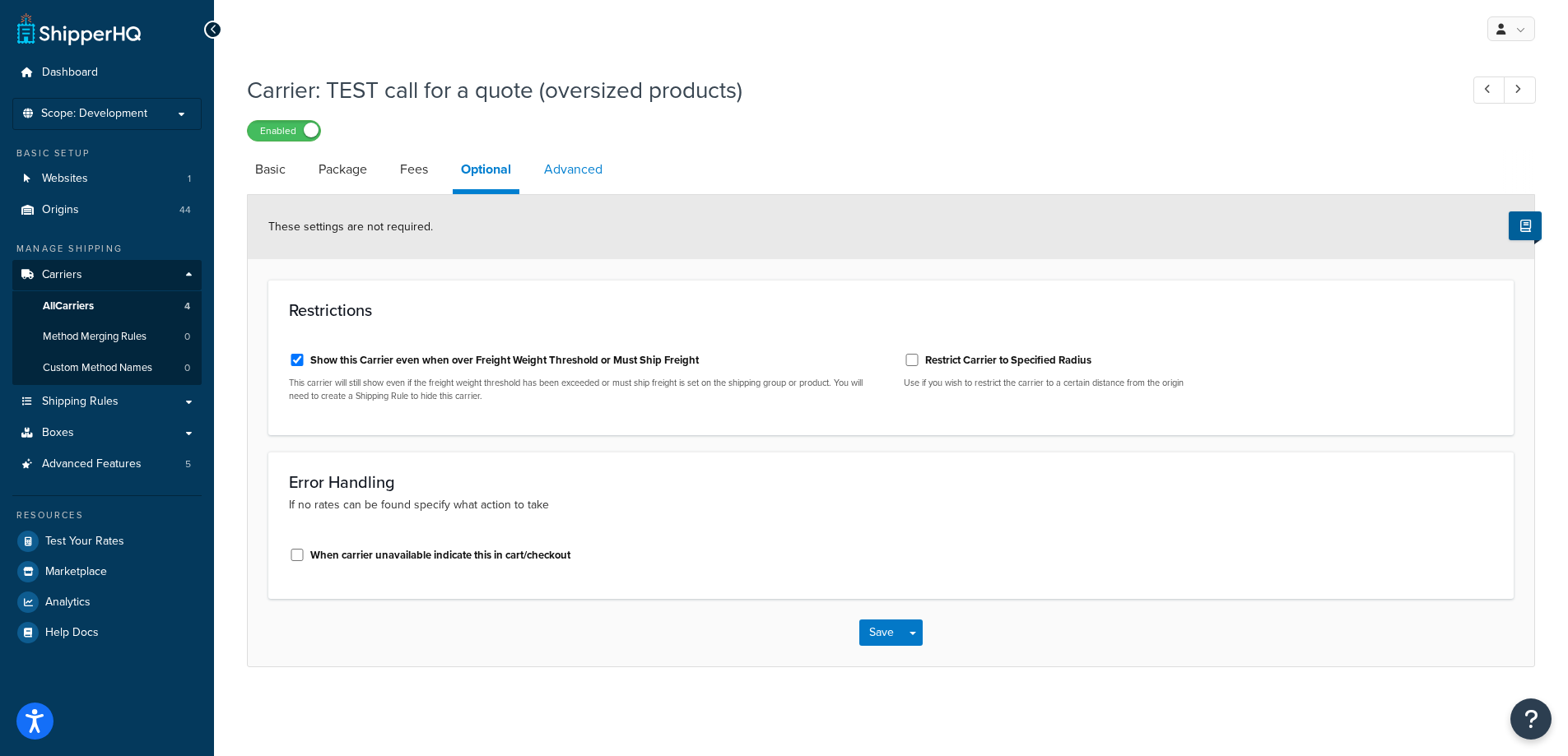
select select "false"
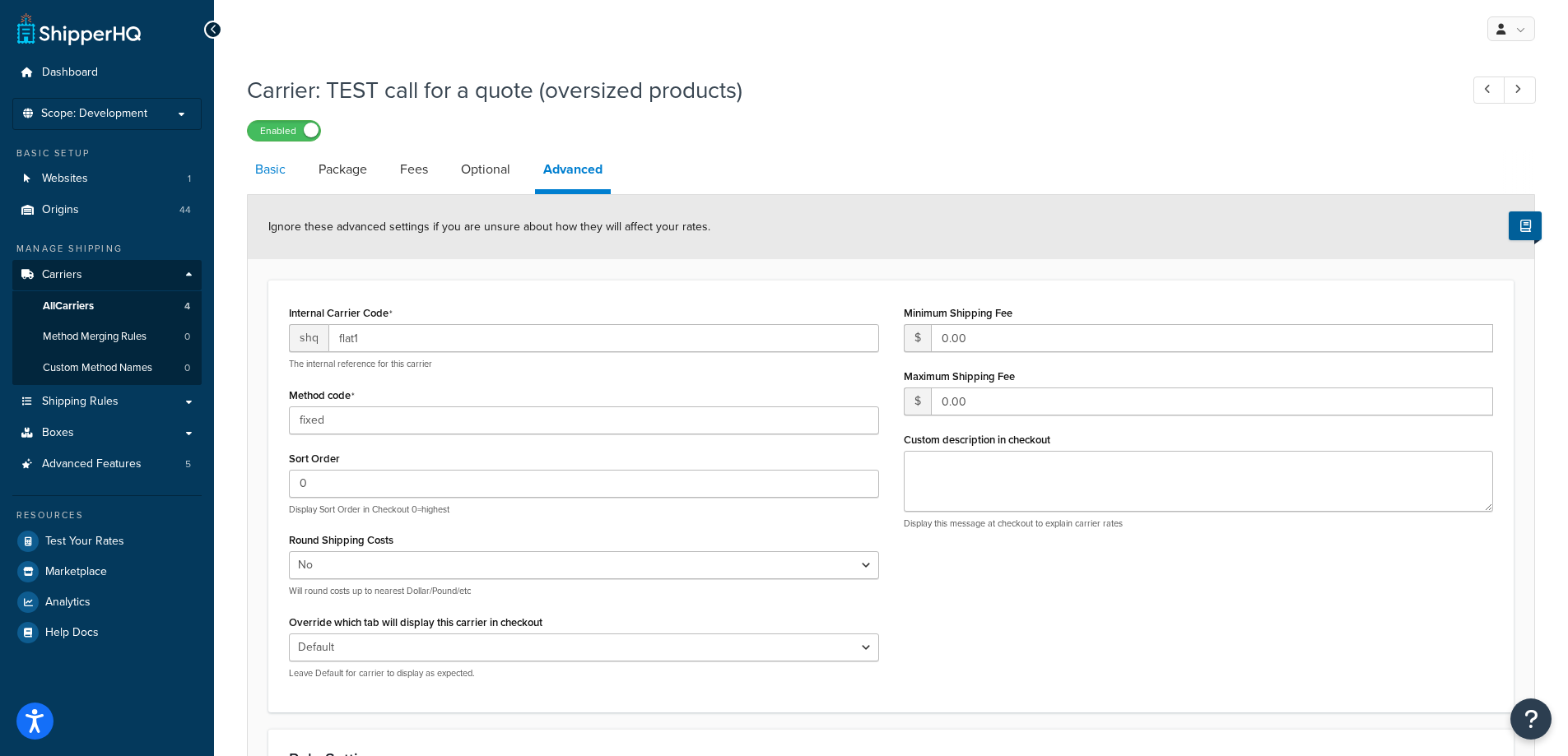
click at [279, 176] on link "Basic" at bounding box center [270, 169] width 47 height 40
select select "flat"
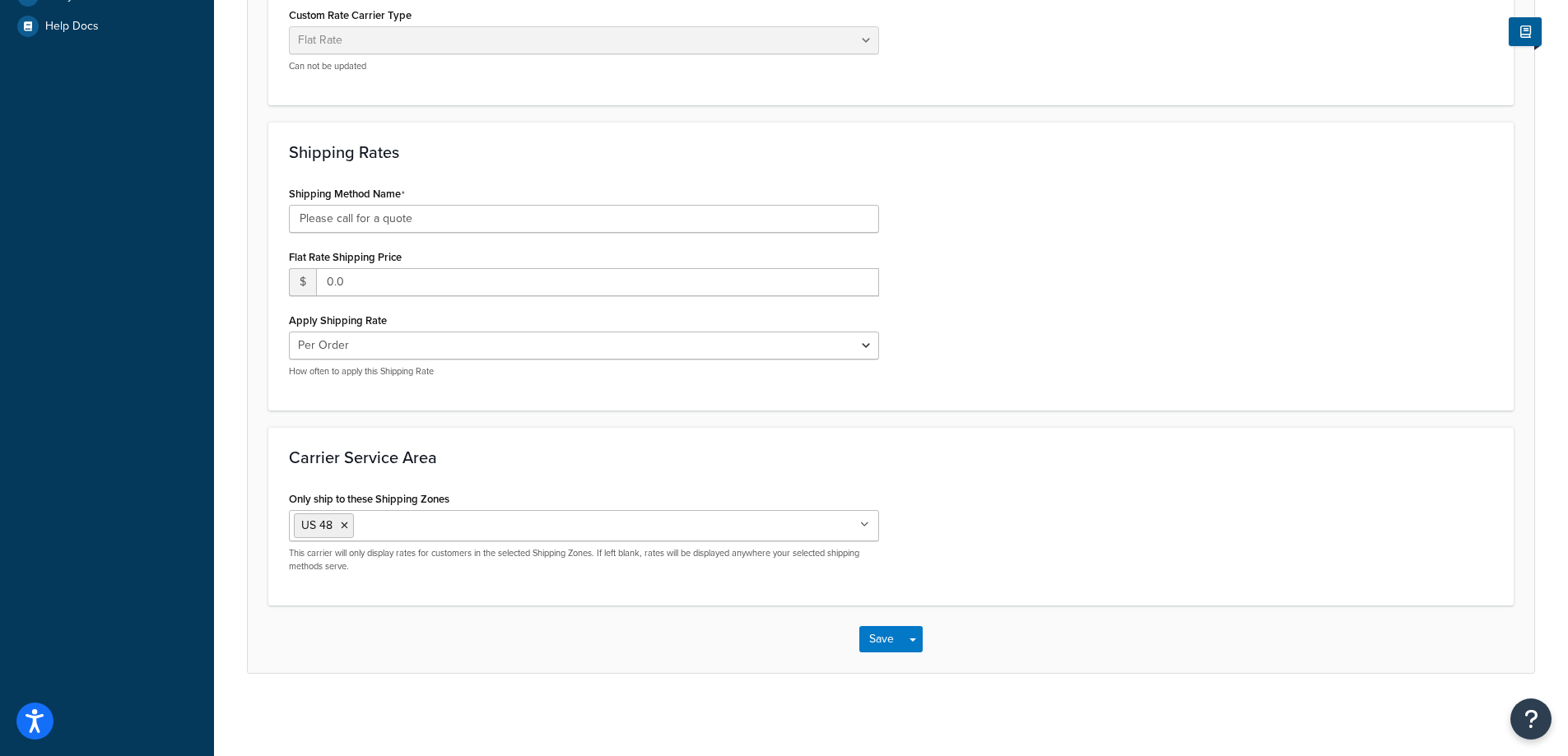
scroll to position [608, 0]
click at [868, 636] on button "Save" at bounding box center [881, 638] width 44 height 26
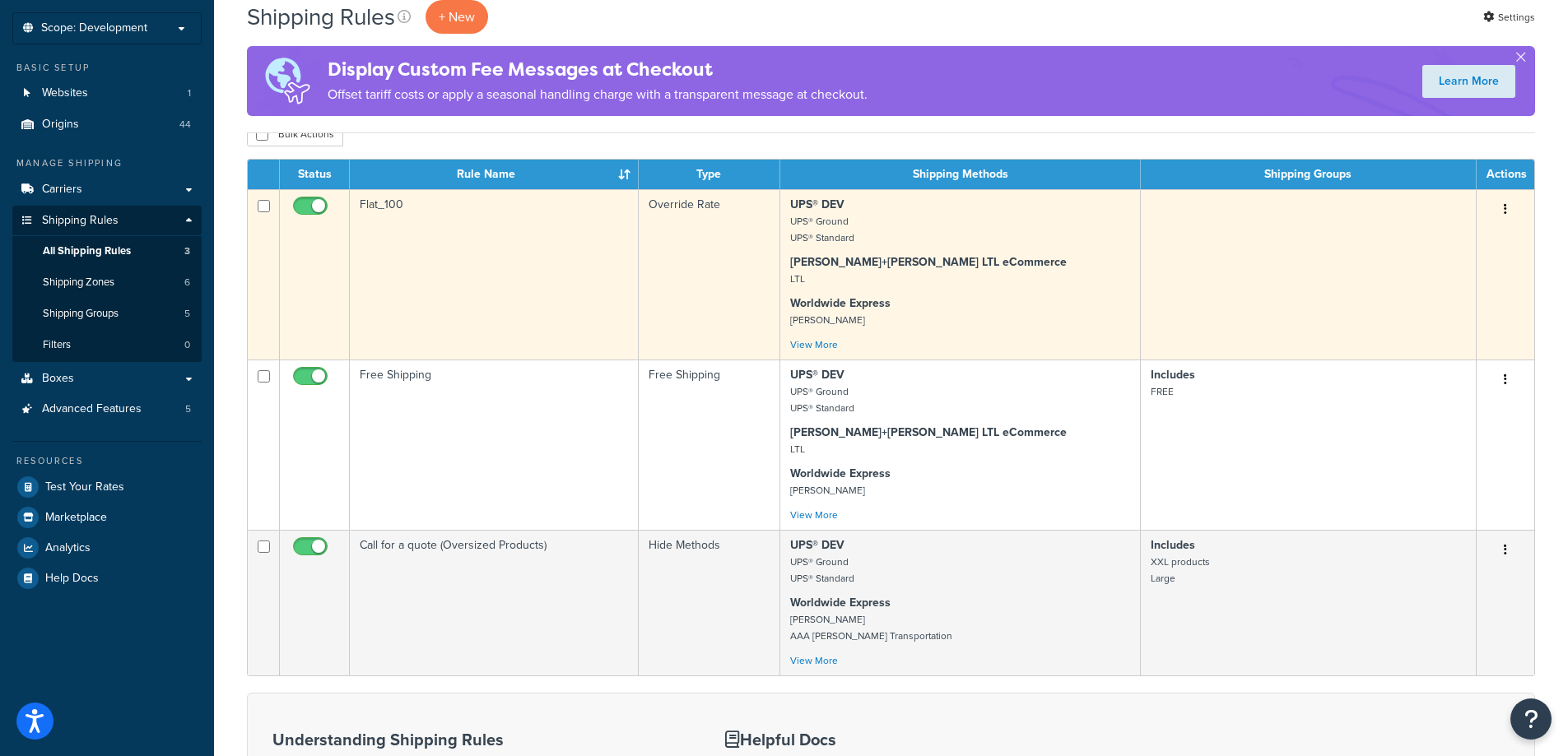
scroll to position [247, 0]
